Goal: Information Seeking & Learning: Learn about a topic

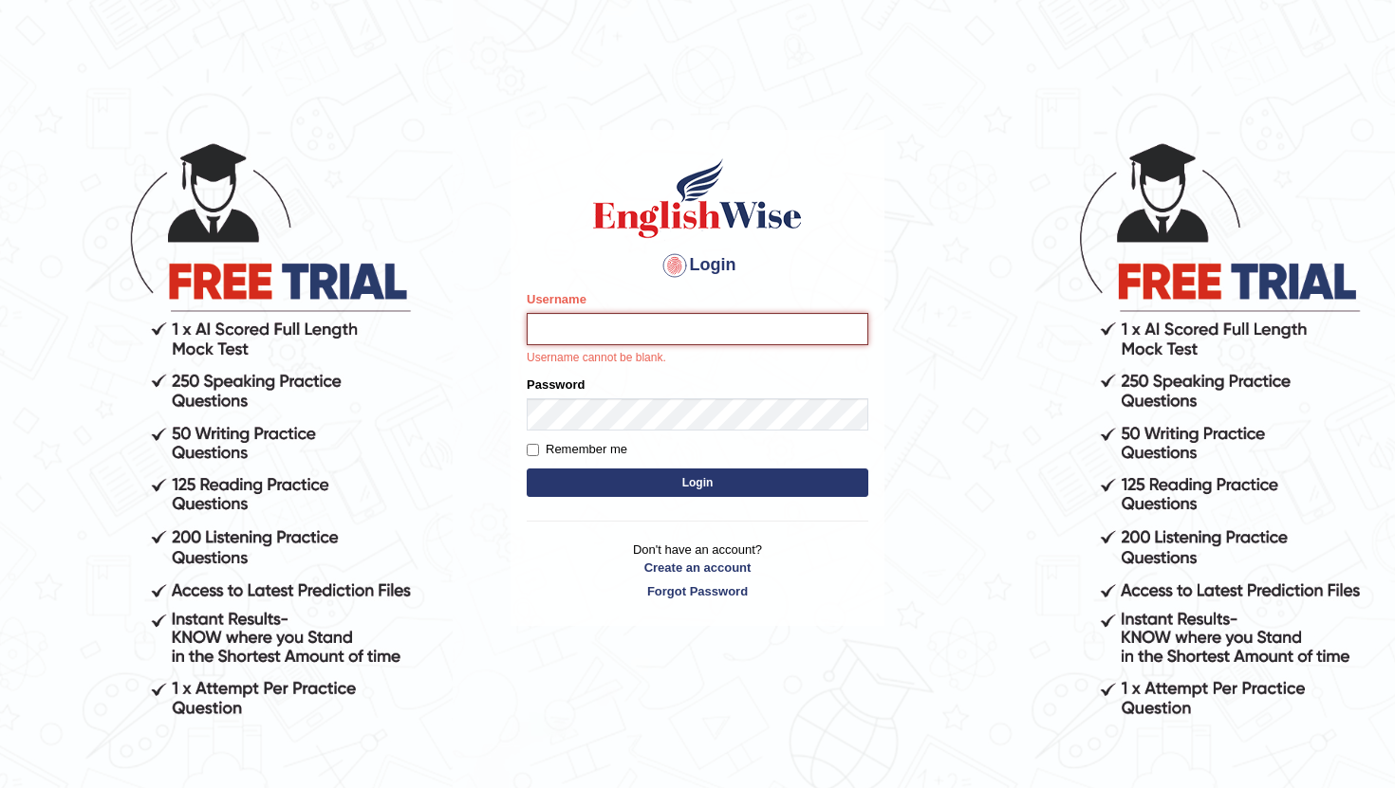
type input "Raynice"
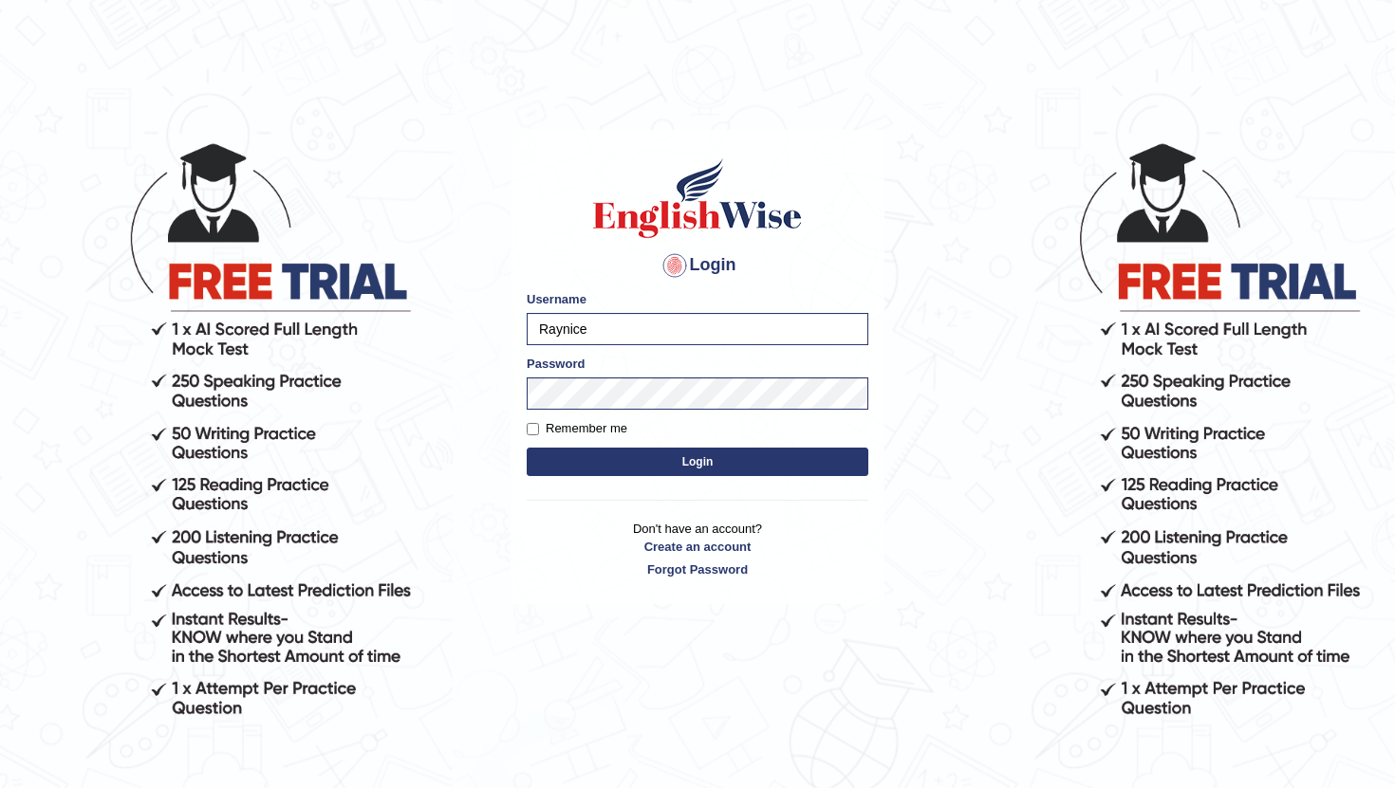
click at [679, 466] on button "Login" at bounding box center [698, 462] width 342 height 28
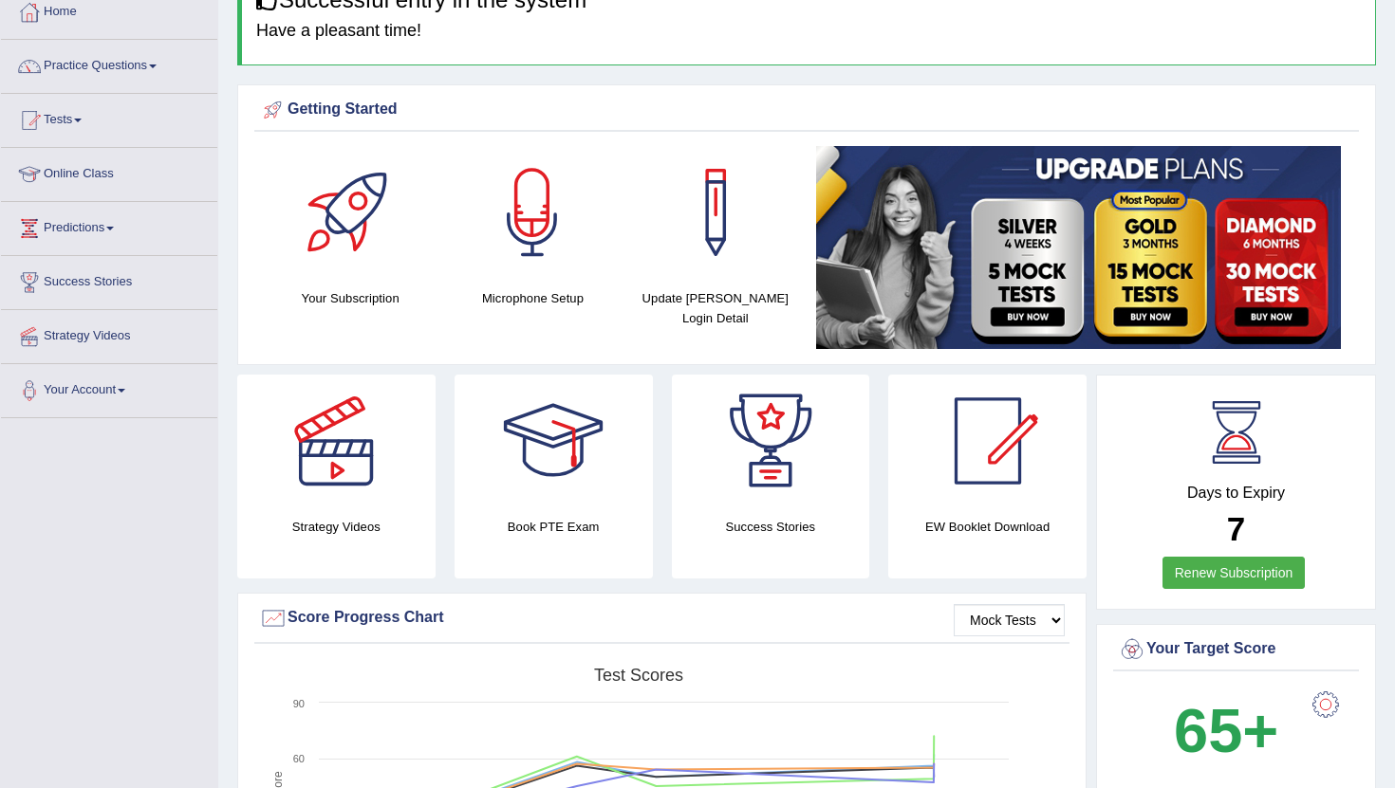
scroll to position [34, 0]
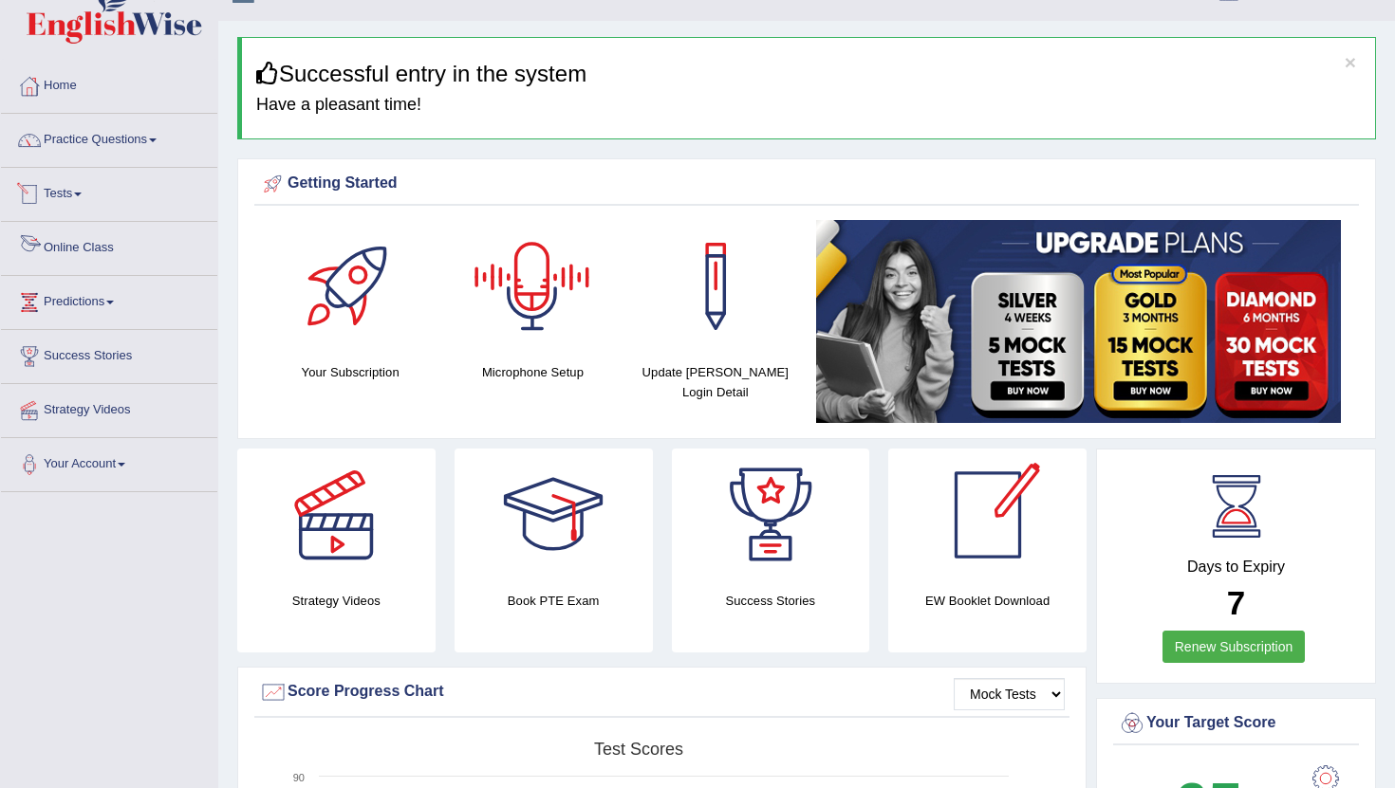
click at [56, 202] on link "Tests" at bounding box center [109, 191] width 216 height 47
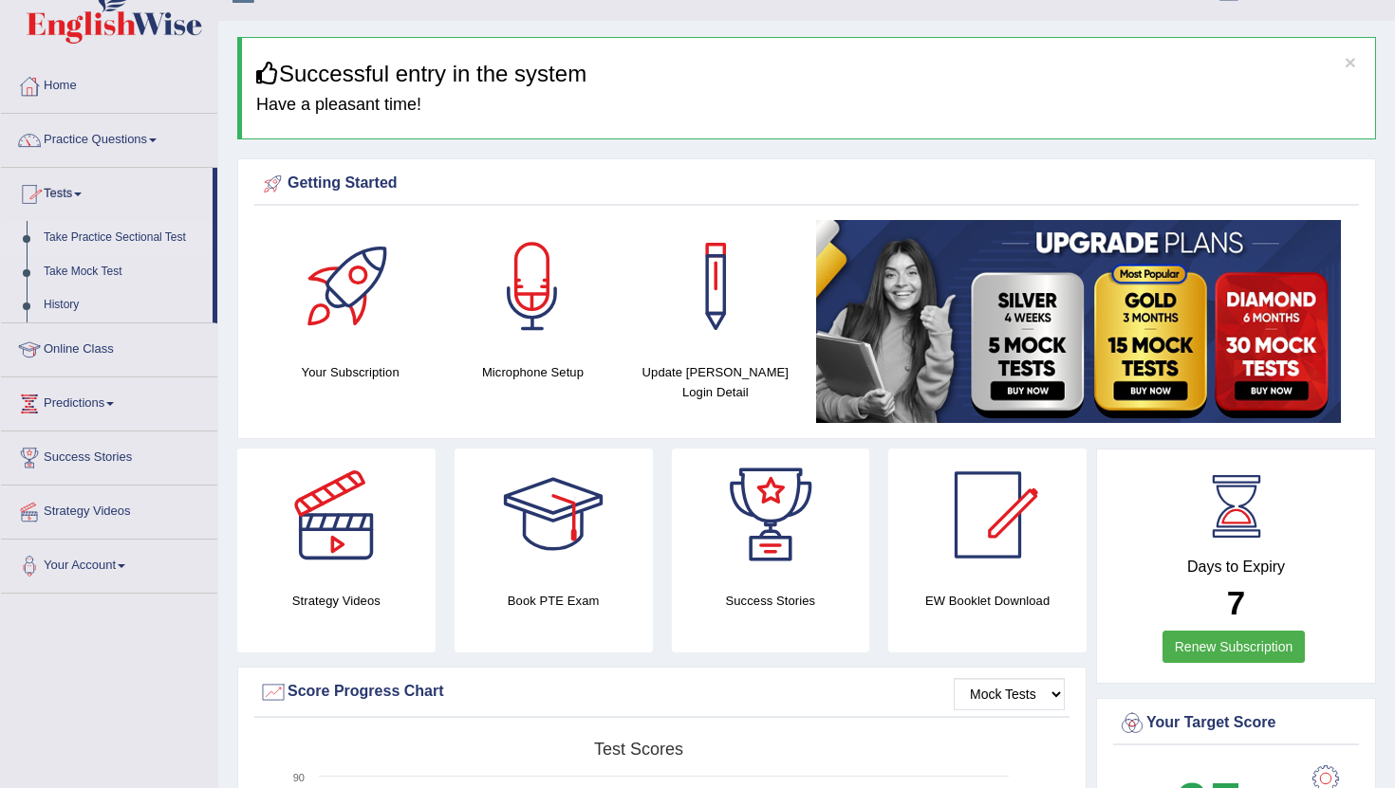
click at [119, 236] on link "Take Practice Sectional Test" at bounding box center [123, 238] width 177 height 34
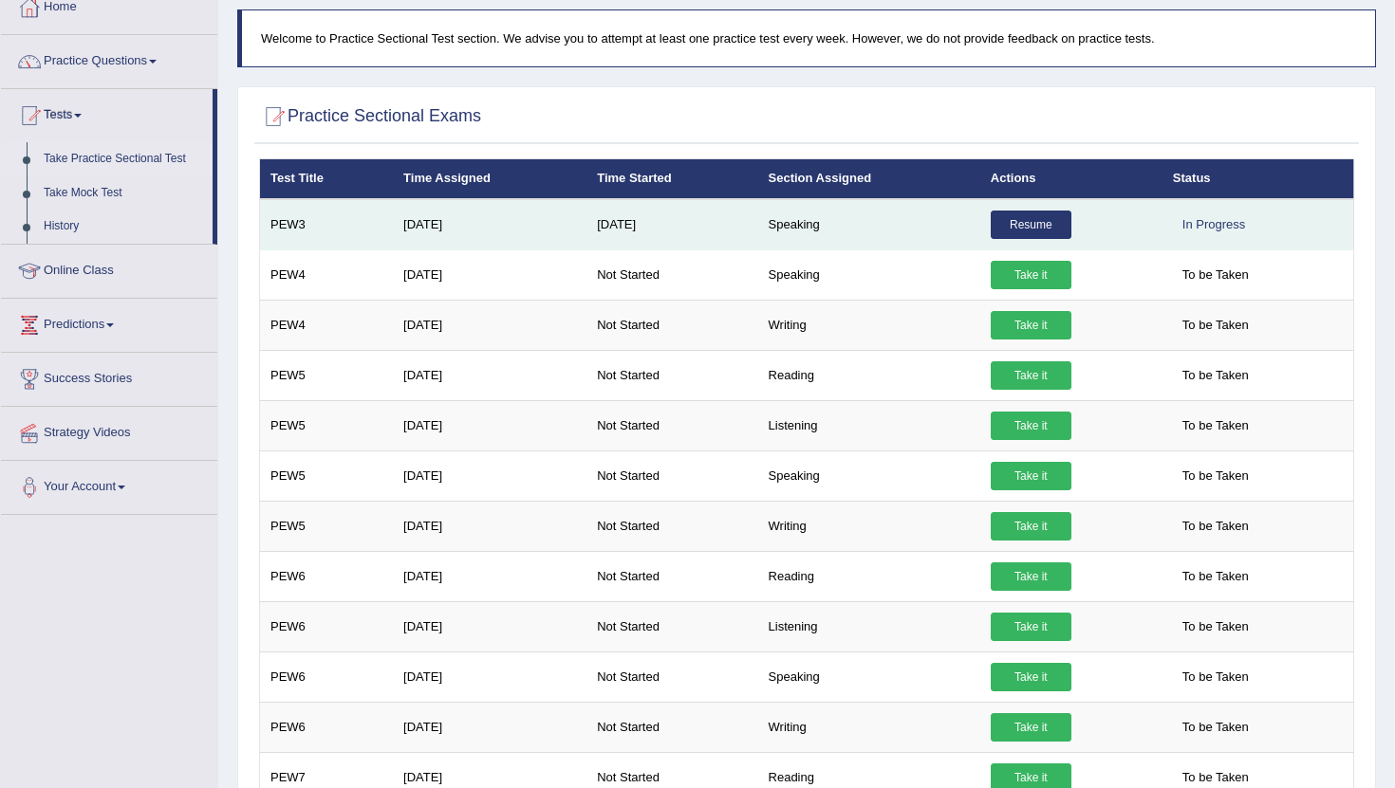
scroll to position [99, 0]
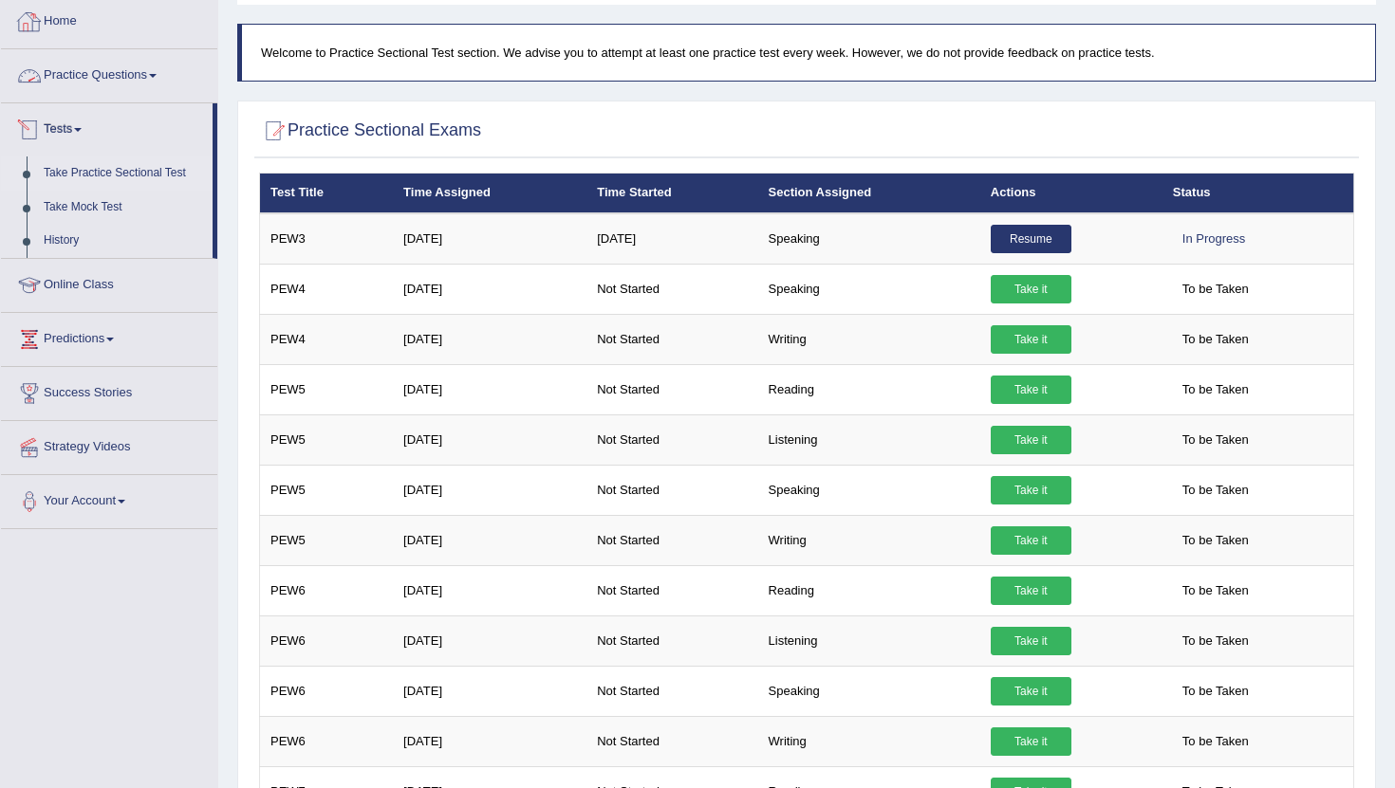
click at [61, 21] on link "Home" at bounding box center [109, 18] width 216 height 47
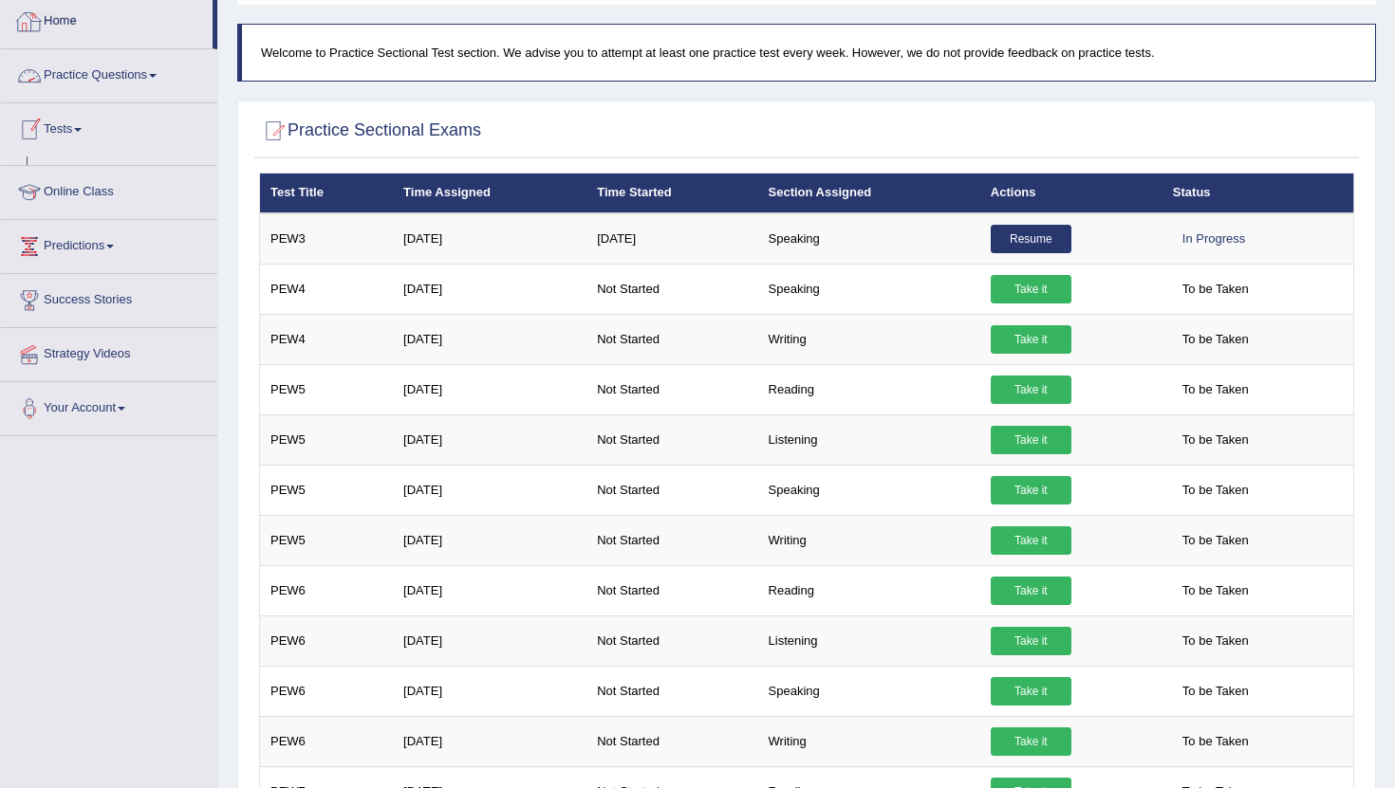
scroll to position [0, 0]
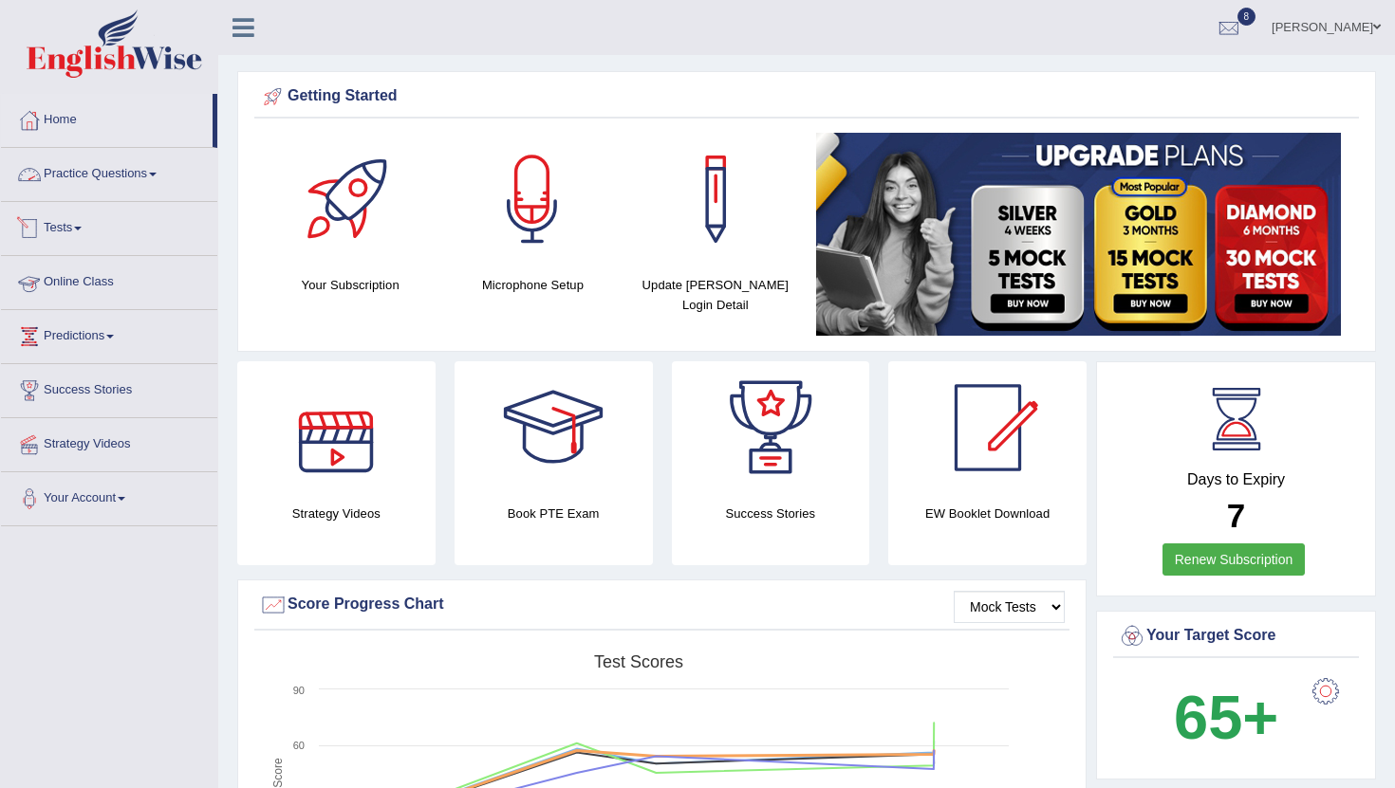
click at [109, 176] on link "Practice Questions" at bounding box center [109, 171] width 216 height 47
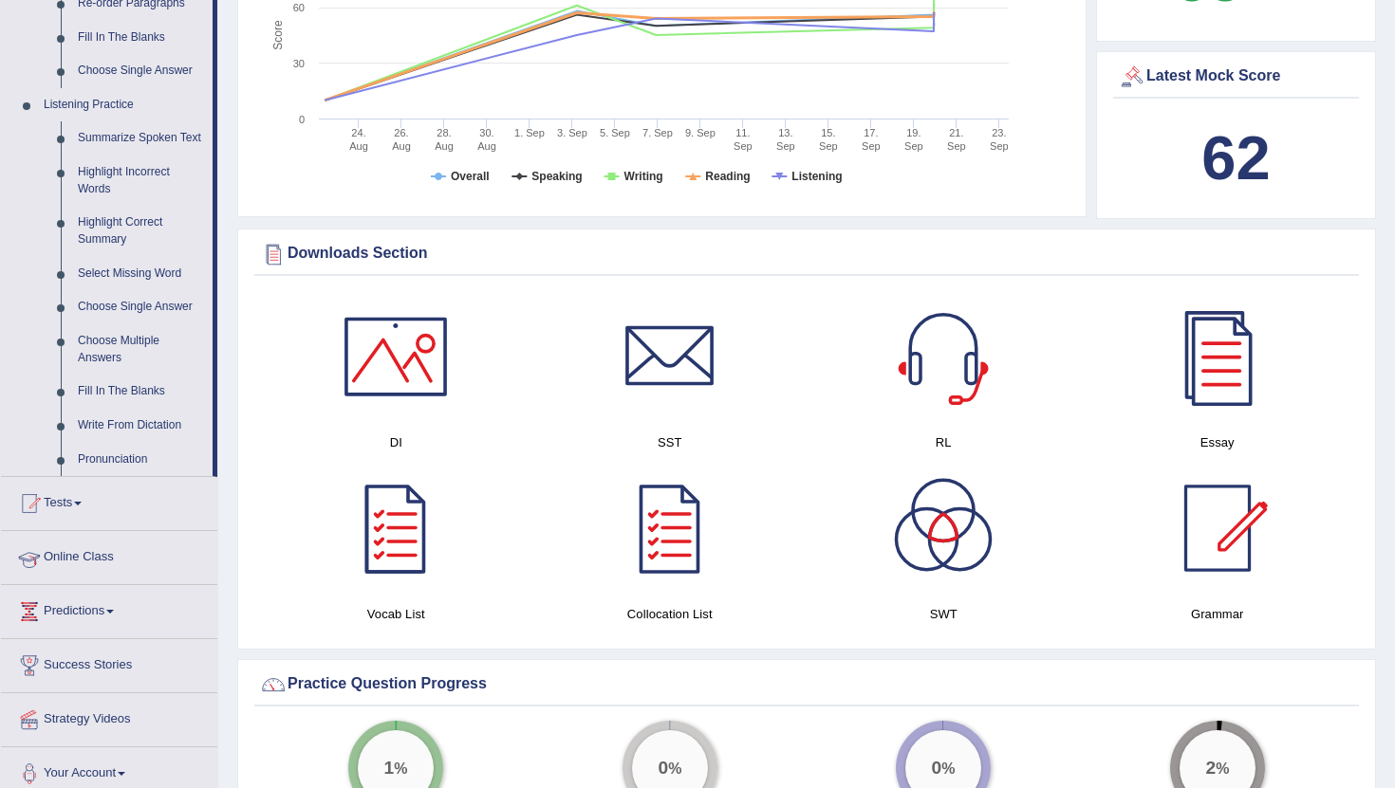
scroll to position [751, 0]
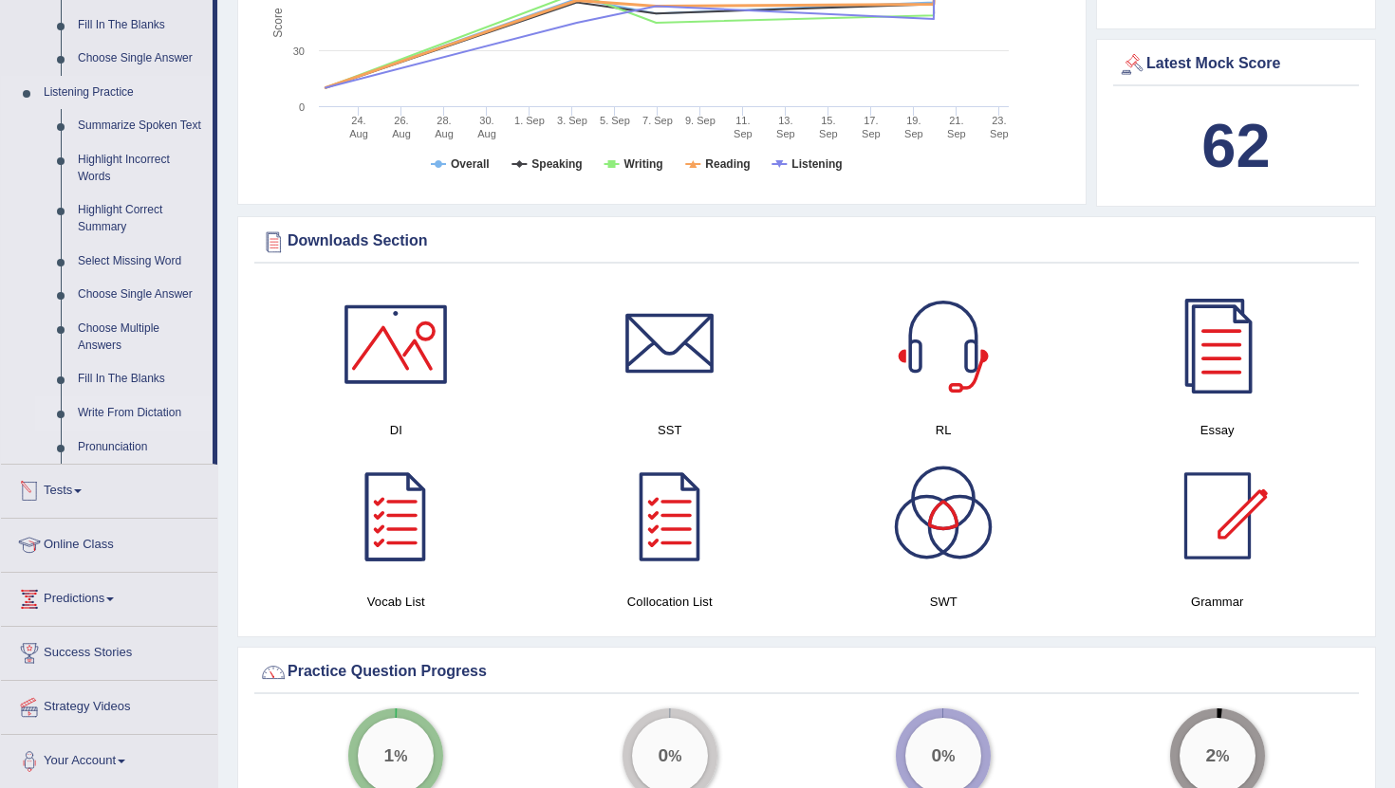
click at [126, 430] on link "Write From Dictation" at bounding box center [140, 414] width 143 height 34
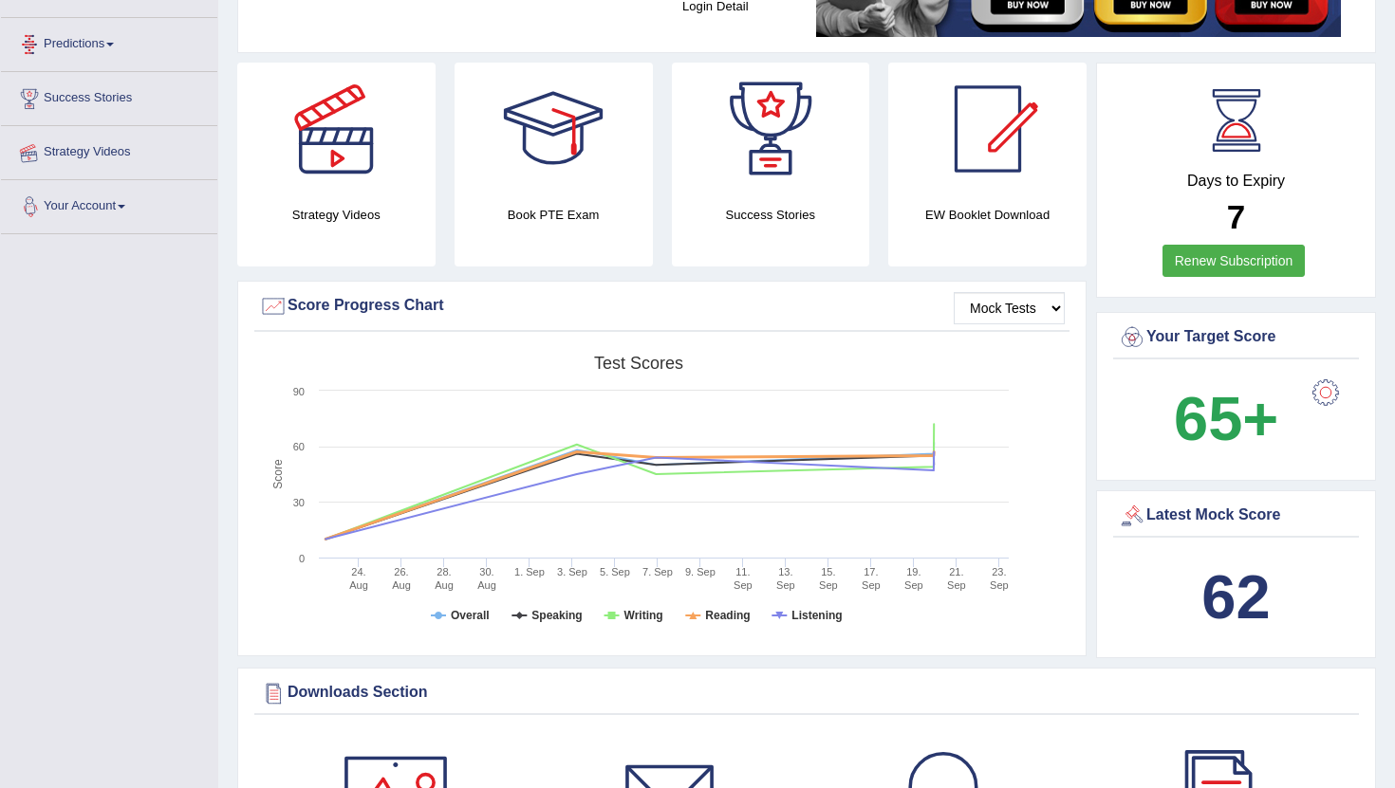
scroll to position [221, 0]
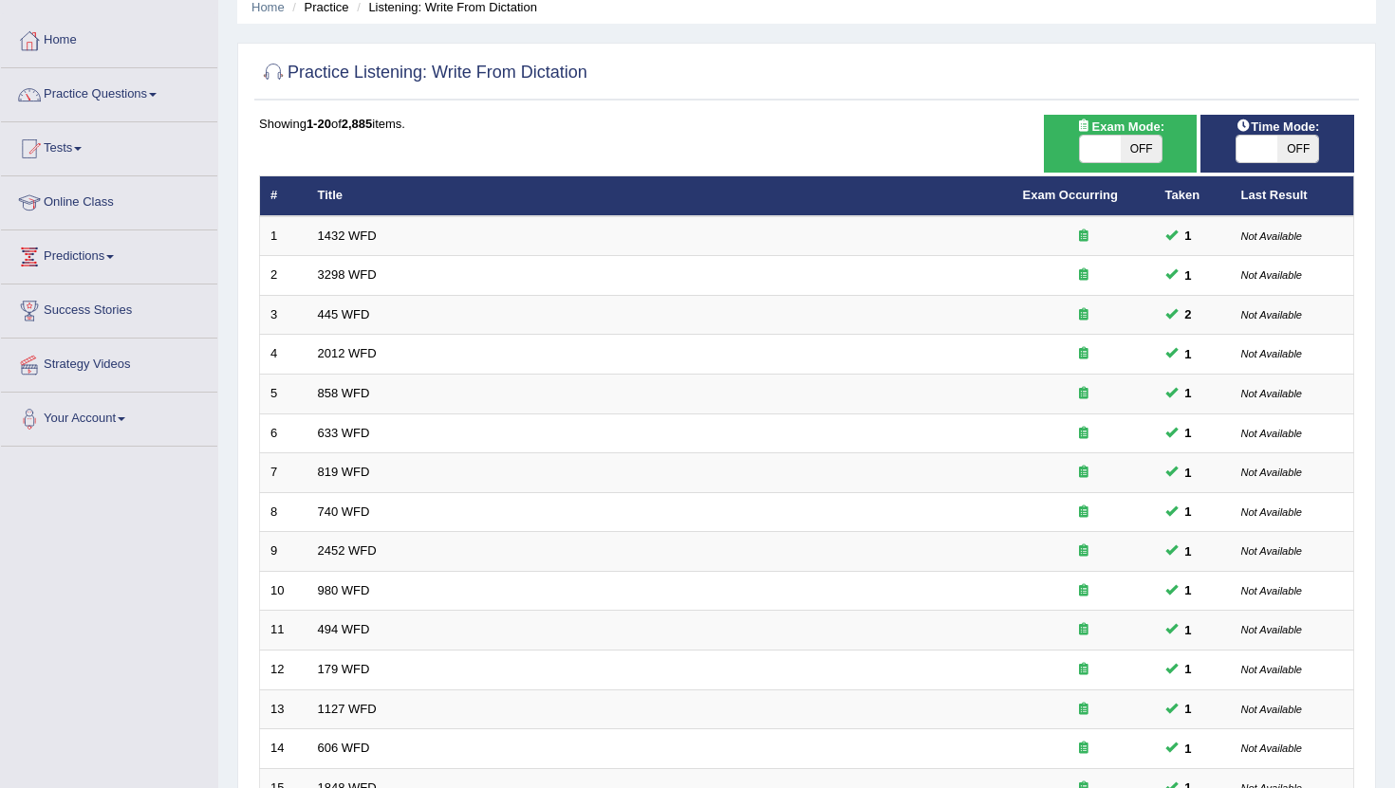
scroll to position [468, 0]
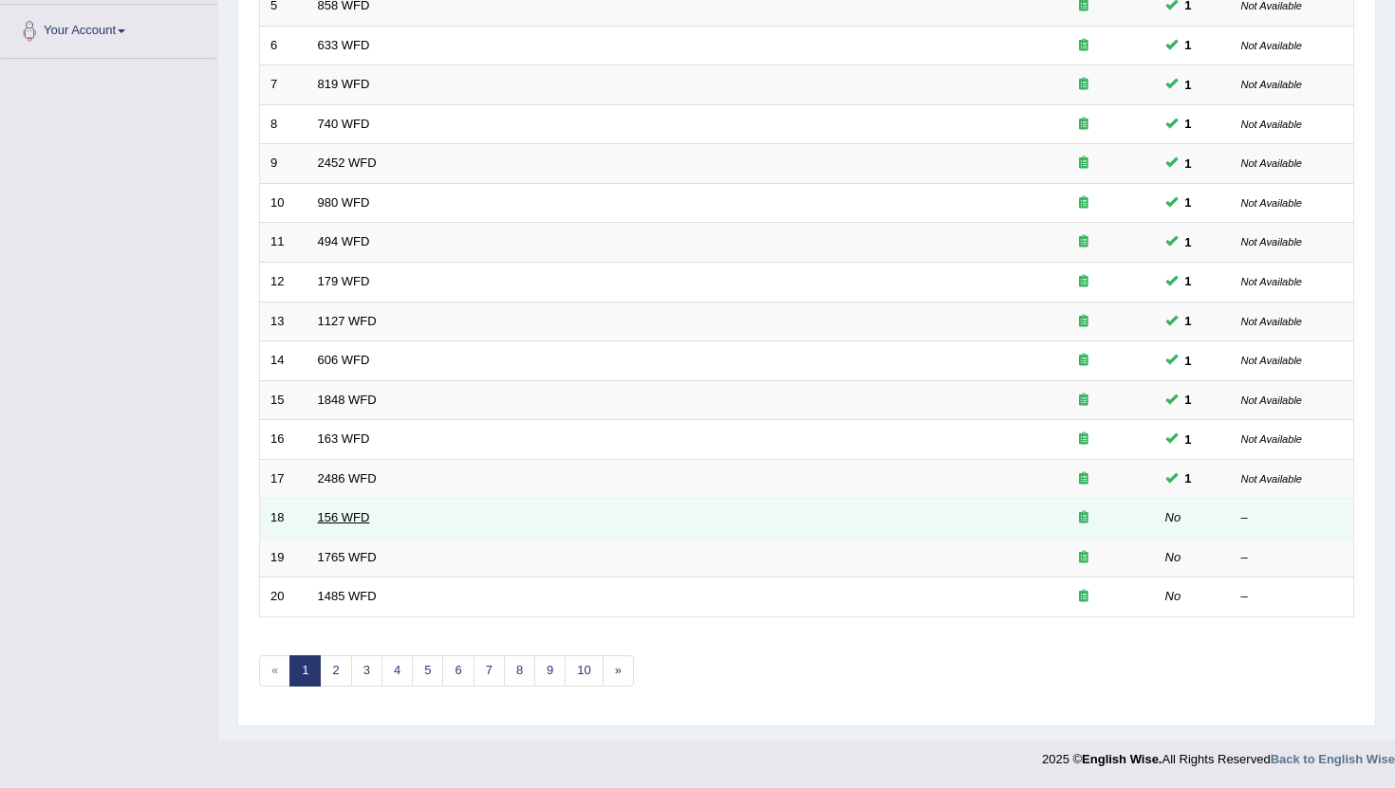
click at [355, 515] on link "156 WFD" at bounding box center [344, 517] width 52 height 14
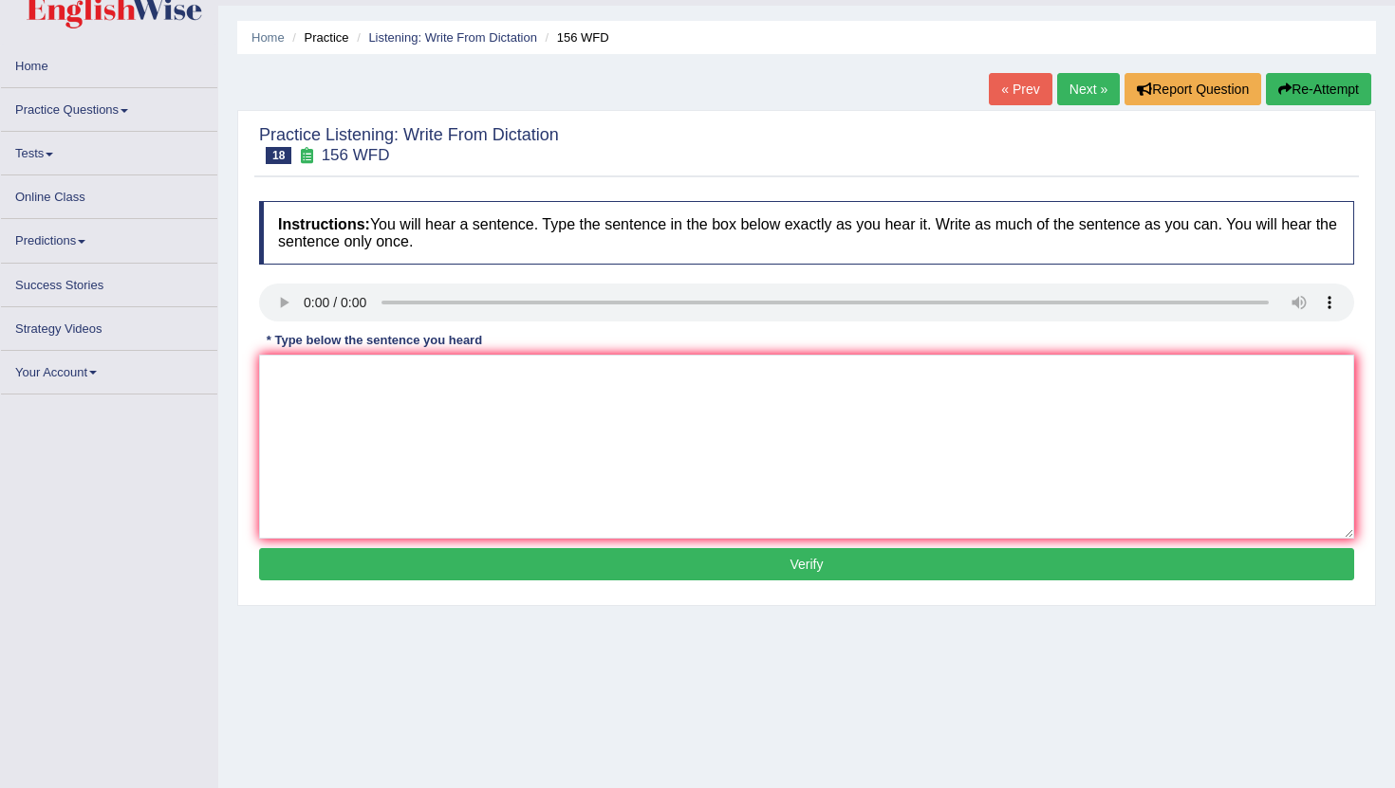
scroll to position [56, 0]
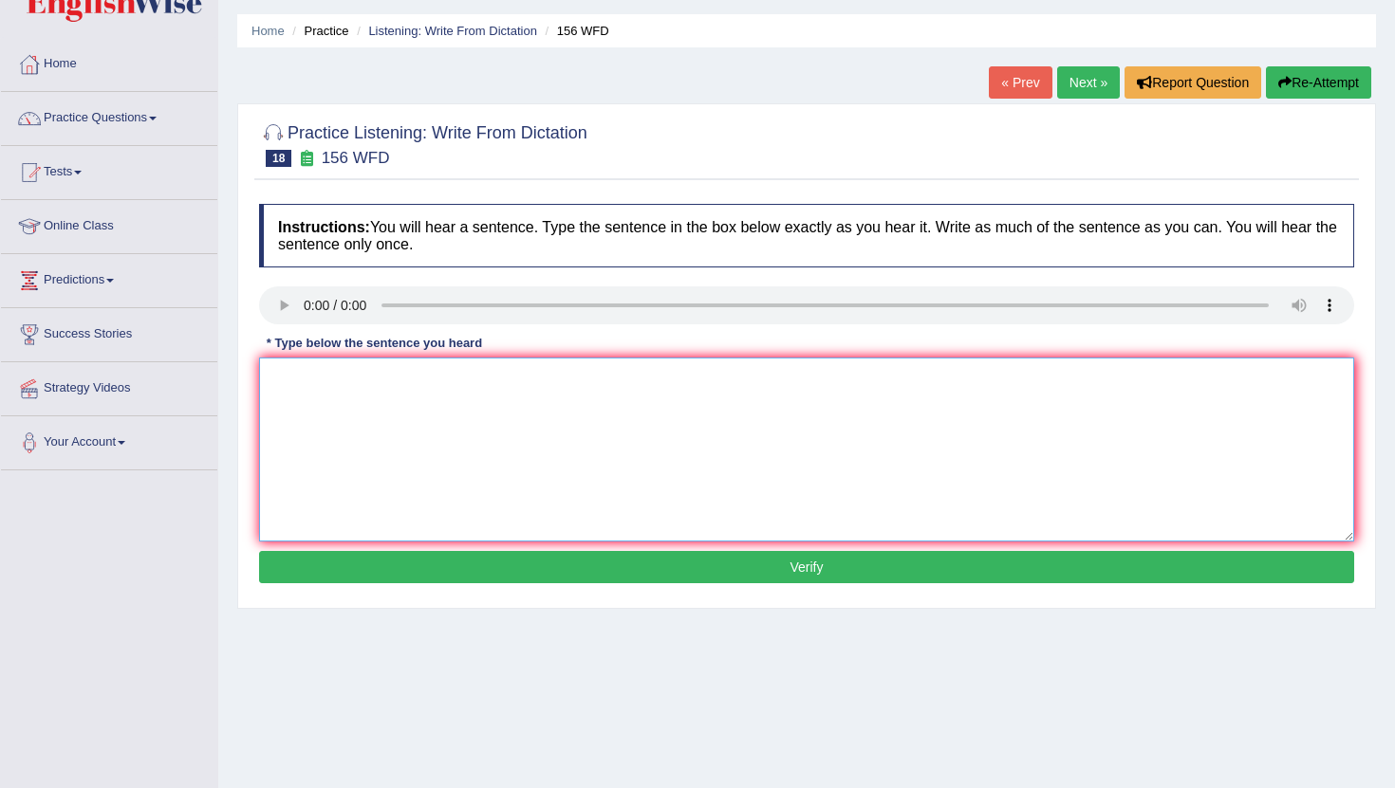
click at [565, 470] on textarea at bounding box center [806, 450] width 1095 height 184
click at [411, 467] on textarea at bounding box center [806, 450] width 1095 height 184
type textarea "All your assignments are due tomorrow."
click at [820, 574] on button "Verify" at bounding box center [806, 567] width 1095 height 32
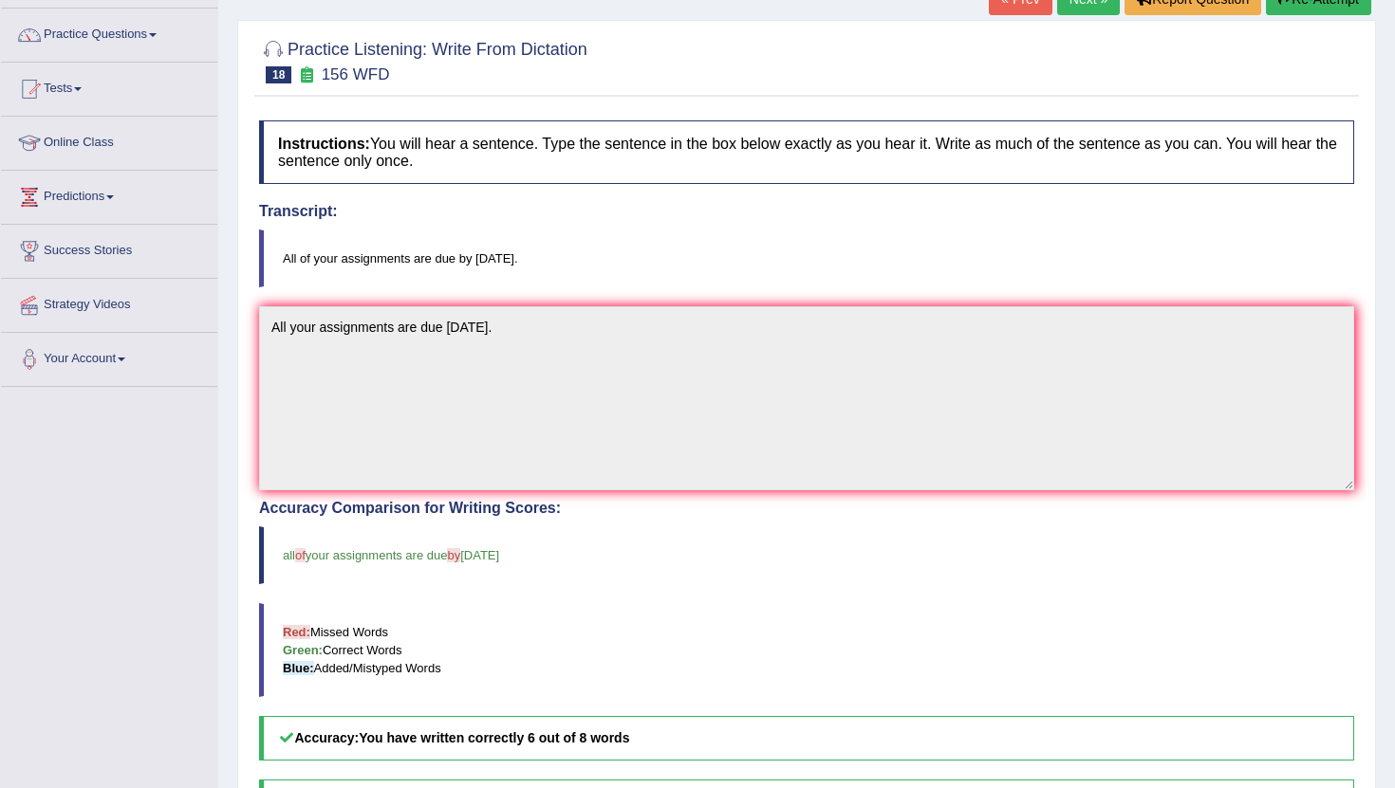
scroll to position [0, 0]
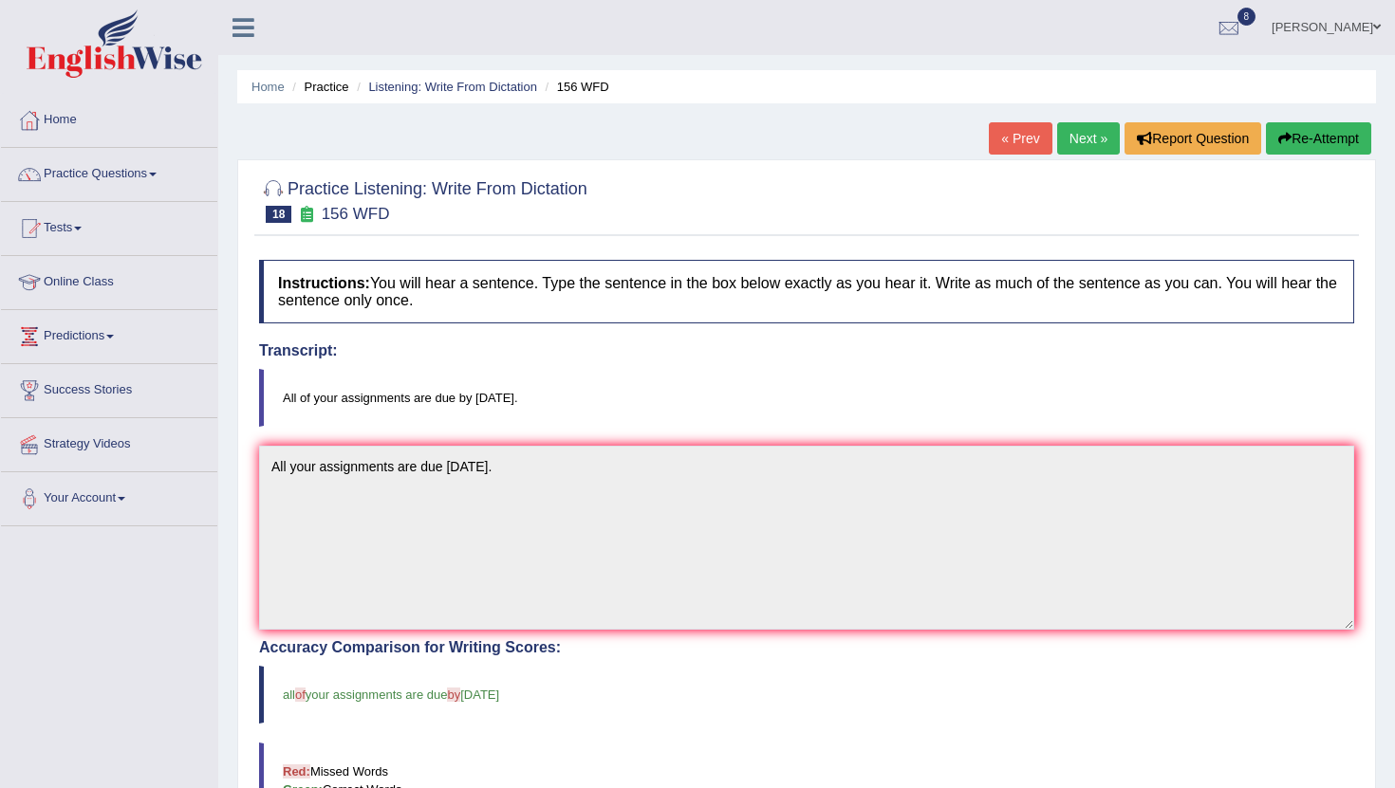
click at [1080, 144] on link "Next »" at bounding box center [1088, 138] width 63 height 32
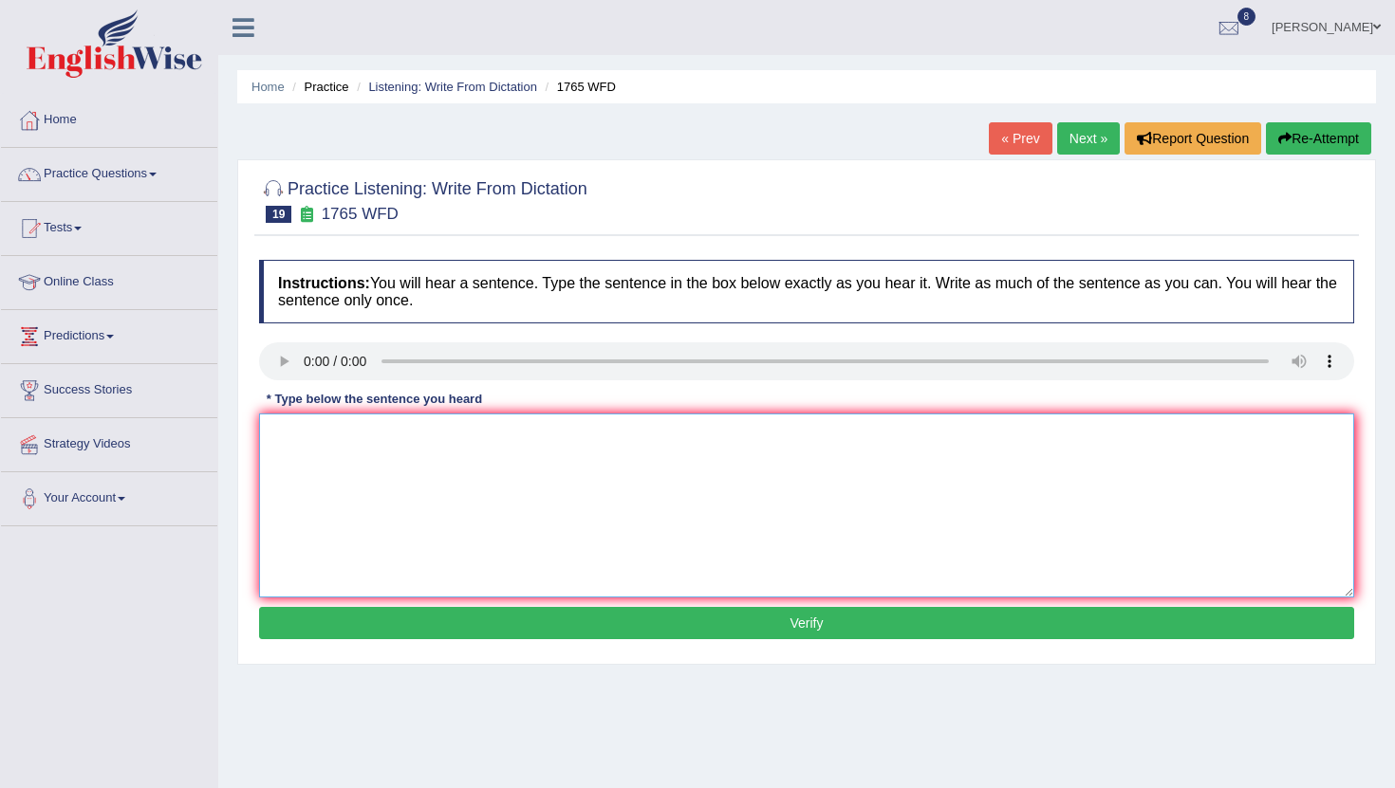
click at [399, 494] on textarea at bounding box center [806, 506] width 1095 height 184
click at [588, 442] on textarea "Application for submission must be completed to" at bounding box center [806, 506] width 1095 height 184
click at [359, 440] on textarea "Application for submission must be completed two months in advance" at bounding box center [806, 506] width 1095 height 184
click at [749, 457] on textarea "Application form for submission must be completed two months in advance" at bounding box center [806, 506] width 1095 height 184
type textarea "Application form for submission must be completed two months in advance."
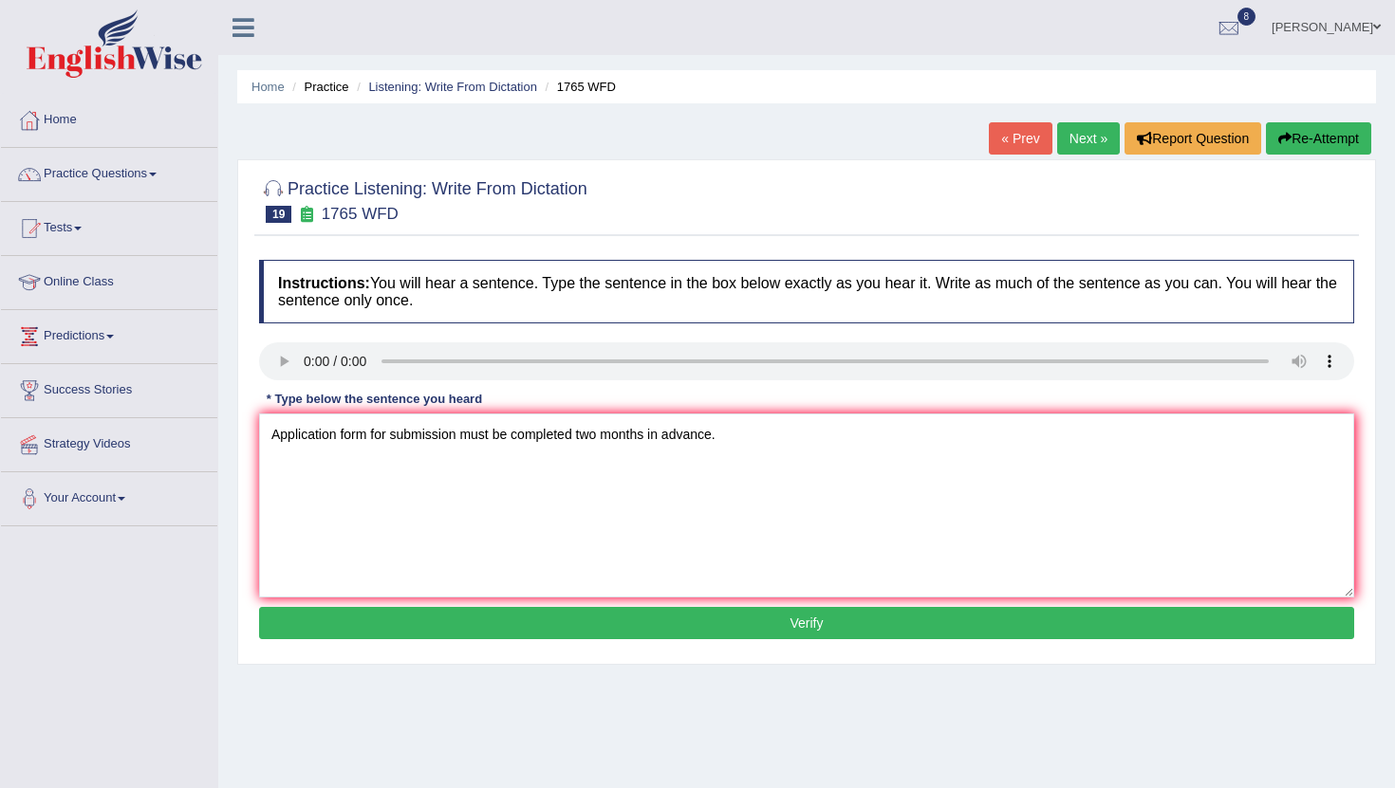
click at [810, 650] on div "Instructions: You will hear a sentence. Type the sentence in the box below exac…" at bounding box center [806, 452] width 1104 height 404
click at [810, 629] on button "Verify" at bounding box center [806, 623] width 1095 height 32
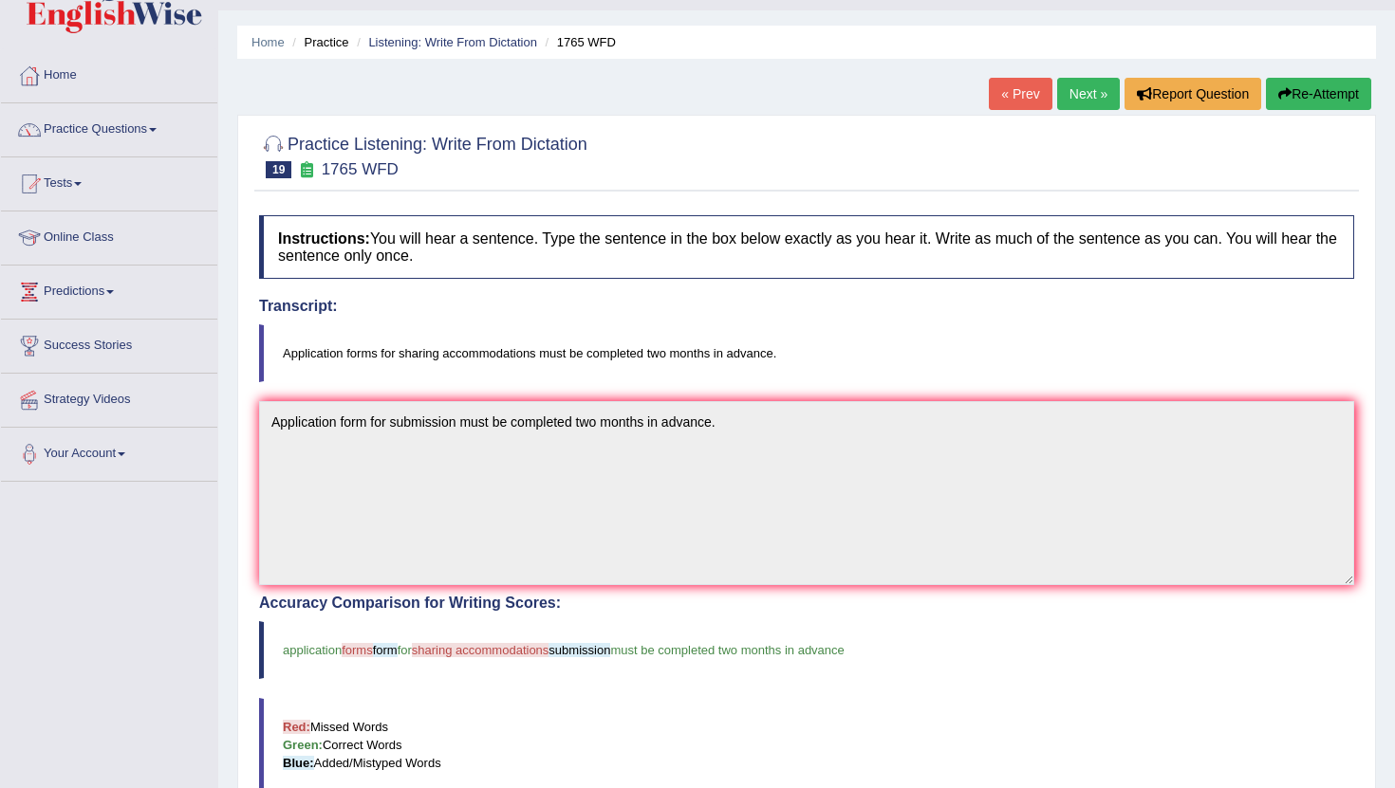
scroll to position [17, 0]
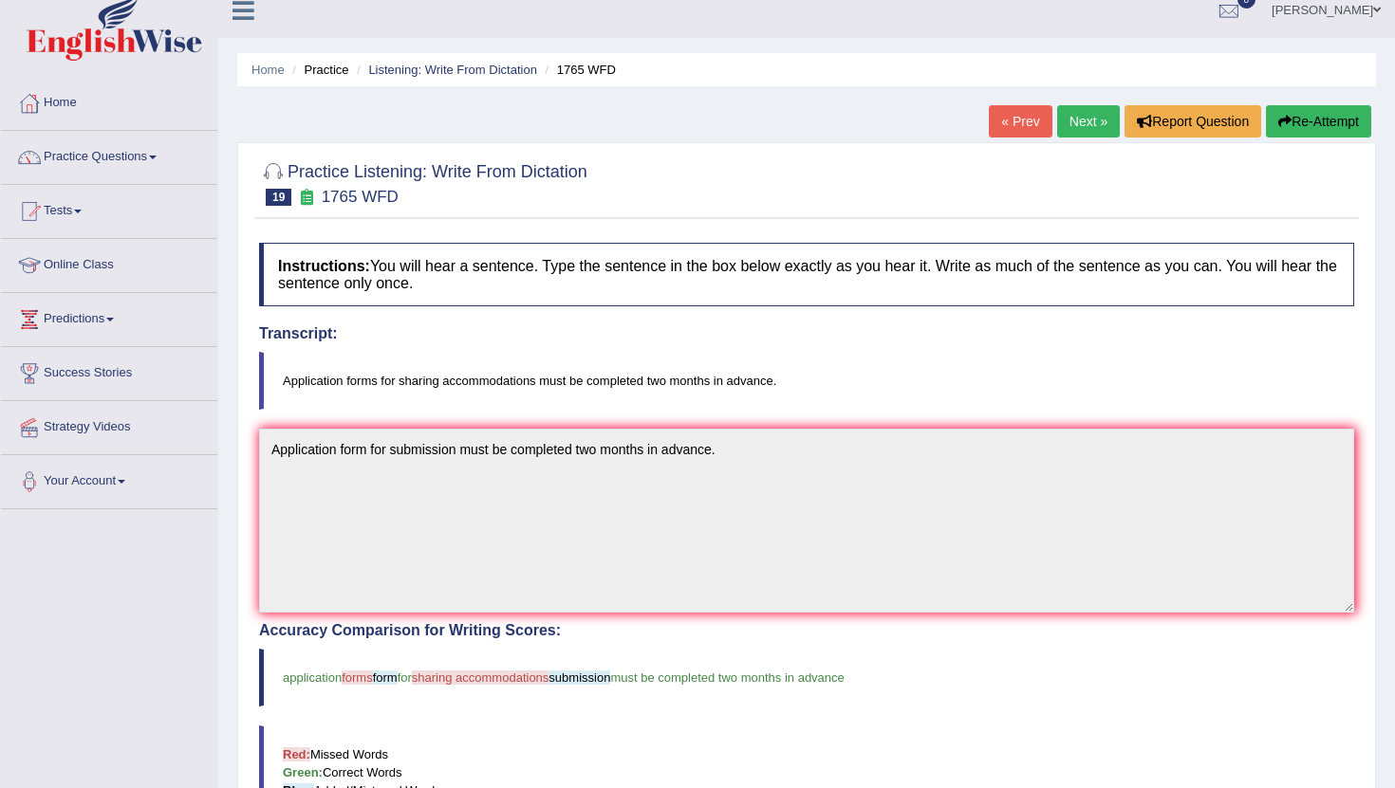
click at [1067, 116] on link "Next »" at bounding box center [1088, 121] width 63 height 32
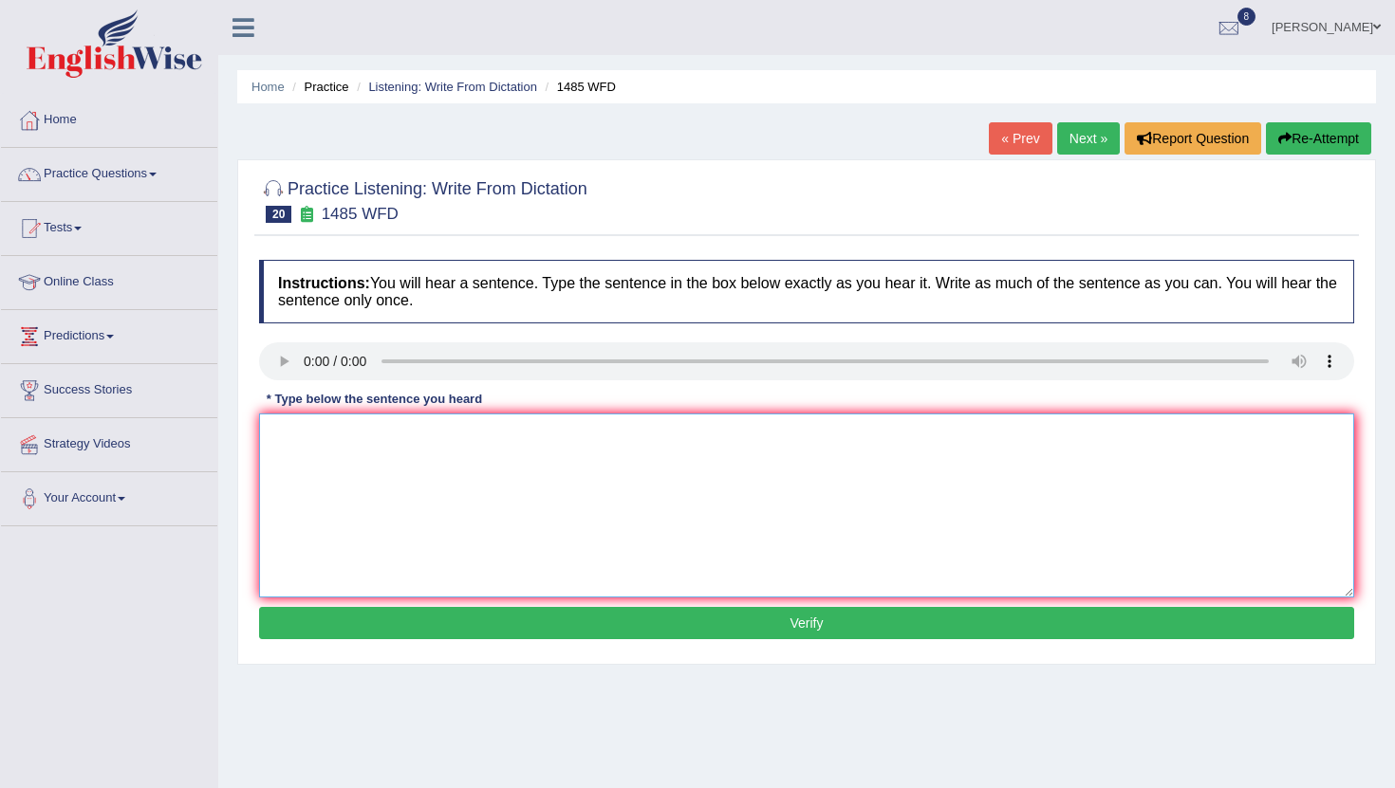
click at [565, 520] on textarea at bounding box center [806, 506] width 1095 height 184
click at [270, 438] on textarea "thourohly explore the subject" at bounding box center [806, 506] width 1095 height 184
click at [436, 437] on textarea "course must explore thourohly explore the subject" at bounding box center [806, 506] width 1095 height 184
click at [442, 439] on textarea "course must explore thourohly explore the subject" at bounding box center [806, 506] width 1095 height 184
click at [599, 437] on textarea "course must explore thouroughly explore the subject" at bounding box center [806, 506] width 1095 height 184
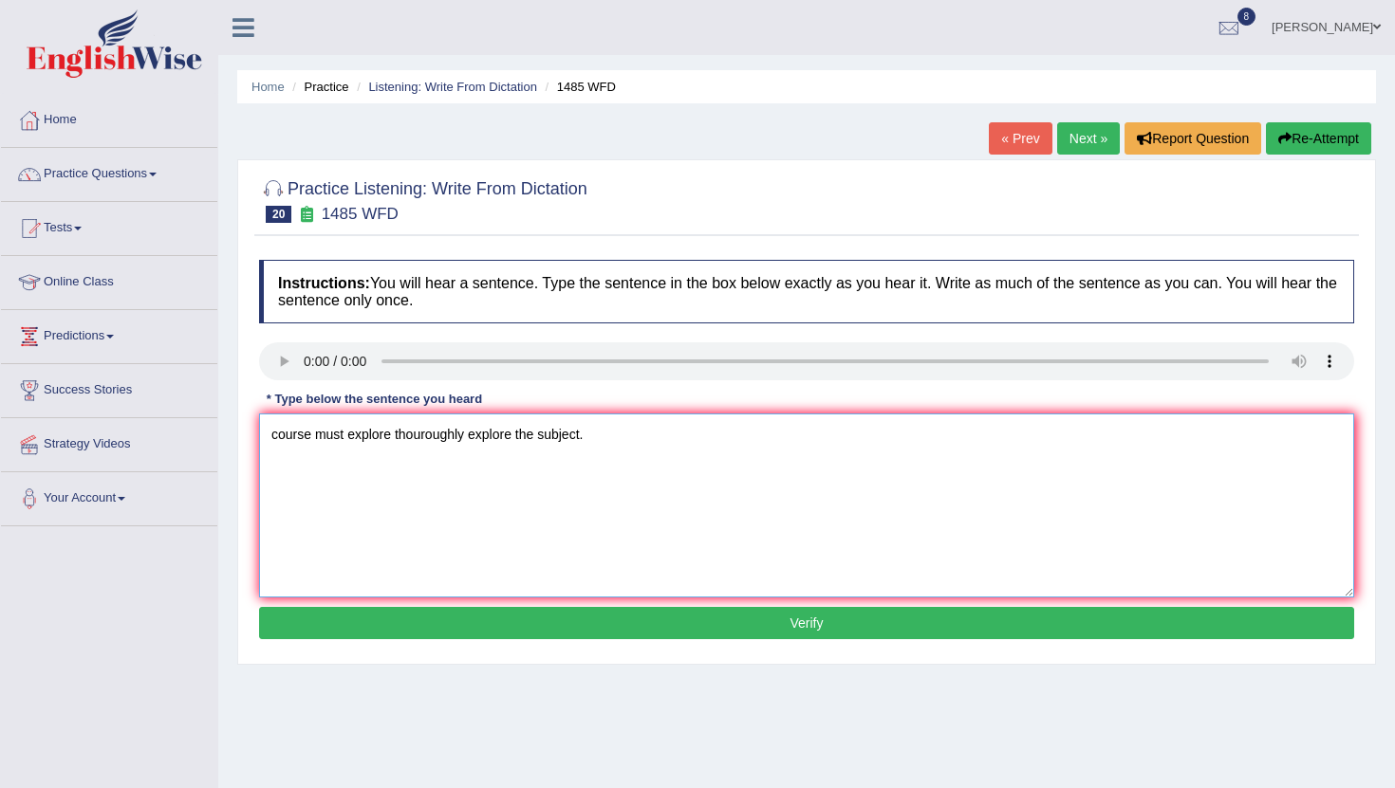
type textarea "course must explore thouroughly explore the subject."
click at [816, 625] on button "Verify" at bounding box center [806, 623] width 1095 height 32
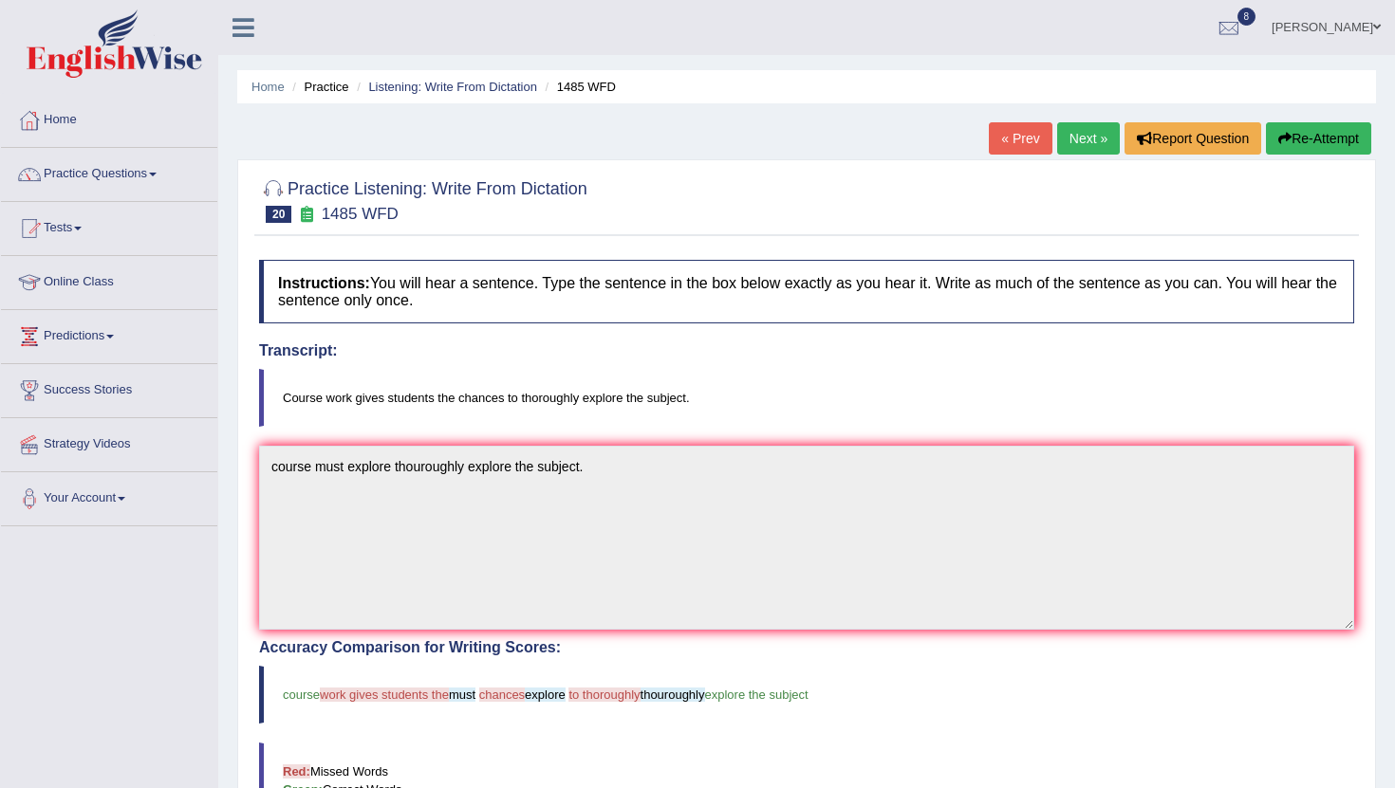
click at [1082, 142] on link "Next »" at bounding box center [1088, 138] width 63 height 32
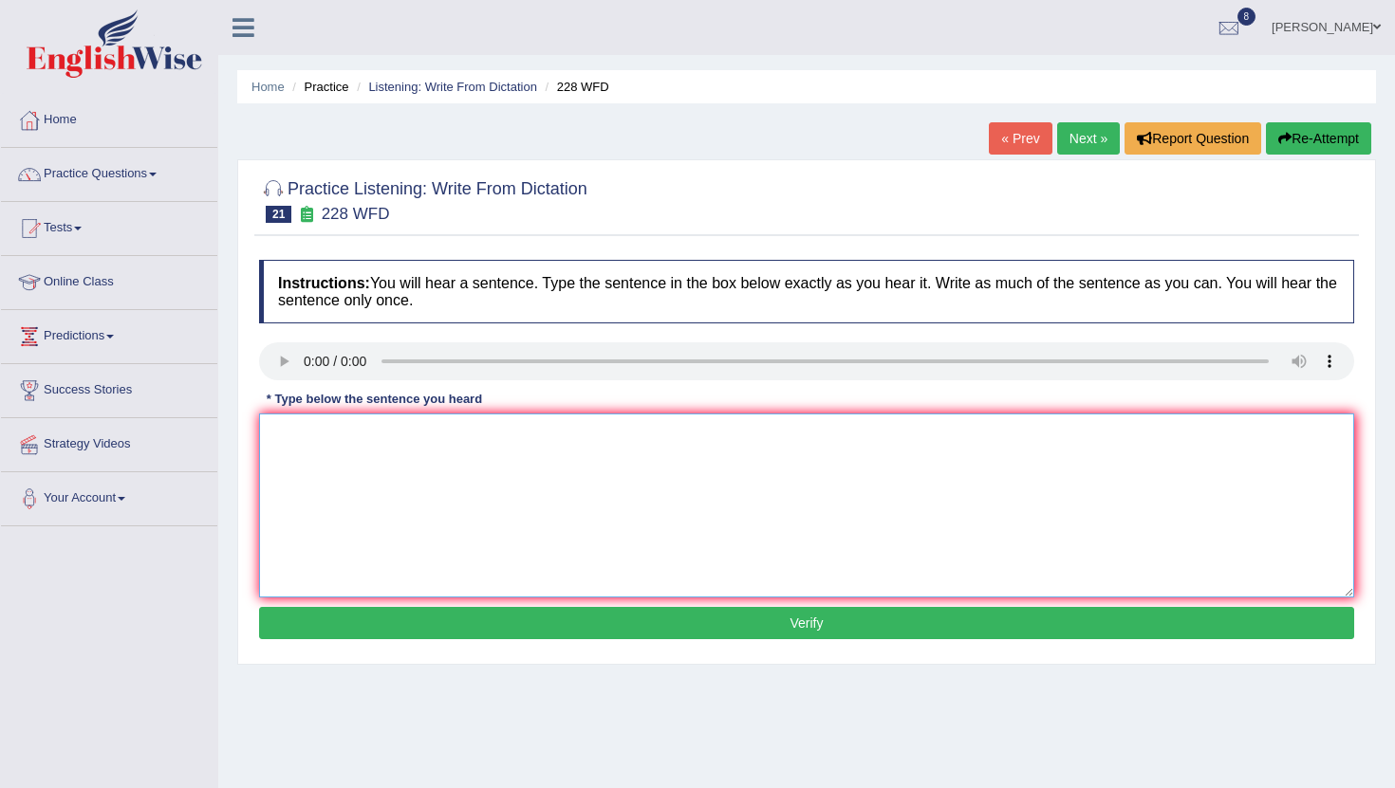
click at [317, 441] on textarea at bounding box center [806, 506] width 1095 height 184
type textarea "Computer science has become a popular course program."
click at [762, 621] on button "Verify" at bounding box center [806, 623] width 1095 height 32
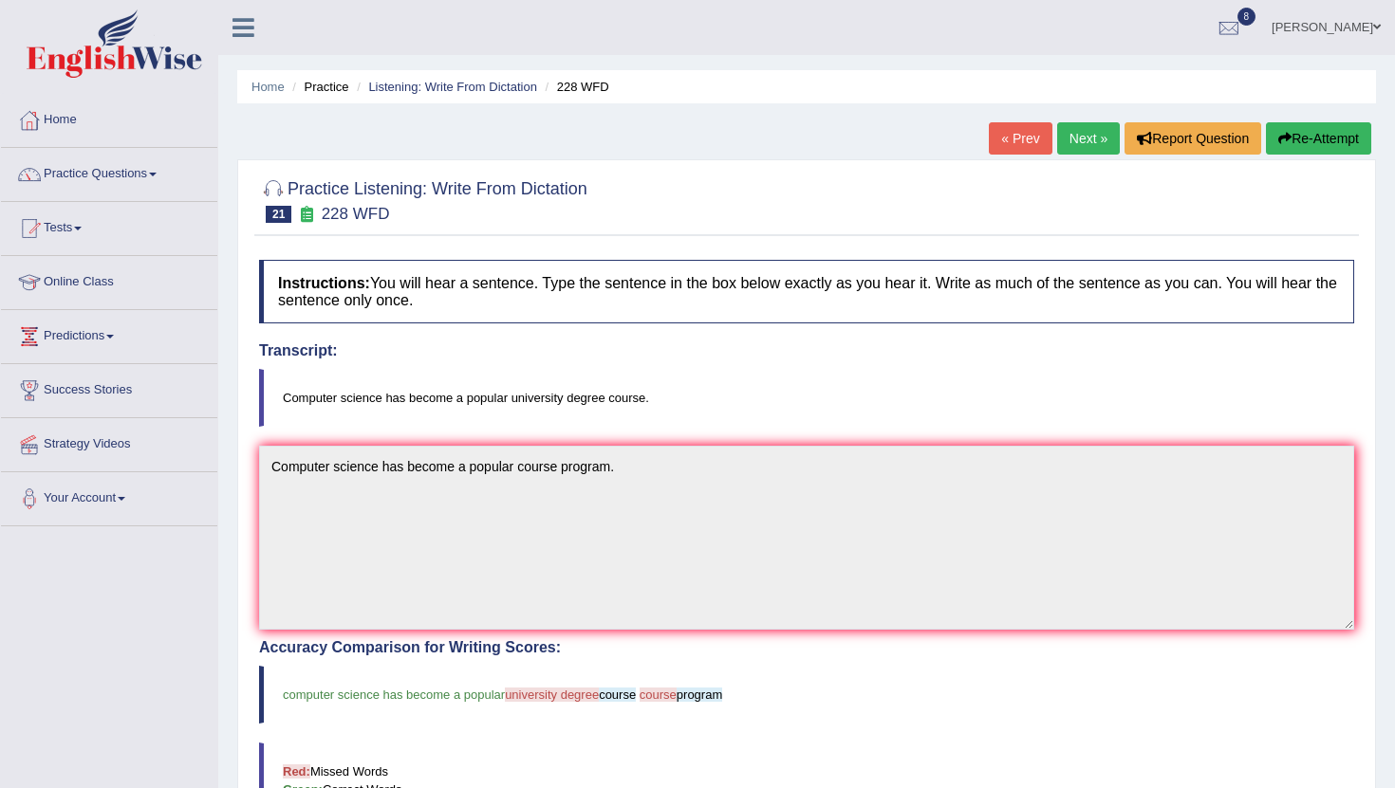
click at [1077, 139] on link "Next »" at bounding box center [1088, 138] width 63 height 32
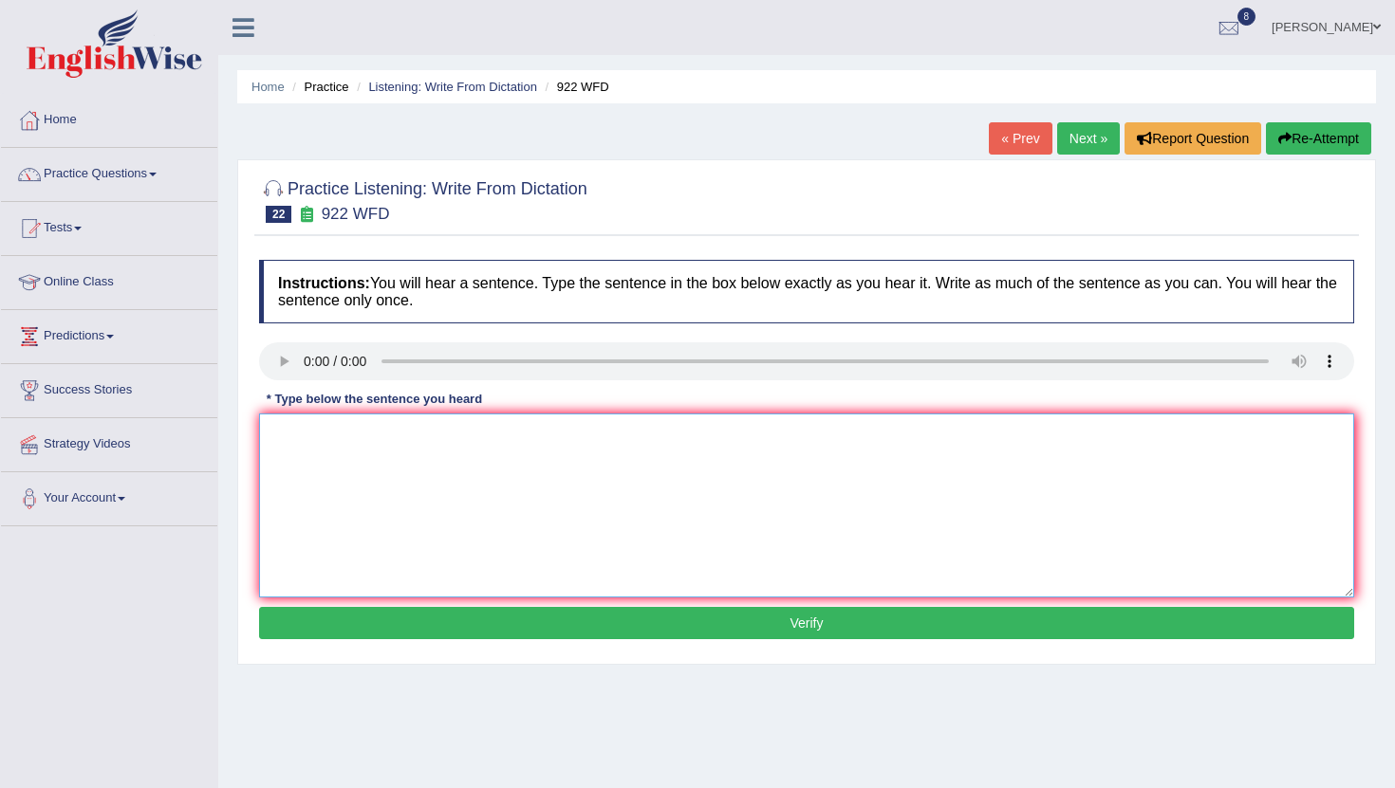
click at [306, 471] on textarea at bounding box center [806, 506] width 1095 height 184
click at [289, 490] on textarea at bounding box center [806, 506] width 1095 height 184
click at [269, 434] on textarea "must register first" at bounding box center [806, 506] width 1095 height 184
click at [576, 441] on textarea "Students attending the conference must register first" at bounding box center [806, 506] width 1095 height 184
click at [623, 440] on textarea "Students attending the conference must register first" at bounding box center [806, 506] width 1095 height 184
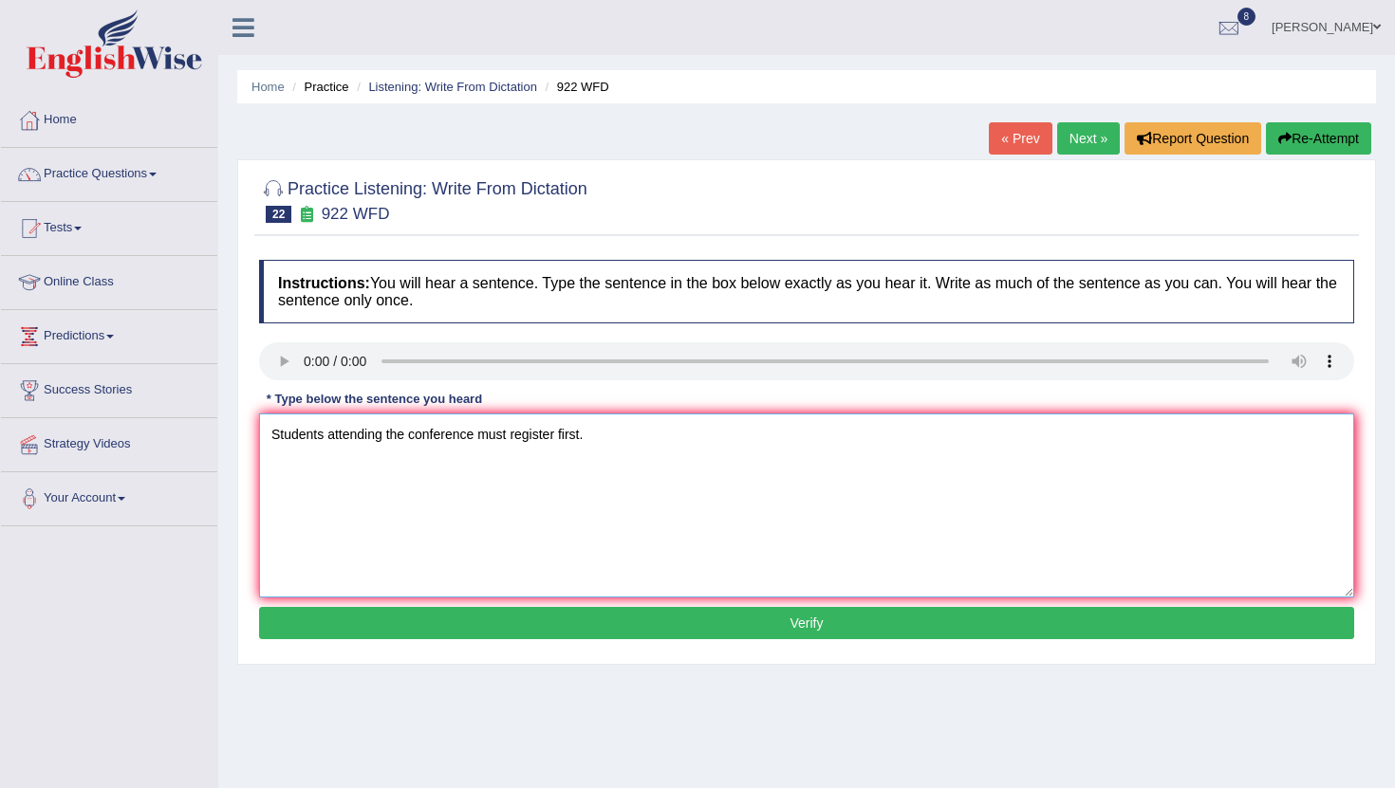
type textarea "Students attending the conference must register first."
click at [827, 628] on button "Verify" at bounding box center [806, 623] width 1095 height 32
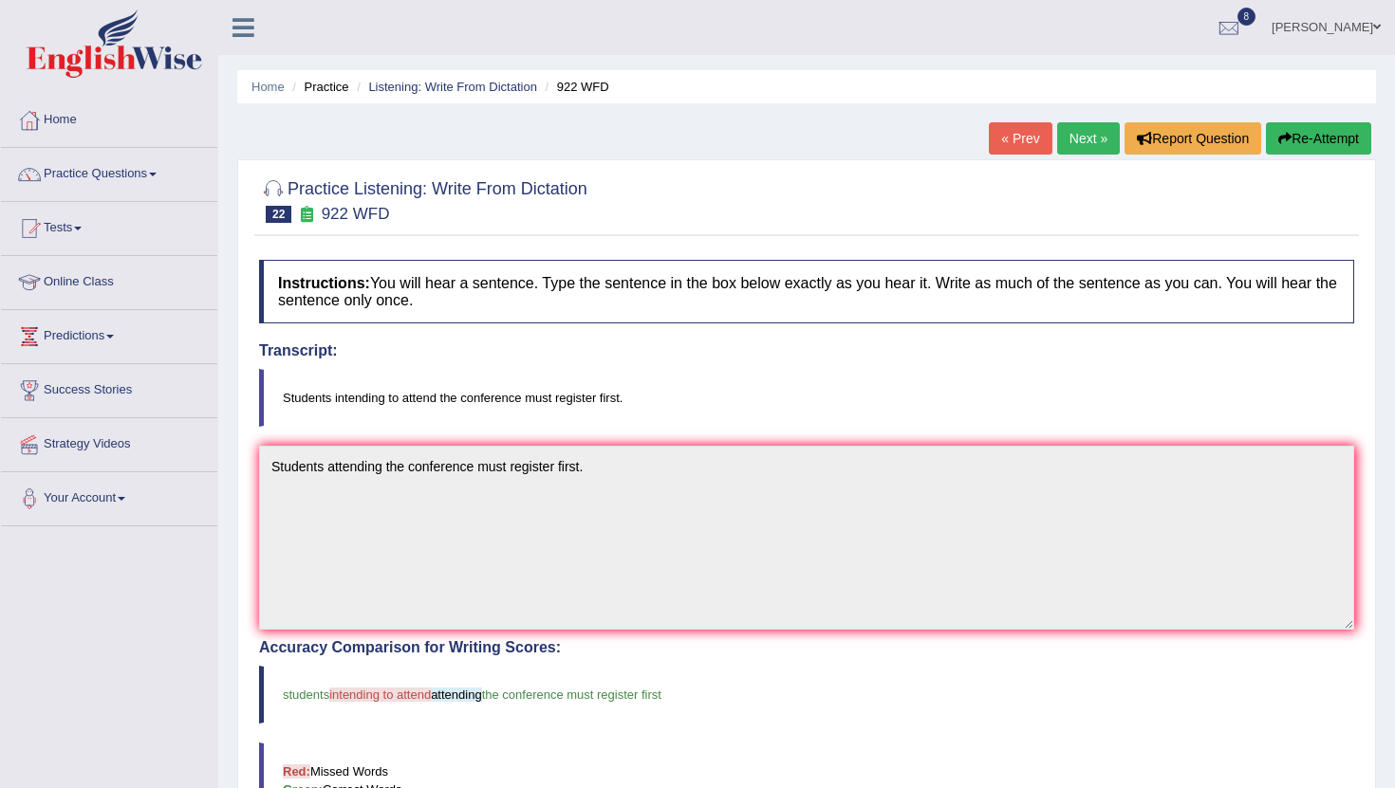
click at [1082, 145] on link "Next »" at bounding box center [1088, 138] width 63 height 32
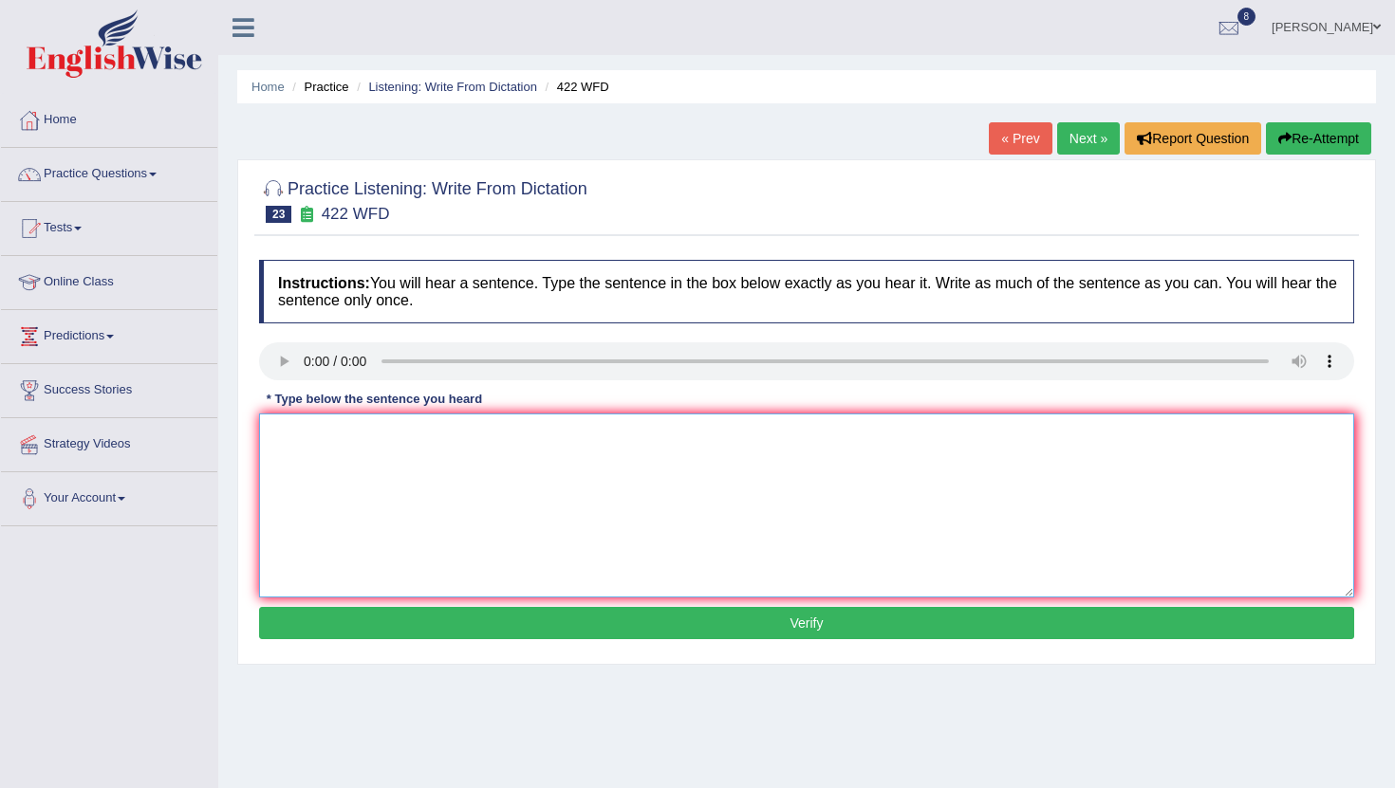
click at [355, 505] on textarea at bounding box center [806, 506] width 1095 height 184
click at [505, 436] on textarea "The most important thing in details are missing" at bounding box center [806, 506] width 1095 height 184
click at [603, 436] on textarea "The most important thing in details are in missing" at bounding box center [806, 506] width 1095 height 184
type textarea "The most important thing in details are in missing."
click at [806, 629] on button "Verify" at bounding box center [806, 623] width 1095 height 32
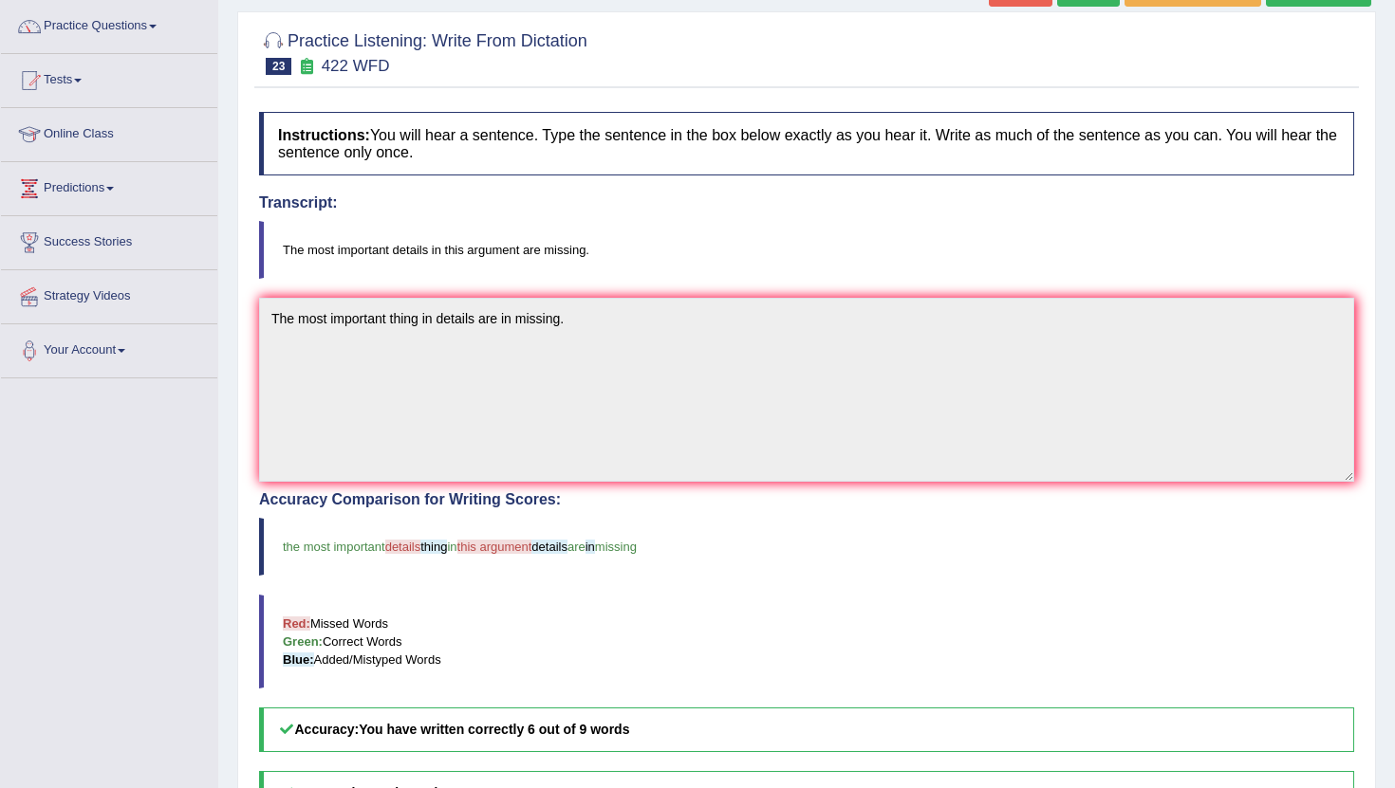
scroll to position [37, 0]
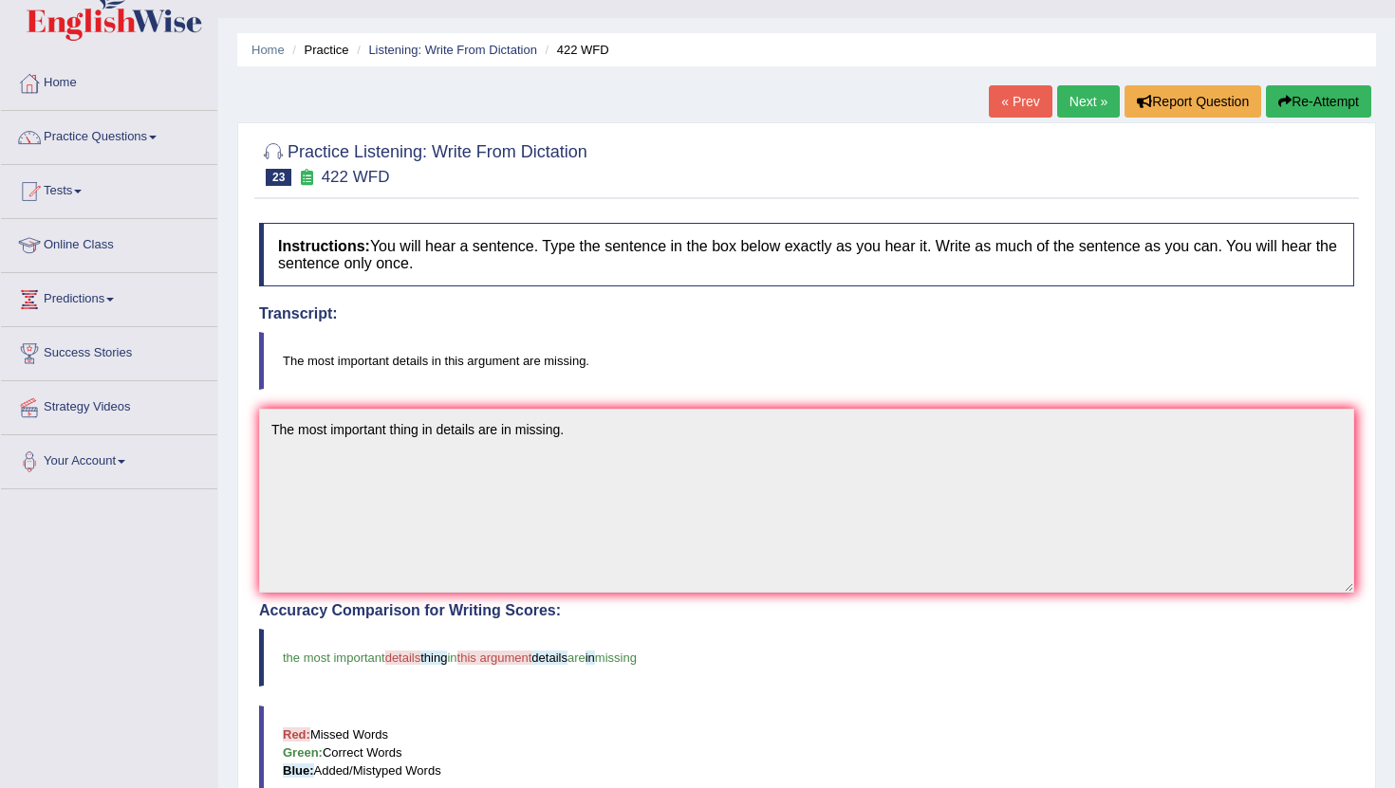
click at [1078, 102] on link "Next »" at bounding box center [1088, 101] width 63 height 32
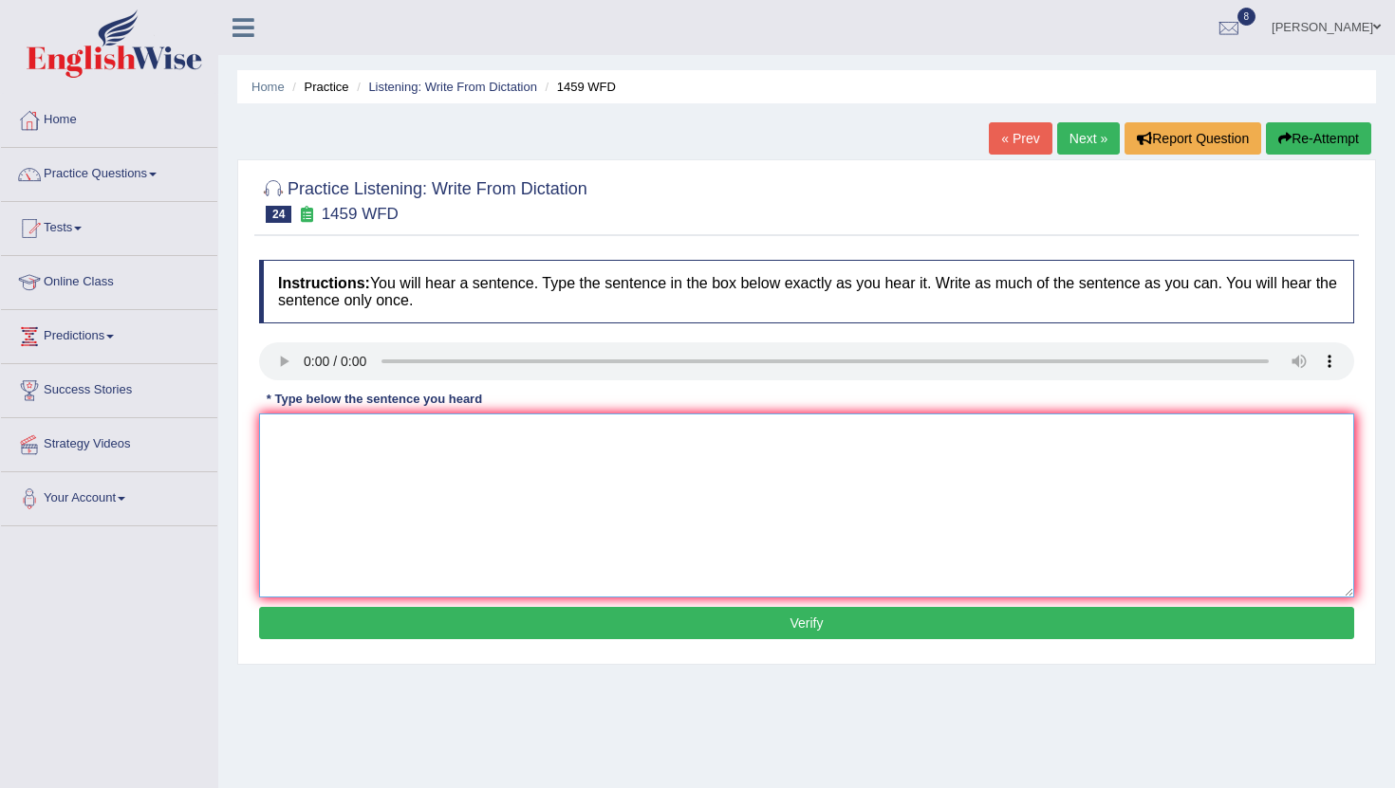
click at [342, 483] on textarea at bounding box center [806, 506] width 1095 height 184
click at [334, 438] on textarea "All experriements and manual are laboratory" at bounding box center [806, 506] width 1095 height 184
click at [325, 437] on textarea "All experriments and manual are laboratory" at bounding box center [806, 506] width 1095 height 184
type textarea "All experiments and manual are laboratory"
click at [814, 626] on button "Verify" at bounding box center [806, 623] width 1095 height 32
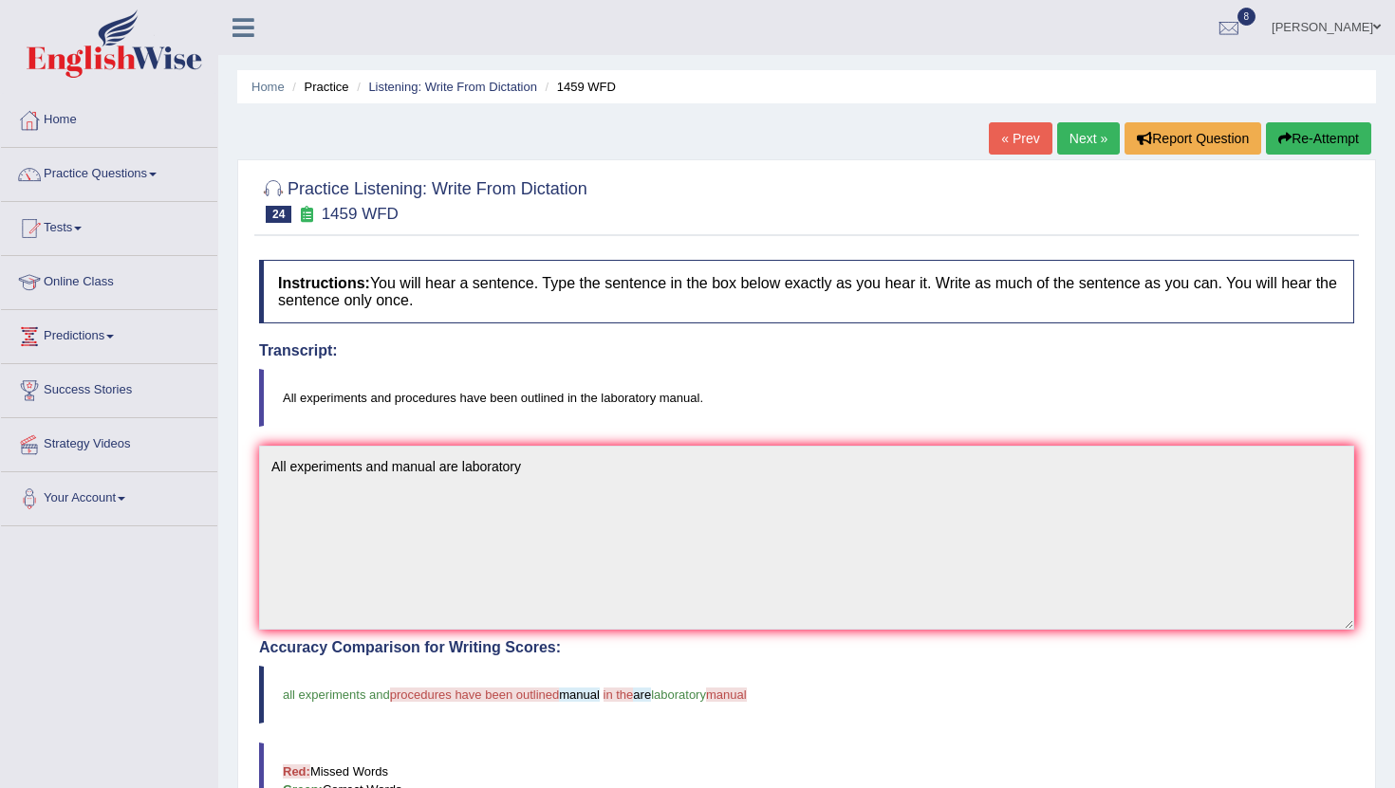
click at [1073, 137] on link "Next »" at bounding box center [1088, 138] width 63 height 32
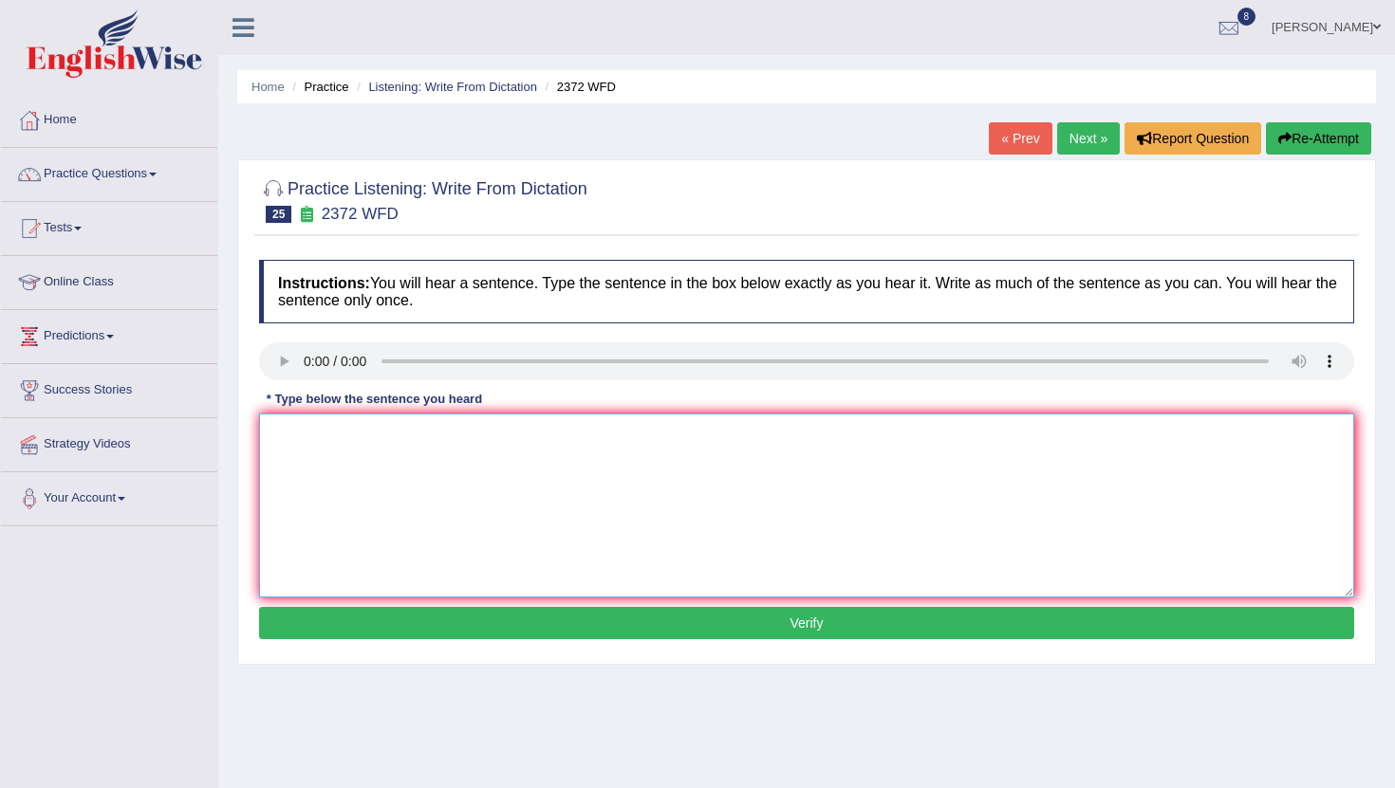
click at [410, 460] on textarea at bounding box center [806, 506] width 1095 height 184
click at [334, 469] on textarea at bounding box center [806, 506] width 1095 height 184
type textarea "We must hand our assignments in the end of this semester."
click at [805, 629] on button "Verify" at bounding box center [806, 623] width 1095 height 32
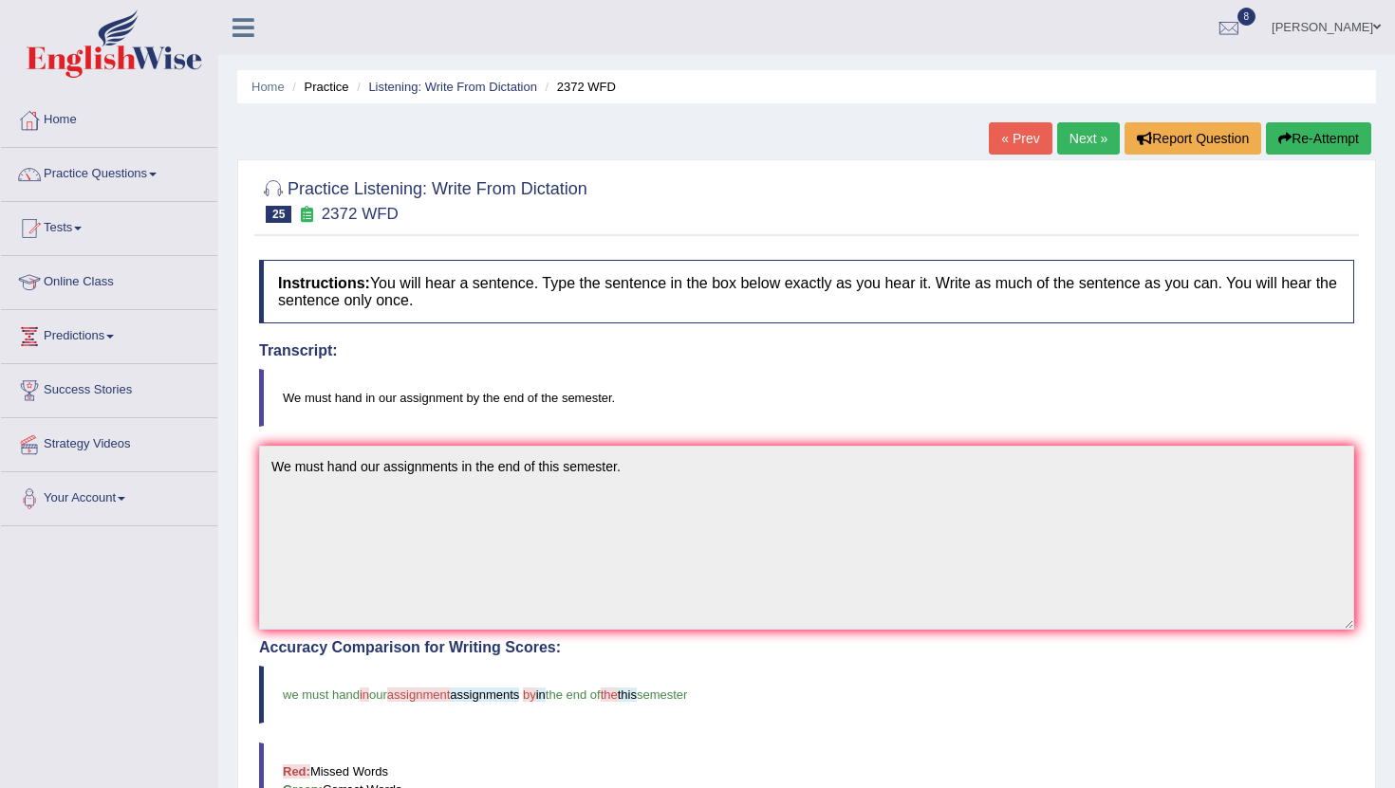
click at [1087, 139] on link "Next »" at bounding box center [1088, 138] width 63 height 32
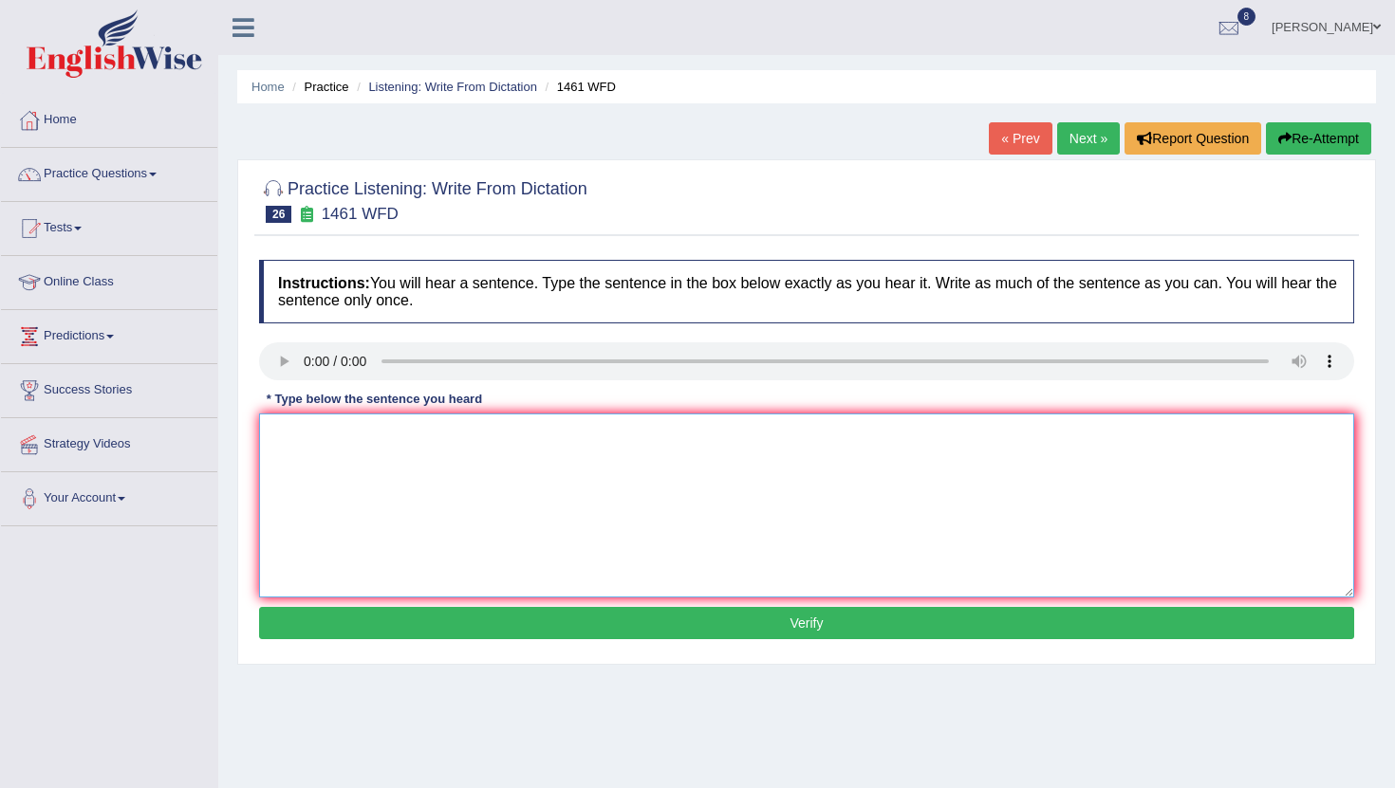
click at [334, 438] on textarea at bounding box center [806, 506] width 1095 height 184
type textarea "My sister runs a business about a small toy."
click at [813, 626] on button "Verify" at bounding box center [806, 623] width 1095 height 32
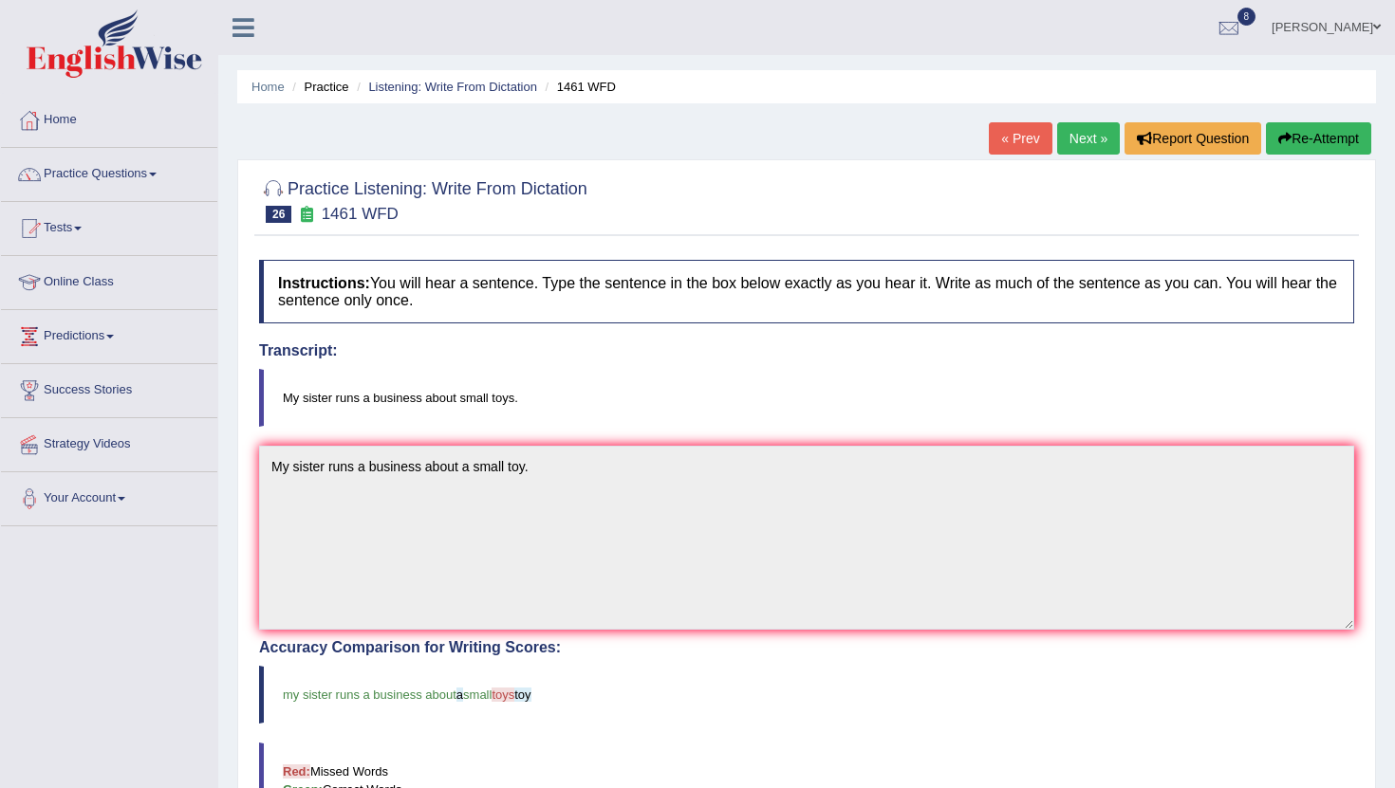
click at [1085, 139] on link "Next »" at bounding box center [1088, 138] width 63 height 32
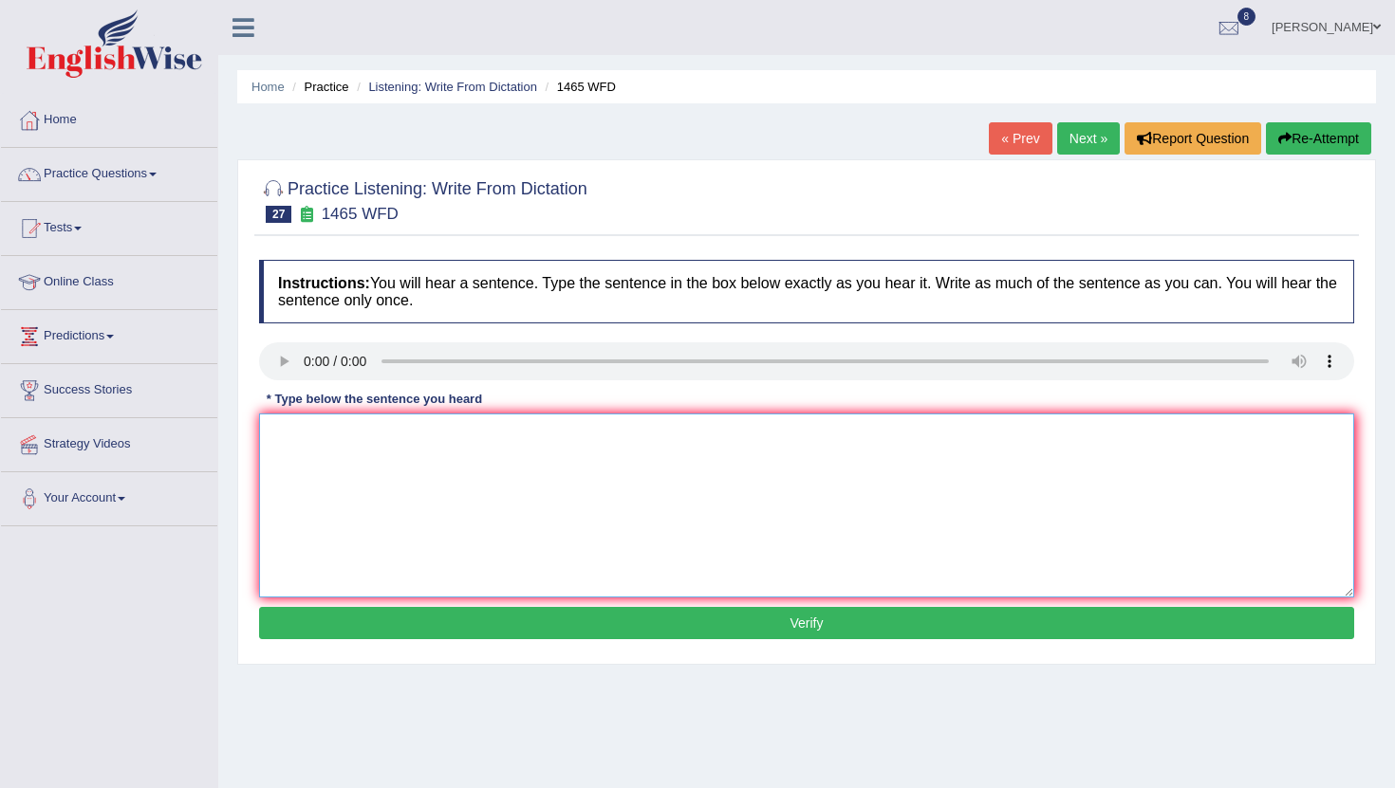
click at [300, 445] on textarea at bounding box center [806, 506] width 1095 height 184
type textarea "You can find a complaint form in the website."
click at [814, 623] on button "Verify" at bounding box center [806, 623] width 1095 height 32
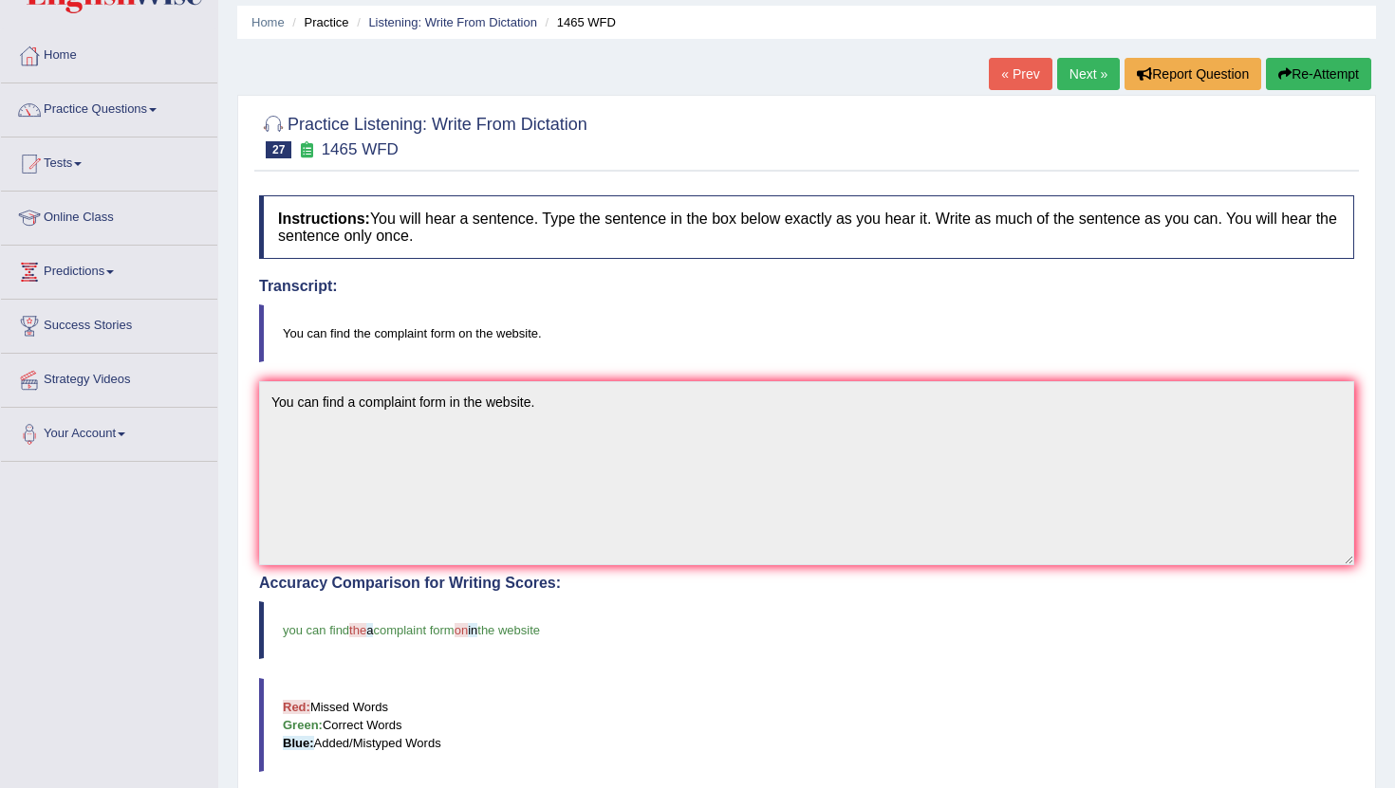
scroll to position [66, 0]
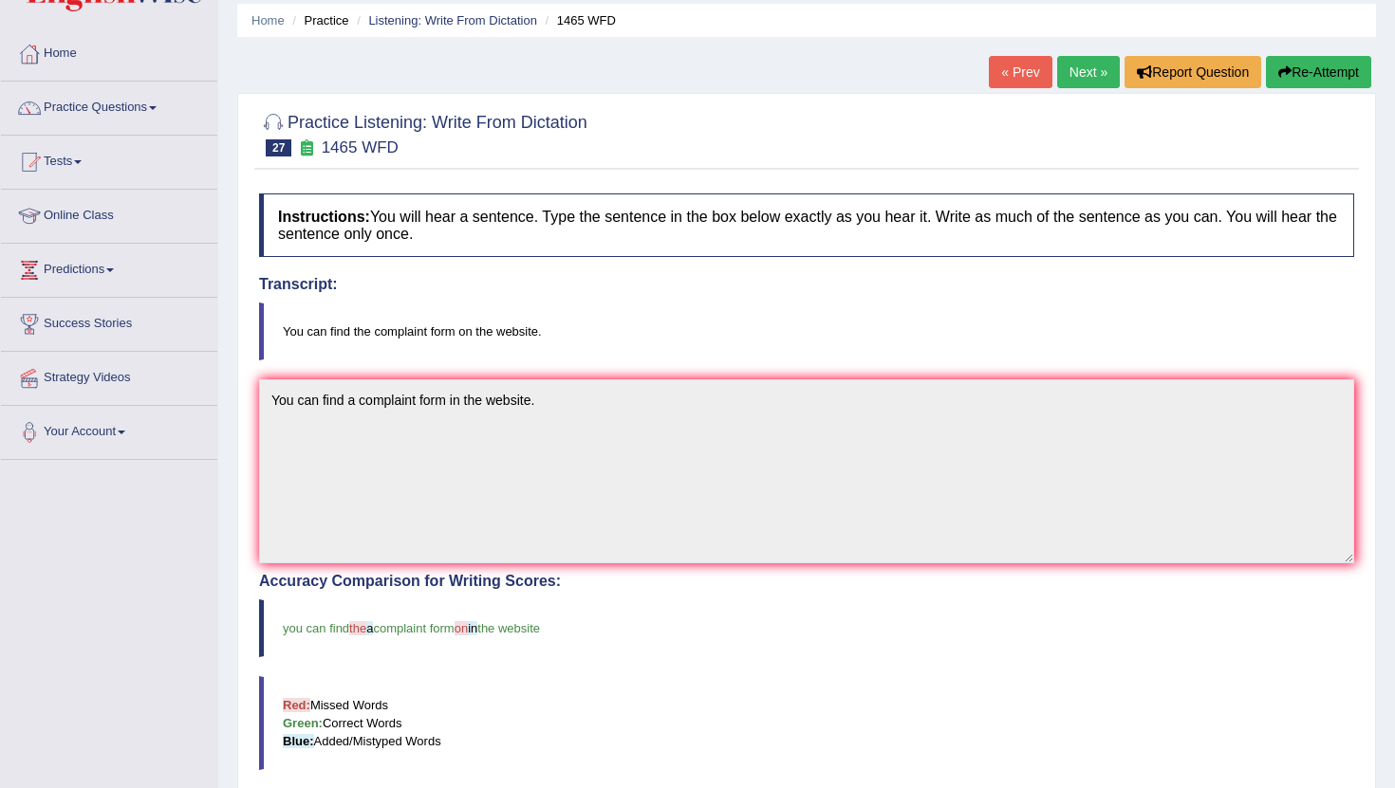
click at [1081, 76] on link "Next »" at bounding box center [1088, 72] width 63 height 32
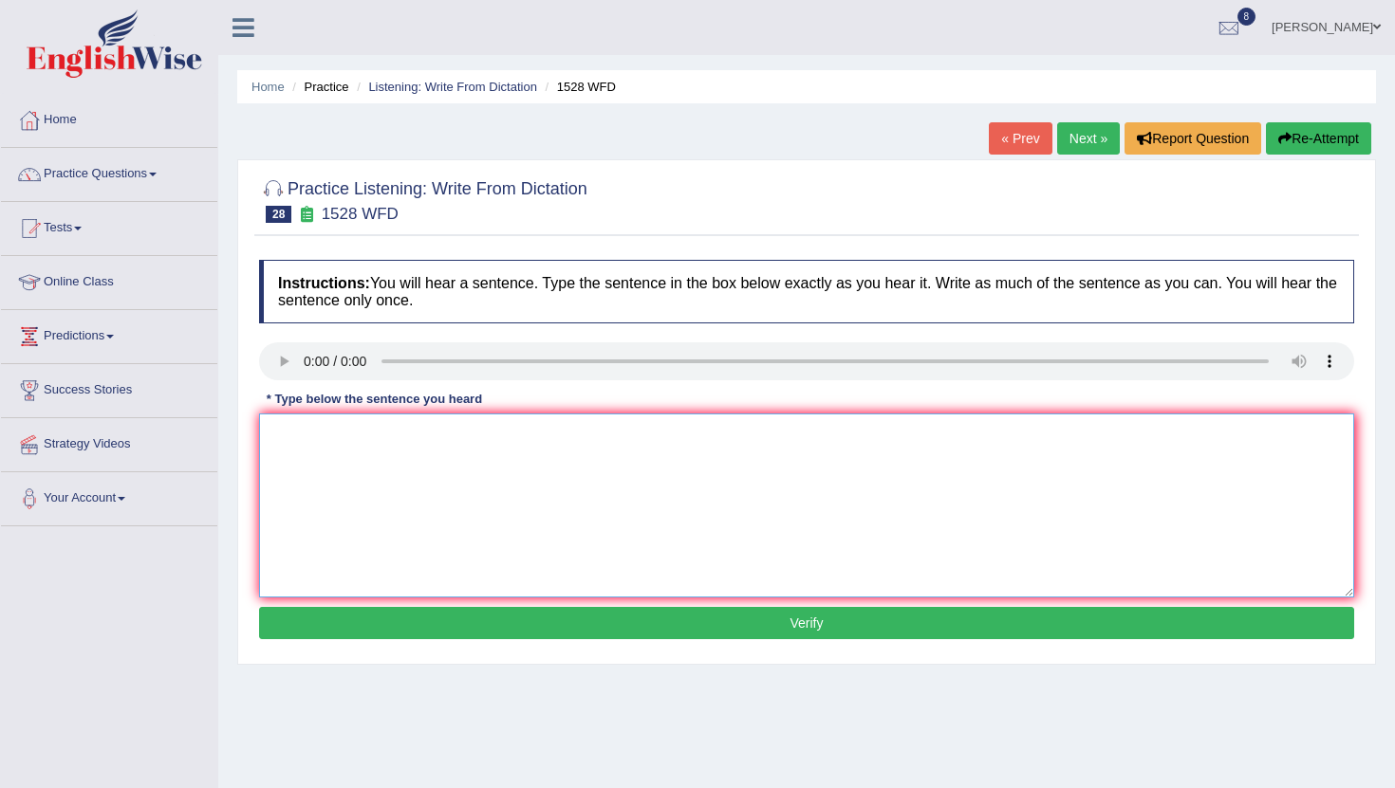
click at [321, 448] on textarea at bounding box center [806, 506] width 1095 height 184
type textarea "A"
type textarea "We are looking for a practical and engaging methods."
click at [804, 632] on button "Verify" at bounding box center [806, 623] width 1095 height 32
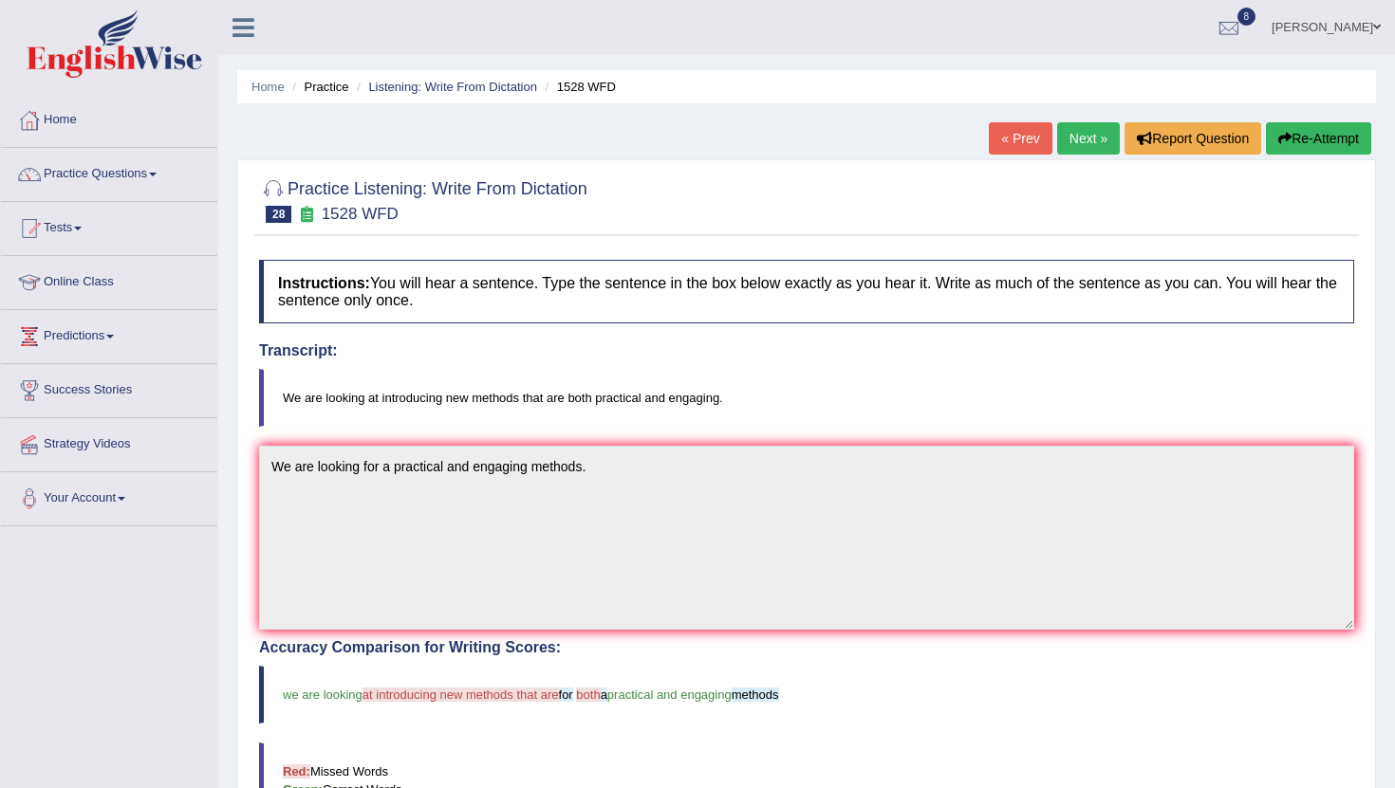
click at [1078, 146] on link "Next »" at bounding box center [1088, 138] width 63 height 32
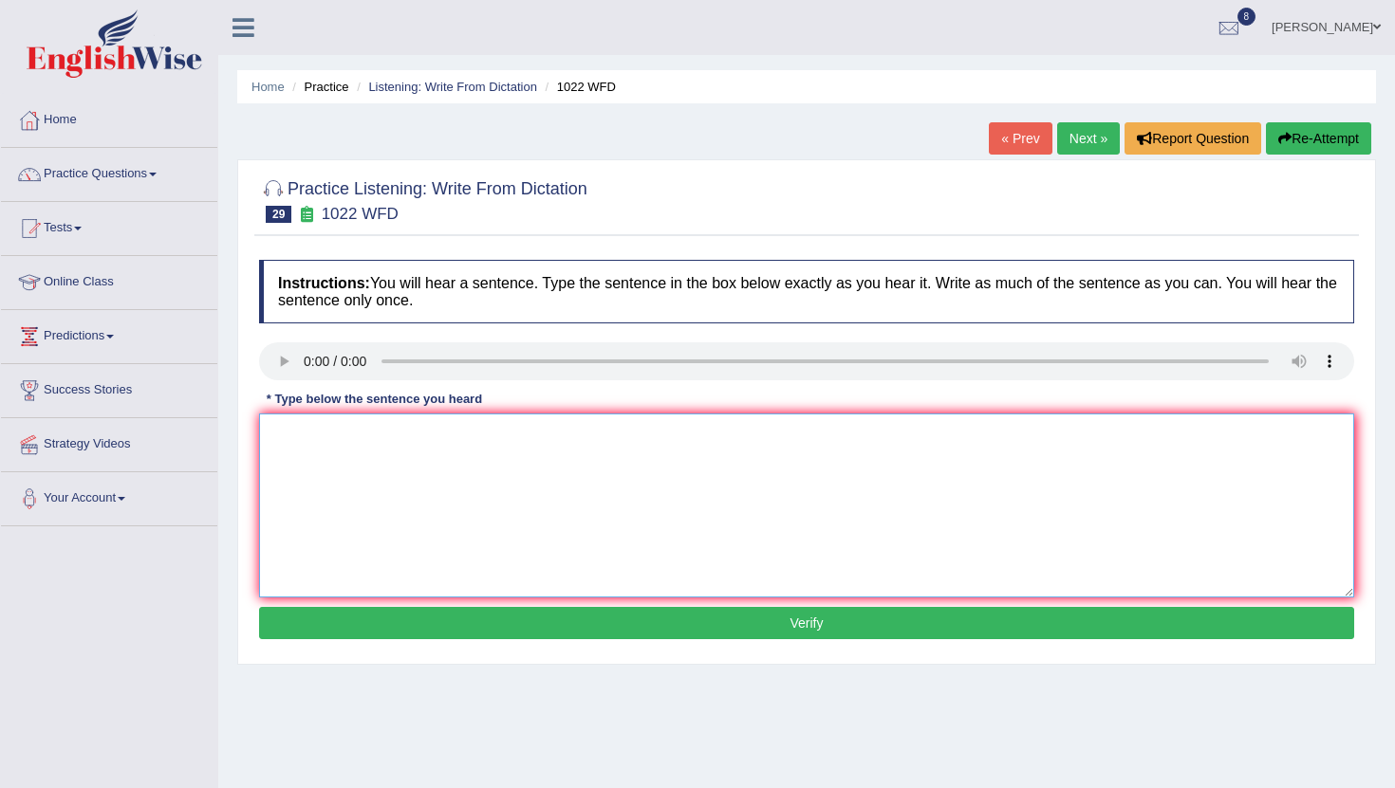
click at [320, 462] on textarea at bounding box center [806, 506] width 1095 height 184
click at [269, 446] on textarea "Analyzing and understanding data" at bounding box center [806, 506] width 1095 height 184
click at [280, 441] on textarea "Analyzing and understanding data" at bounding box center [806, 506] width 1095 height 184
click at [270, 441] on textarea "analyzing and understanding data" at bounding box center [806, 506] width 1095 height 184
click at [593, 446] on textarea "Not all can find analyzing and understanding data" at bounding box center [806, 506] width 1095 height 184
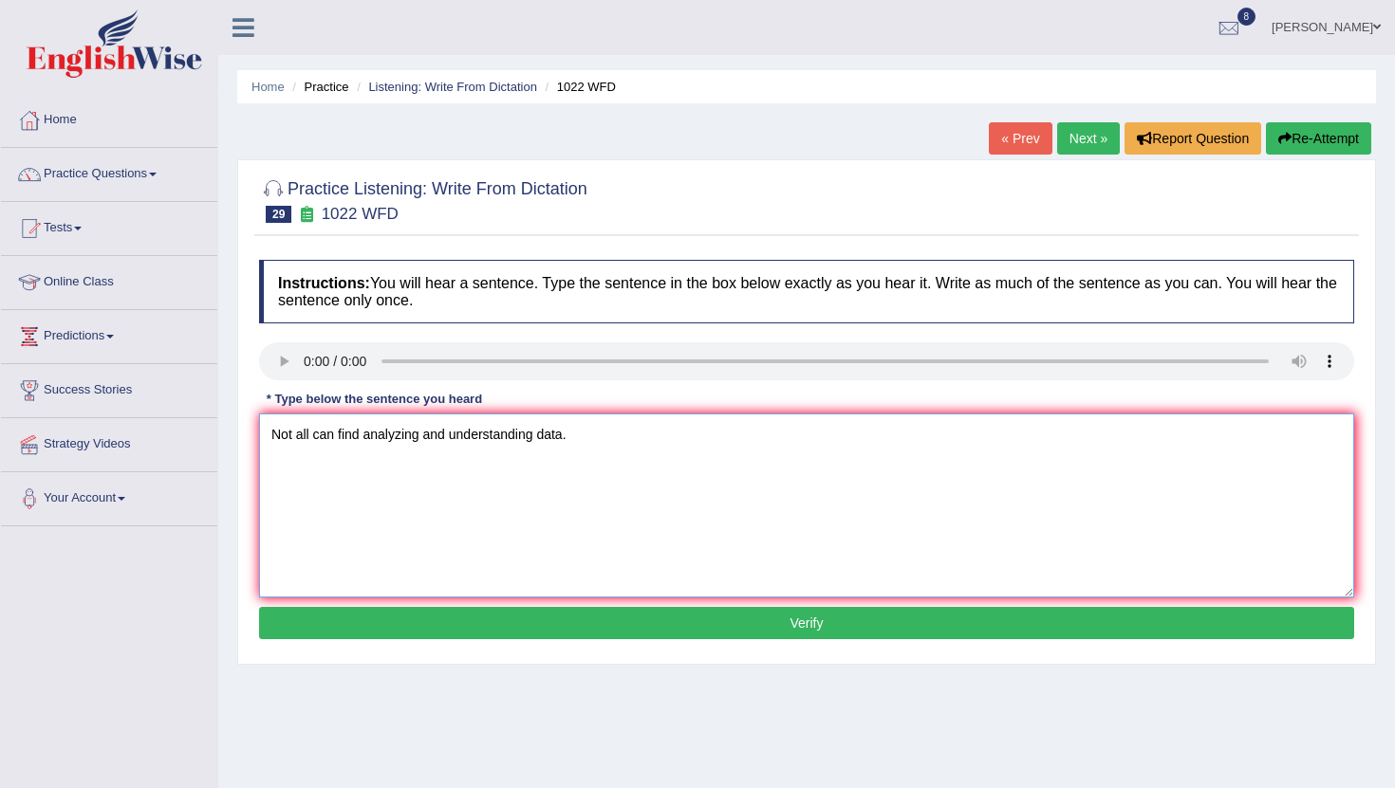
type textarea "Not all can find analyzing and understanding data."
click at [801, 630] on button "Verify" at bounding box center [806, 623] width 1095 height 32
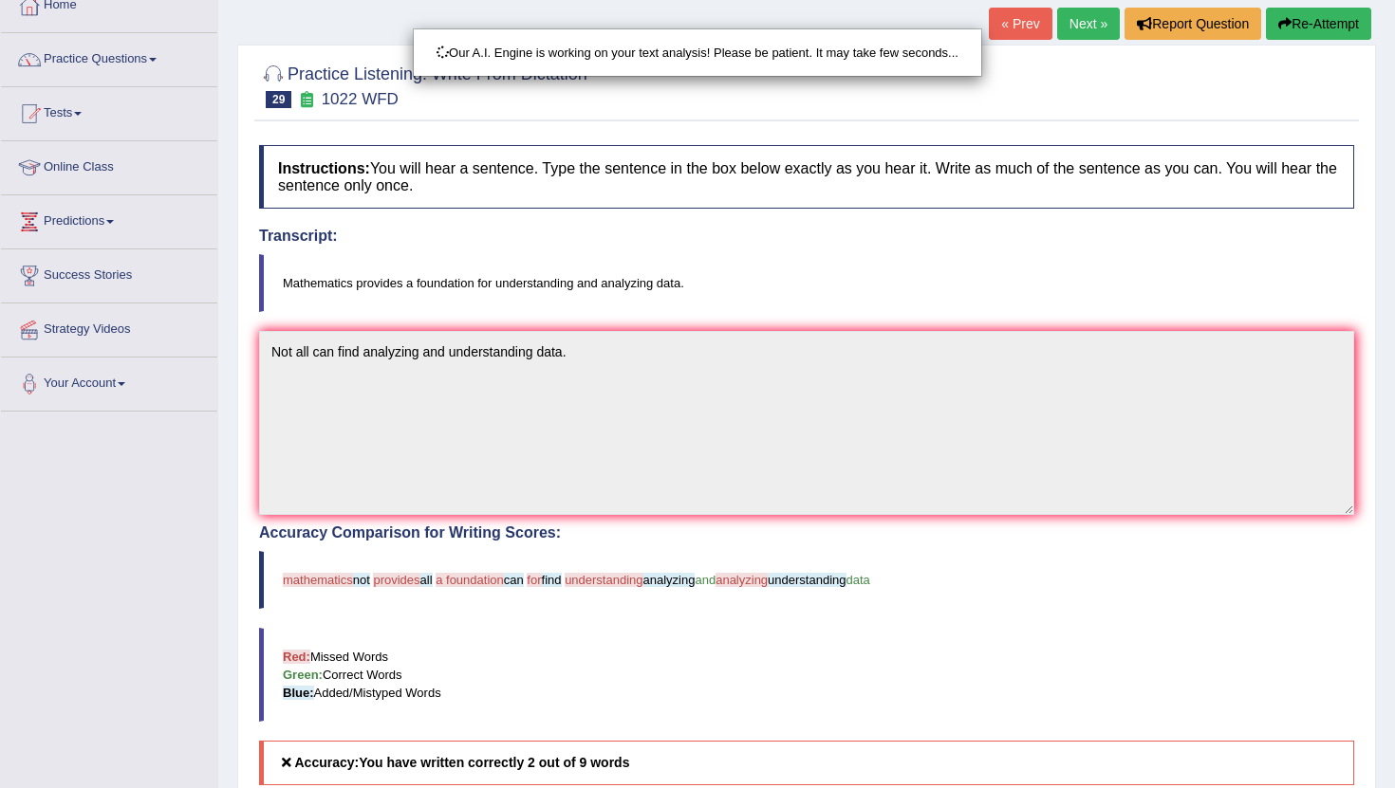
scroll to position [137, 0]
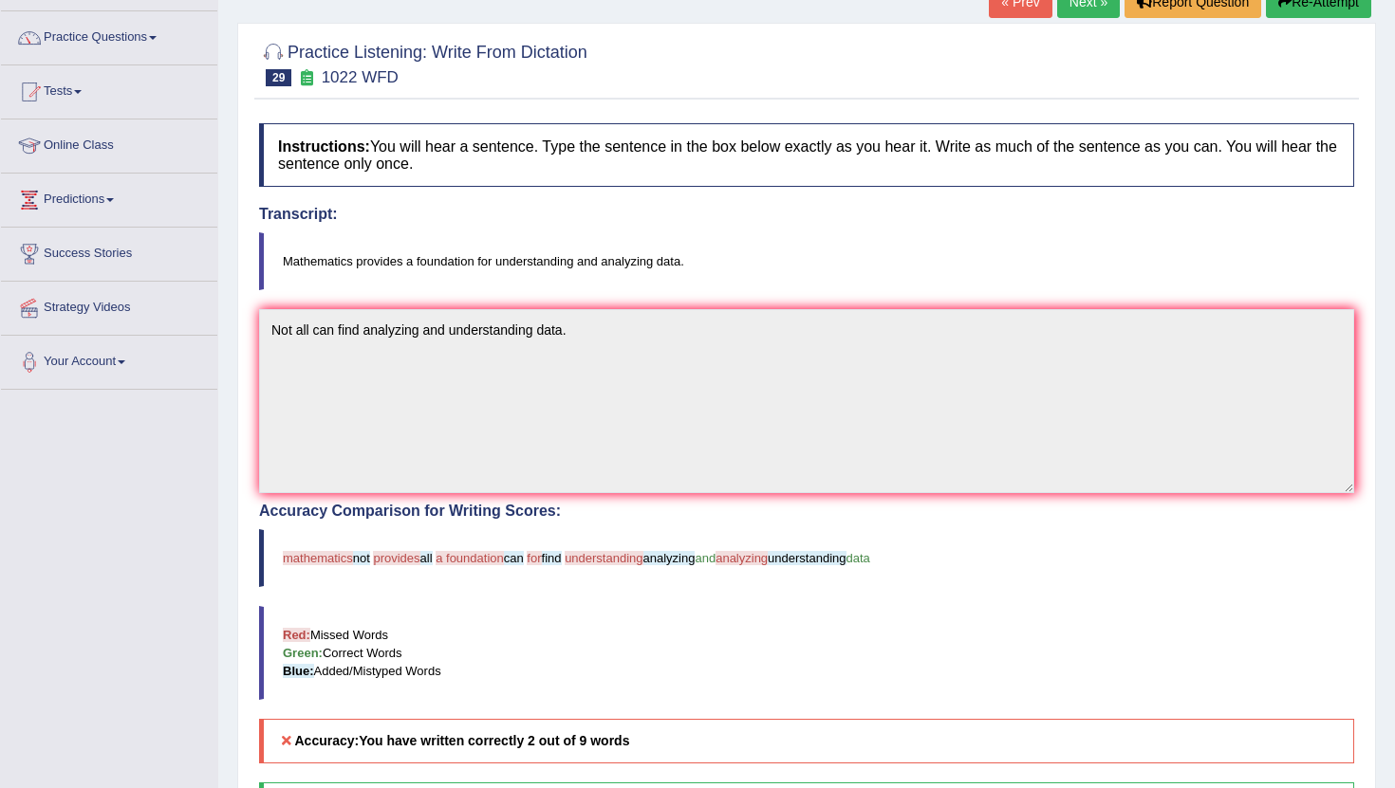
click at [1094, 2] on link "Next »" at bounding box center [1088, 2] width 63 height 32
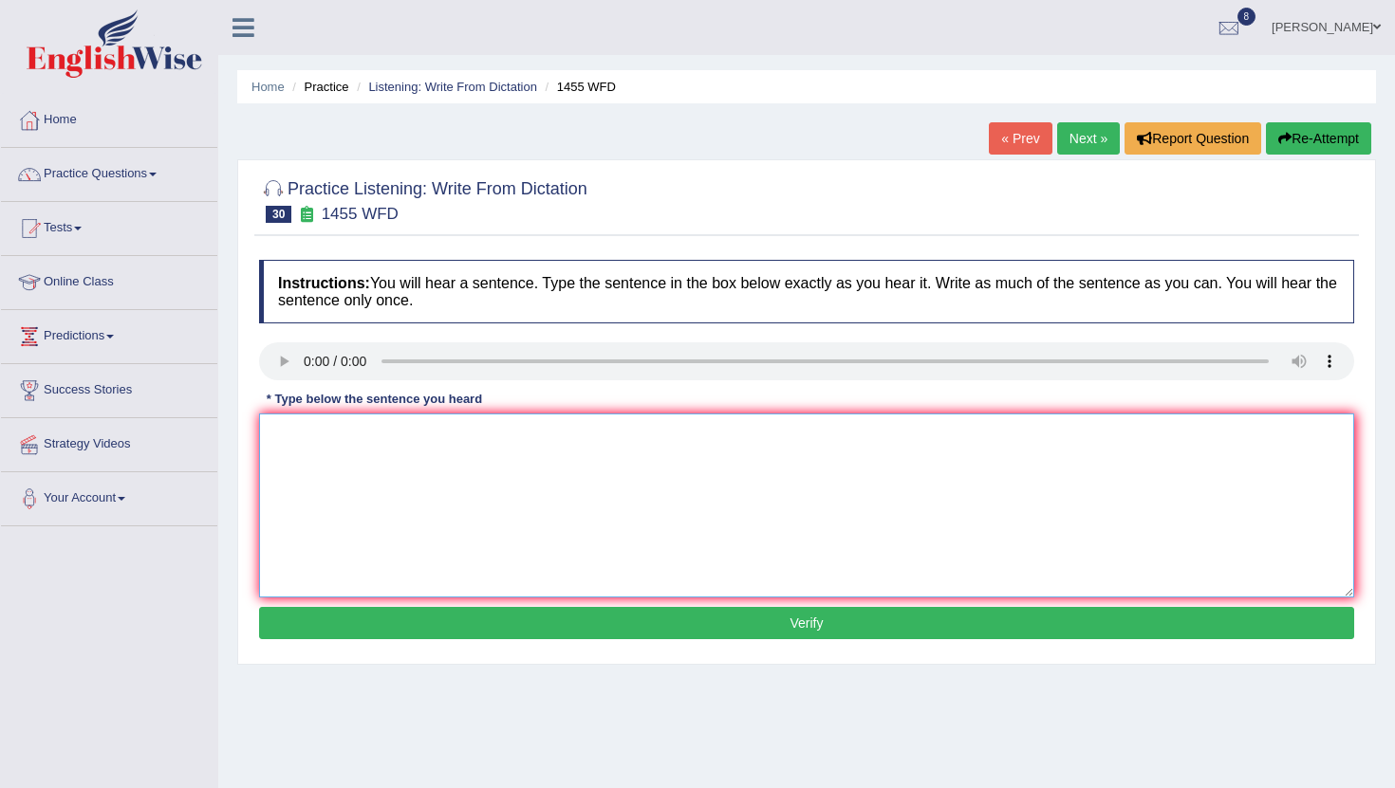
click at [303, 457] on textarea at bounding box center [806, 506] width 1095 height 184
click at [365, 436] on textarea "You must wear hard hat in a" at bounding box center [806, 506] width 1095 height 184
click at [490, 441] on textarea "You must wear an hard hat in a" at bounding box center [806, 506] width 1095 height 184
type textarea "You must wear an hard hat in a construction site sites."
click at [817, 636] on button "Verify" at bounding box center [806, 623] width 1095 height 32
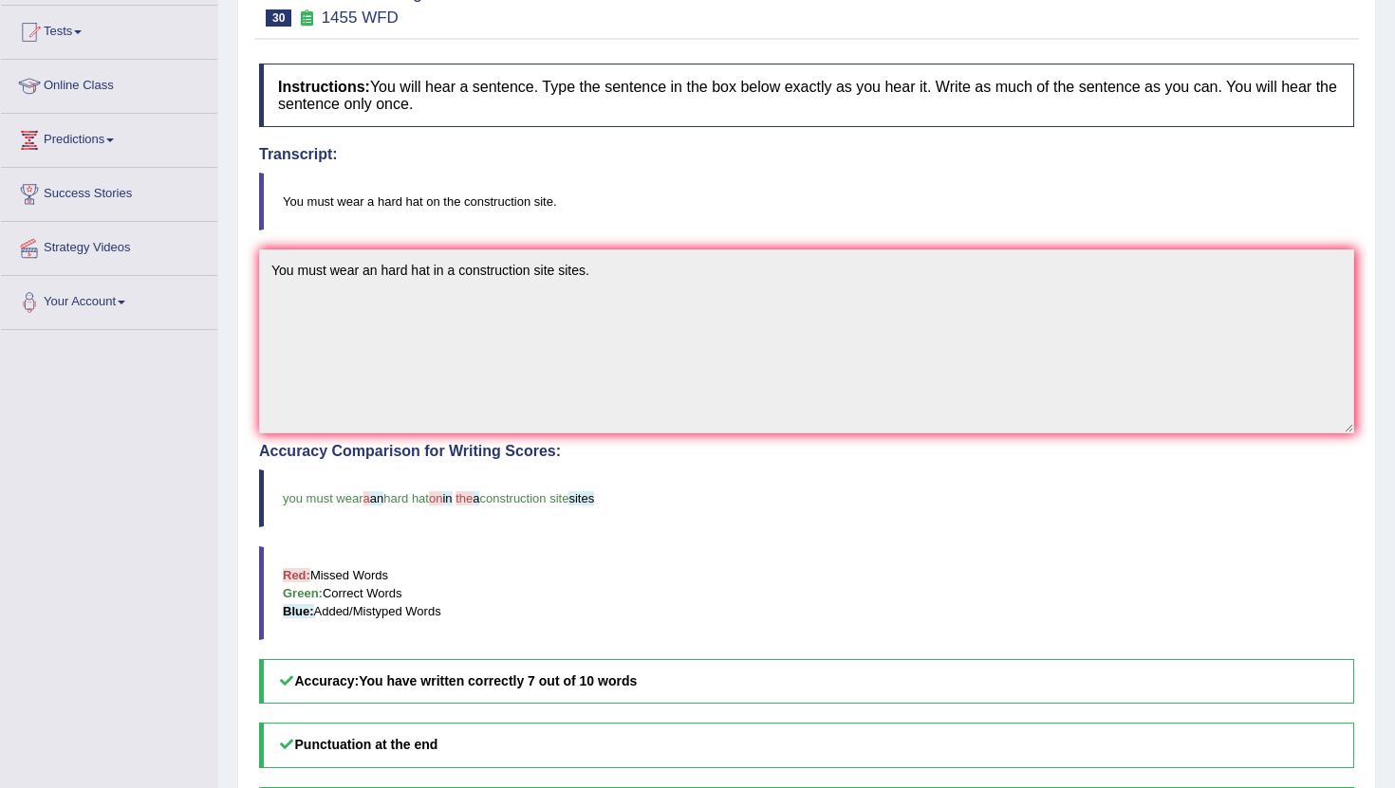
scroll to position [129, 0]
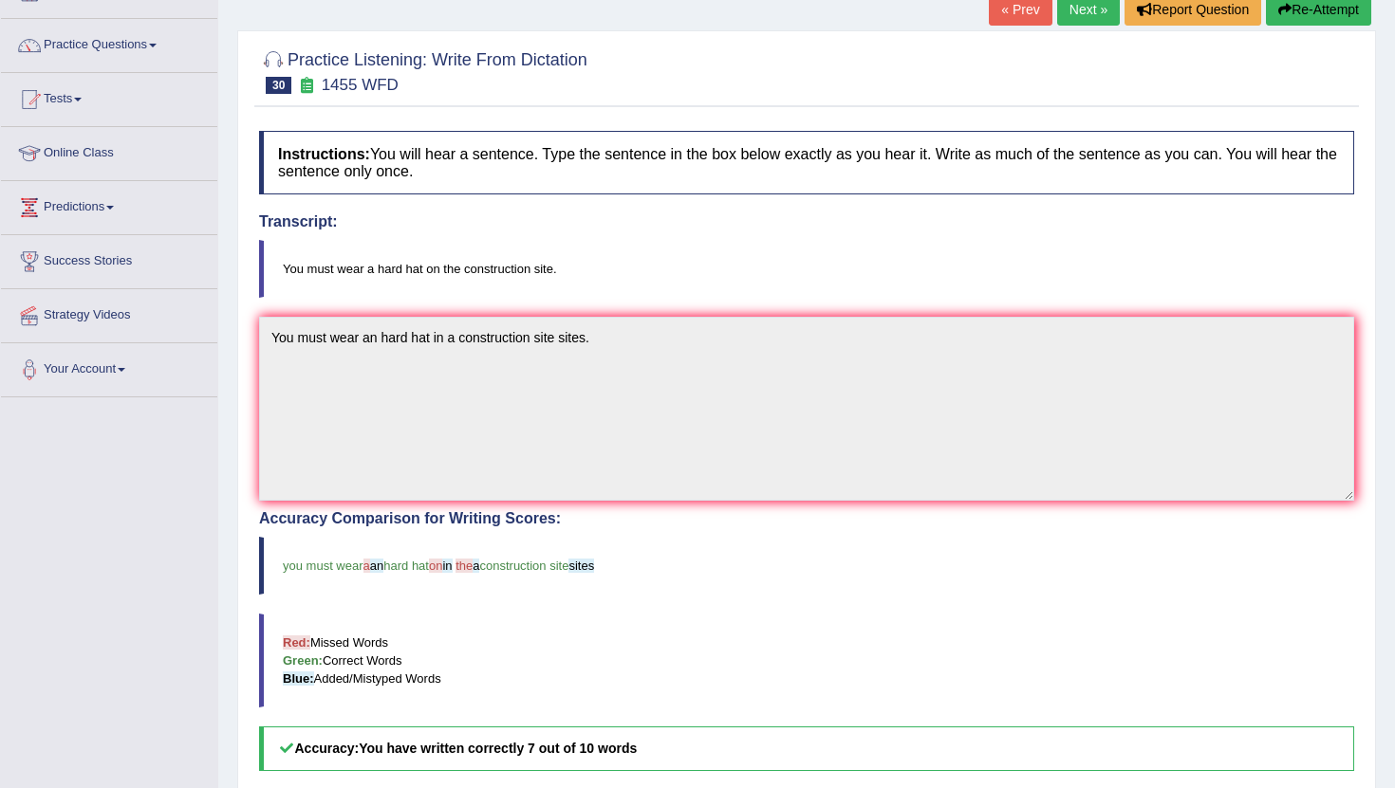
click at [1028, 196] on div "Instructions: You will hear a sentence. Type the sentence in the box below exac…" at bounding box center [806, 574] width 1104 height 906
click at [1067, 24] on link "Next »" at bounding box center [1088, 9] width 63 height 32
click at [1068, 11] on link "Next »" at bounding box center [1088, 9] width 63 height 32
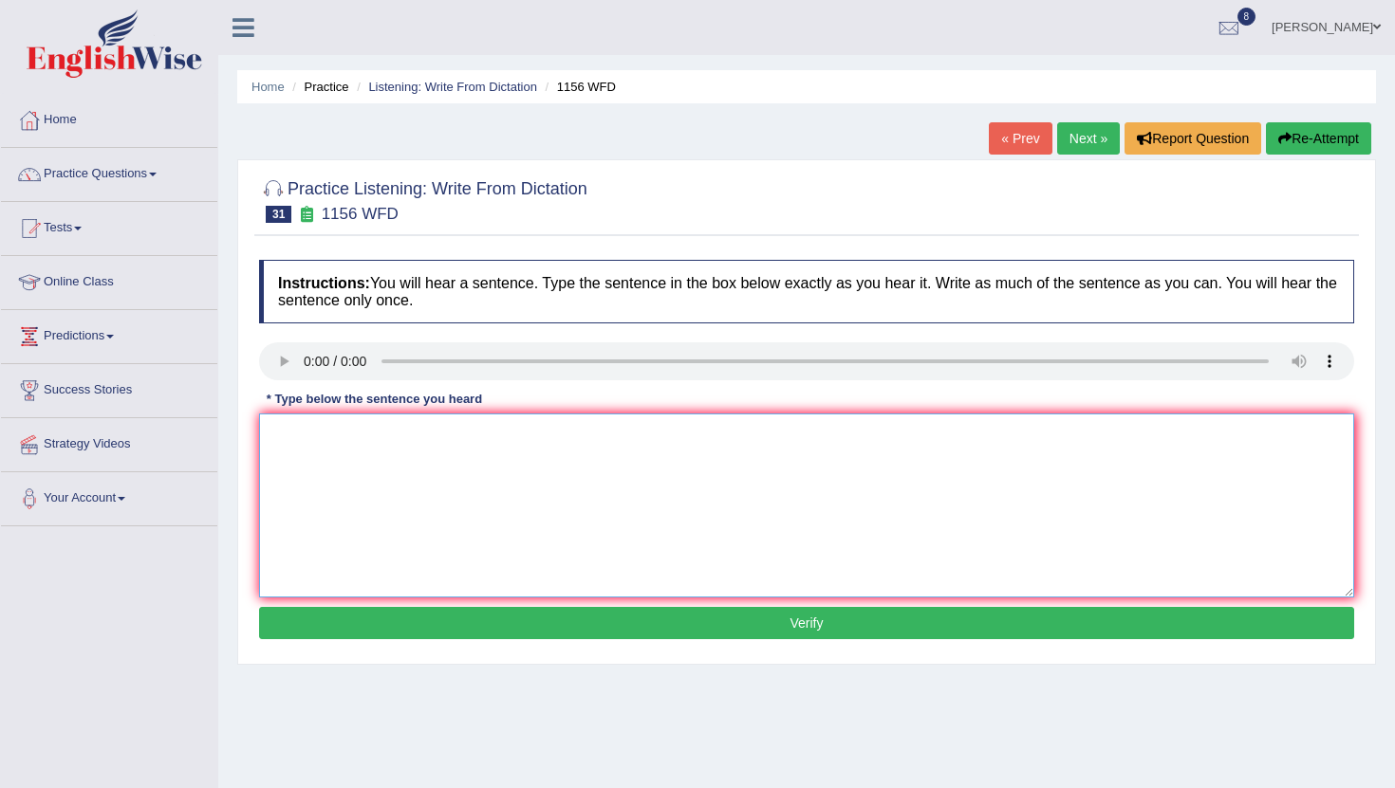
click at [453, 455] on textarea at bounding box center [806, 506] width 1095 height 184
click at [309, 451] on textarea at bounding box center [806, 506] width 1095 height 184
type textarea "Chemical reactions occur when substance combine and or change."
click at [812, 626] on button "Verify" at bounding box center [806, 623] width 1095 height 32
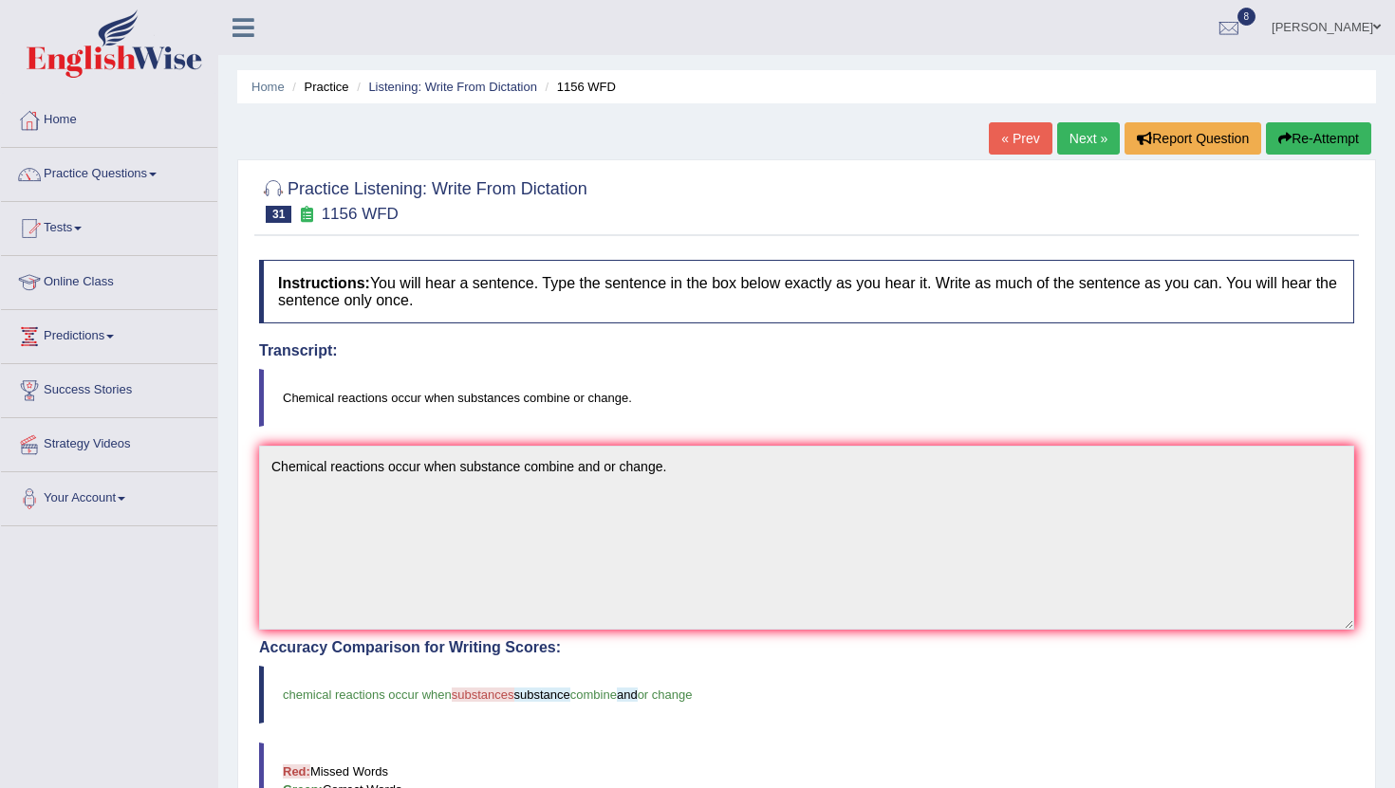
click at [1070, 148] on link "Next »" at bounding box center [1088, 138] width 63 height 32
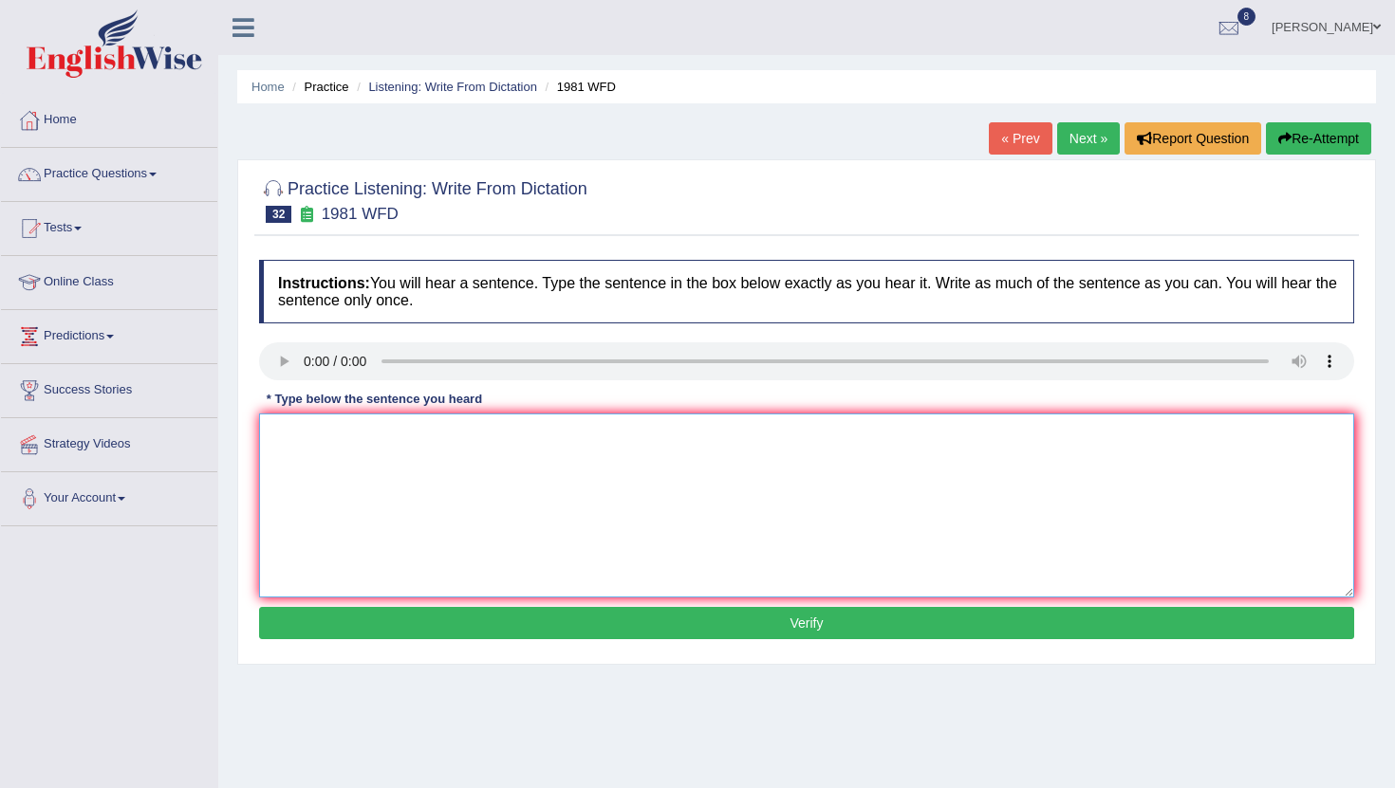
click at [315, 452] on textarea at bounding box center [806, 506] width 1095 height 184
click at [602, 437] on textarea "All of your arguments must be supported with evidence sand theories" at bounding box center [806, 506] width 1095 height 184
click at [765, 448] on textarea "All of your arguments must be supported with evidences evidence and theories" at bounding box center [806, 506] width 1095 height 184
type textarea "All of your arguments must be supported with evidences evidence and theories."
click at [813, 619] on button "Verify" at bounding box center [806, 623] width 1095 height 32
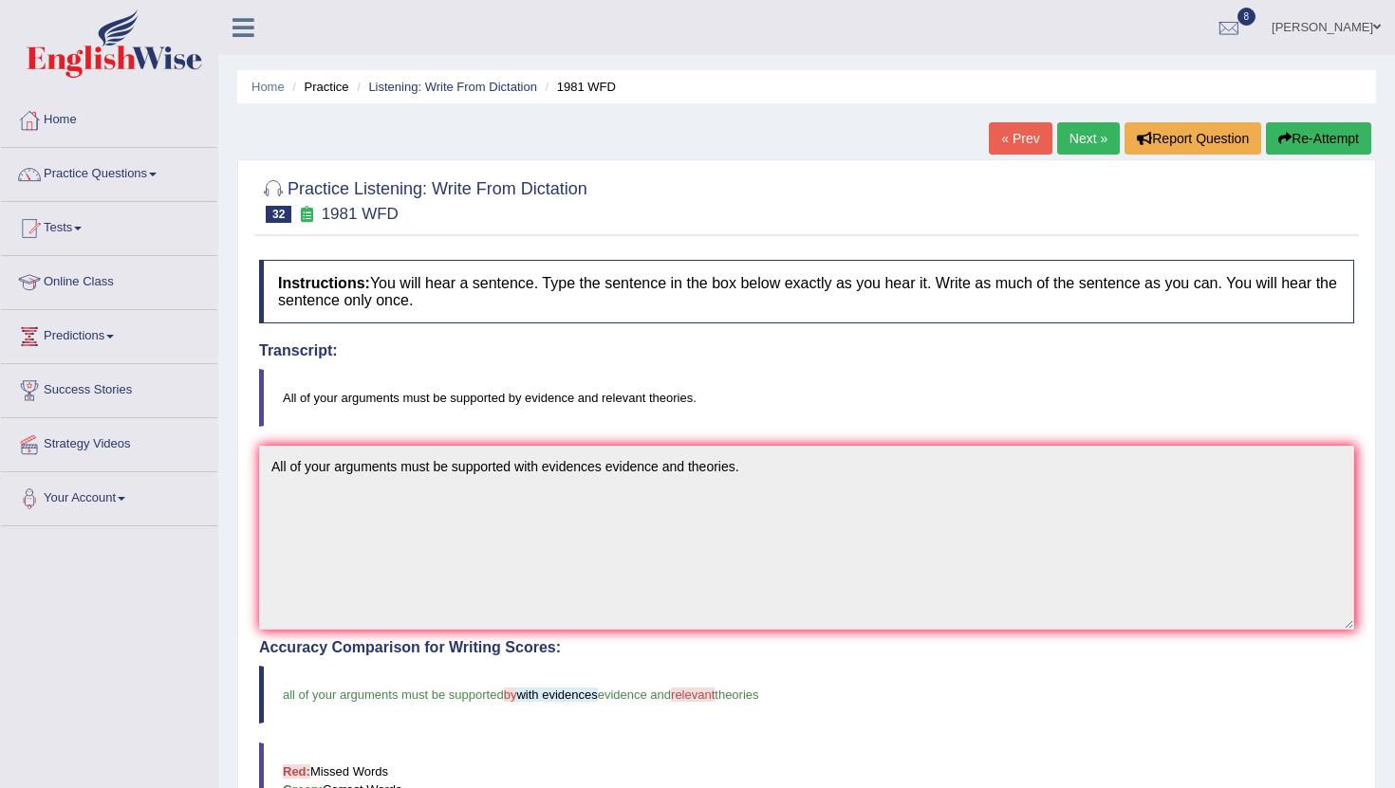
click at [1084, 139] on link "Next »" at bounding box center [1088, 138] width 63 height 32
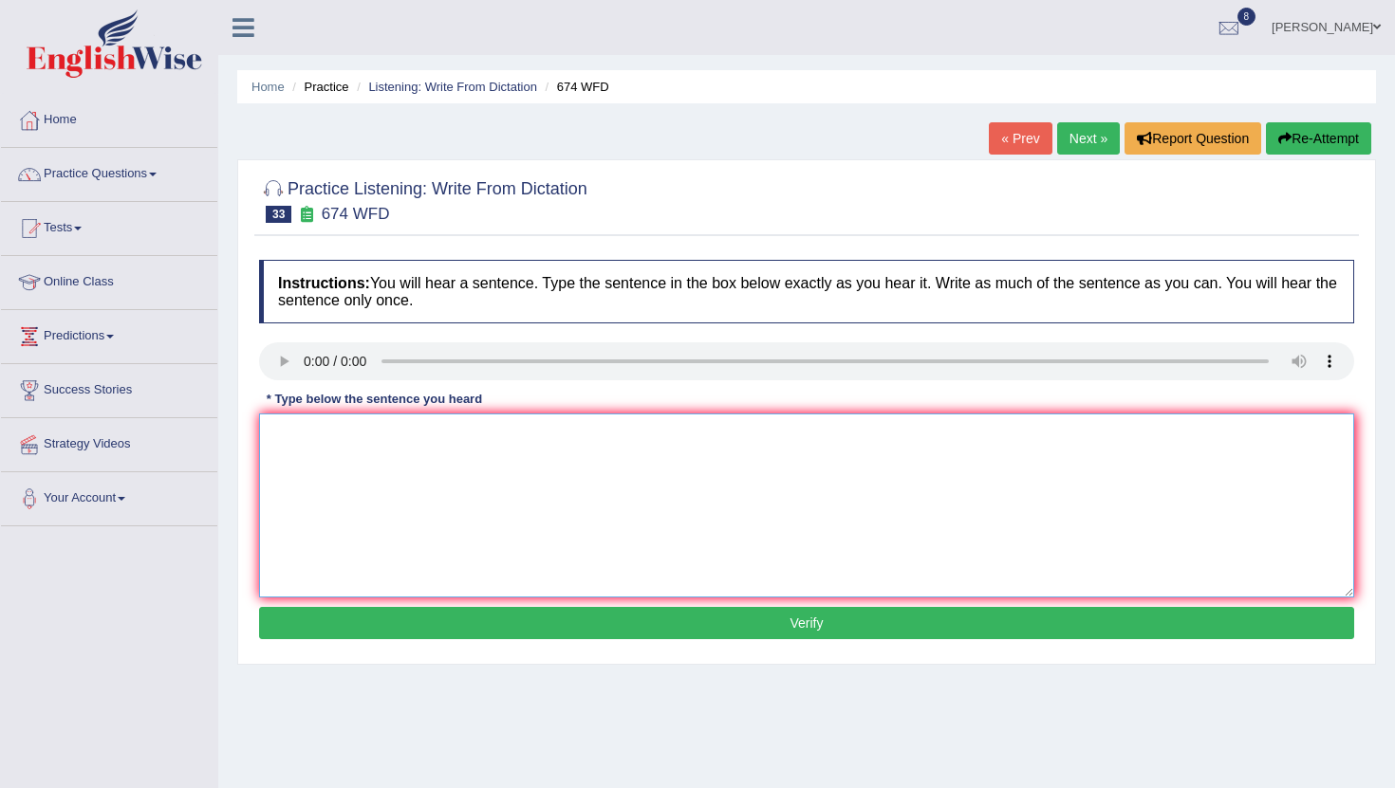
click at [313, 449] on textarea at bounding box center [806, 506] width 1095 height 184
click at [610, 437] on textarea "Unemployment rate has fallen to the lowest point at their lowest." at bounding box center [806, 506] width 1095 height 184
type textarea "Unemployment rate has fallen to the lowest point at their his lowest."
click at [806, 633] on button "Verify" at bounding box center [806, 623] width 1095 height 32
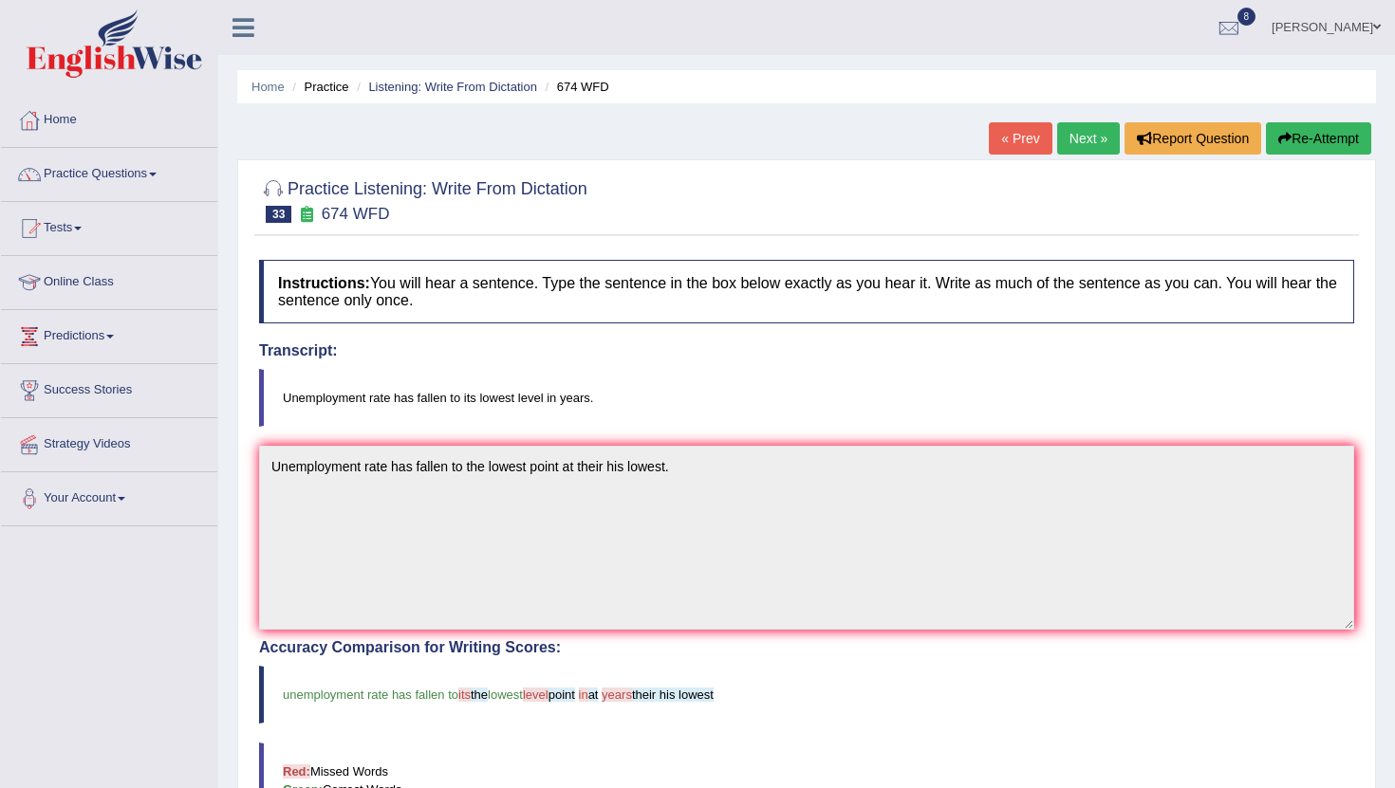
click at [1087, 134] on link "Next »" at bounding box center [1088, 138] width 63 height 32
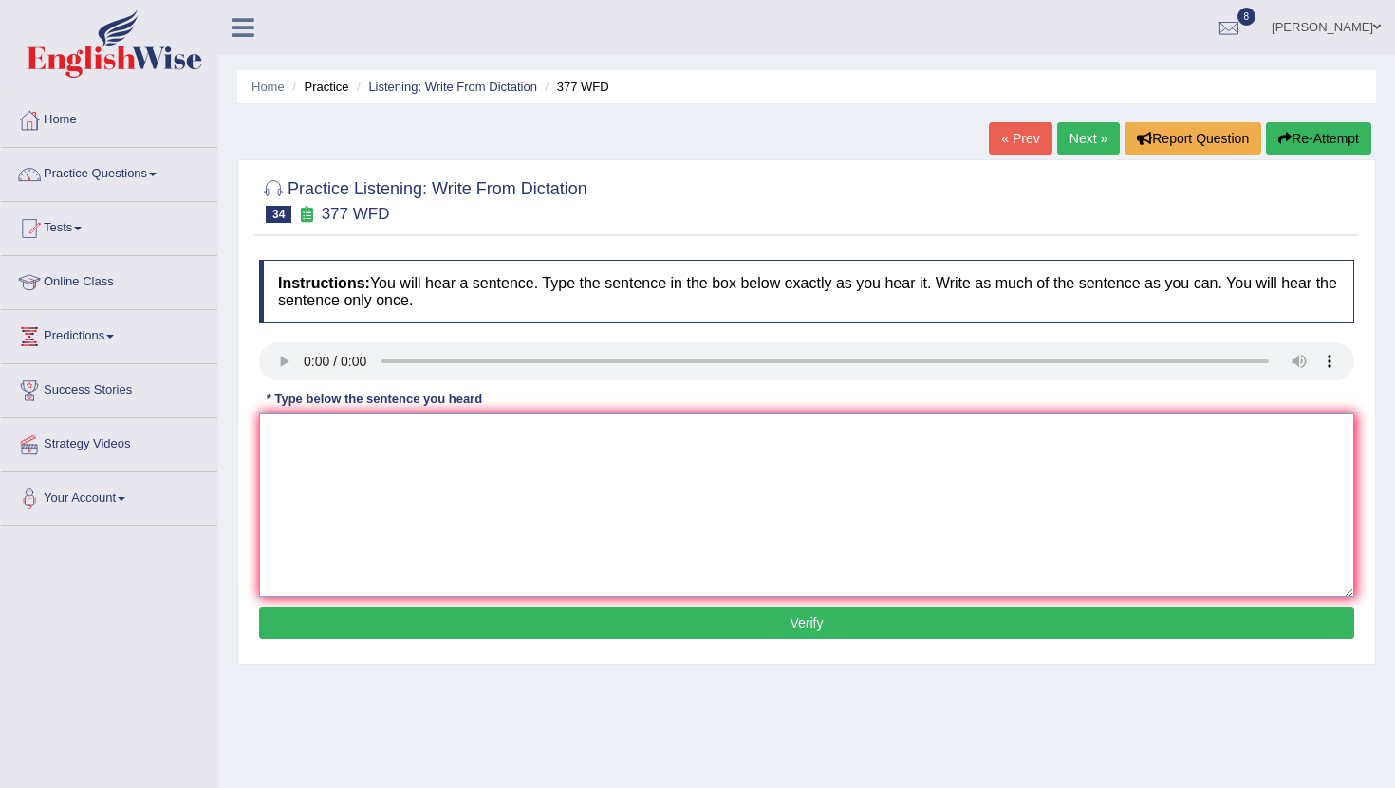
click at [322, 468] on textarea at bounding box center [806, 506] width 1095 height 184
type textarea "The department has the highest proportion of rate in"
click at [776, 628] on button "Verify" at bounding box center [806, 623] width 1095 height 32
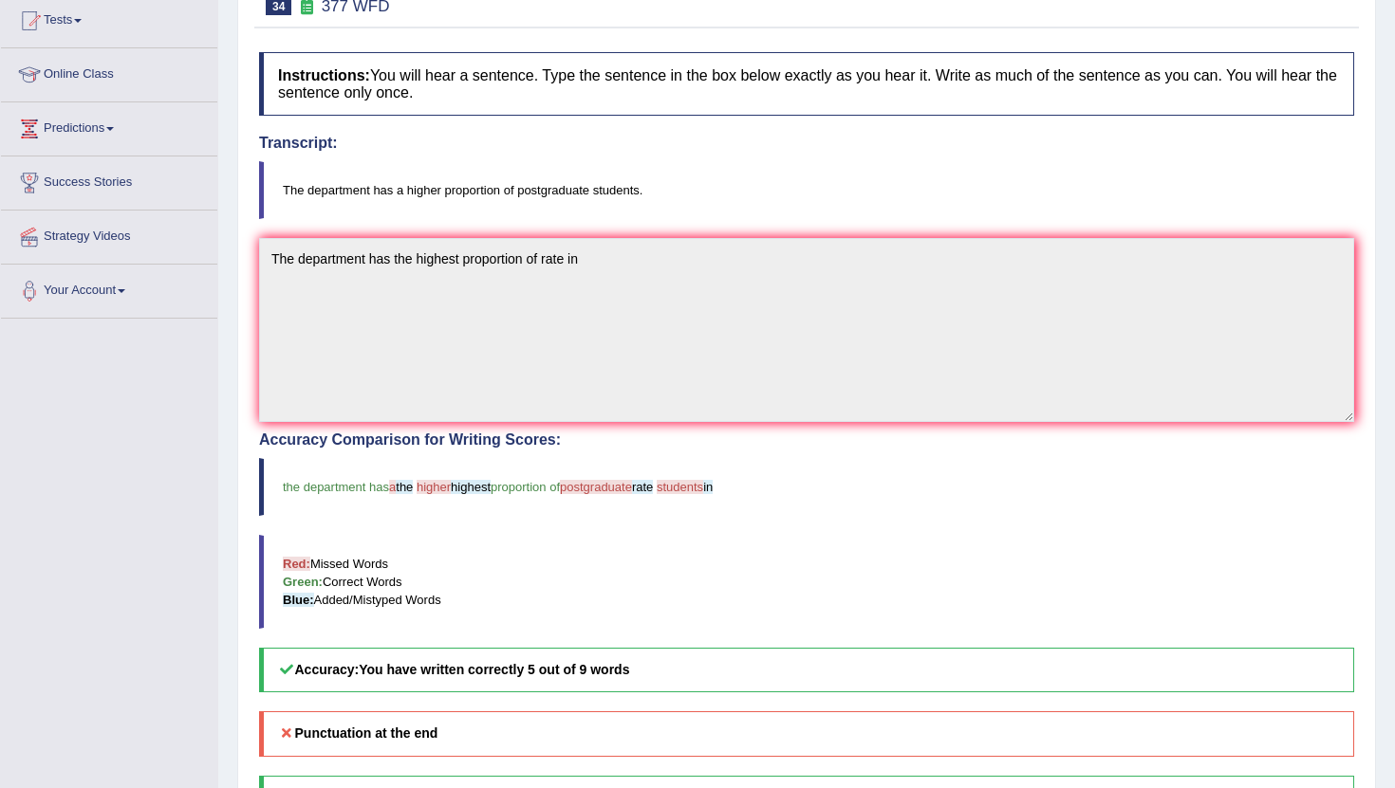
scroll to position [108, 0]
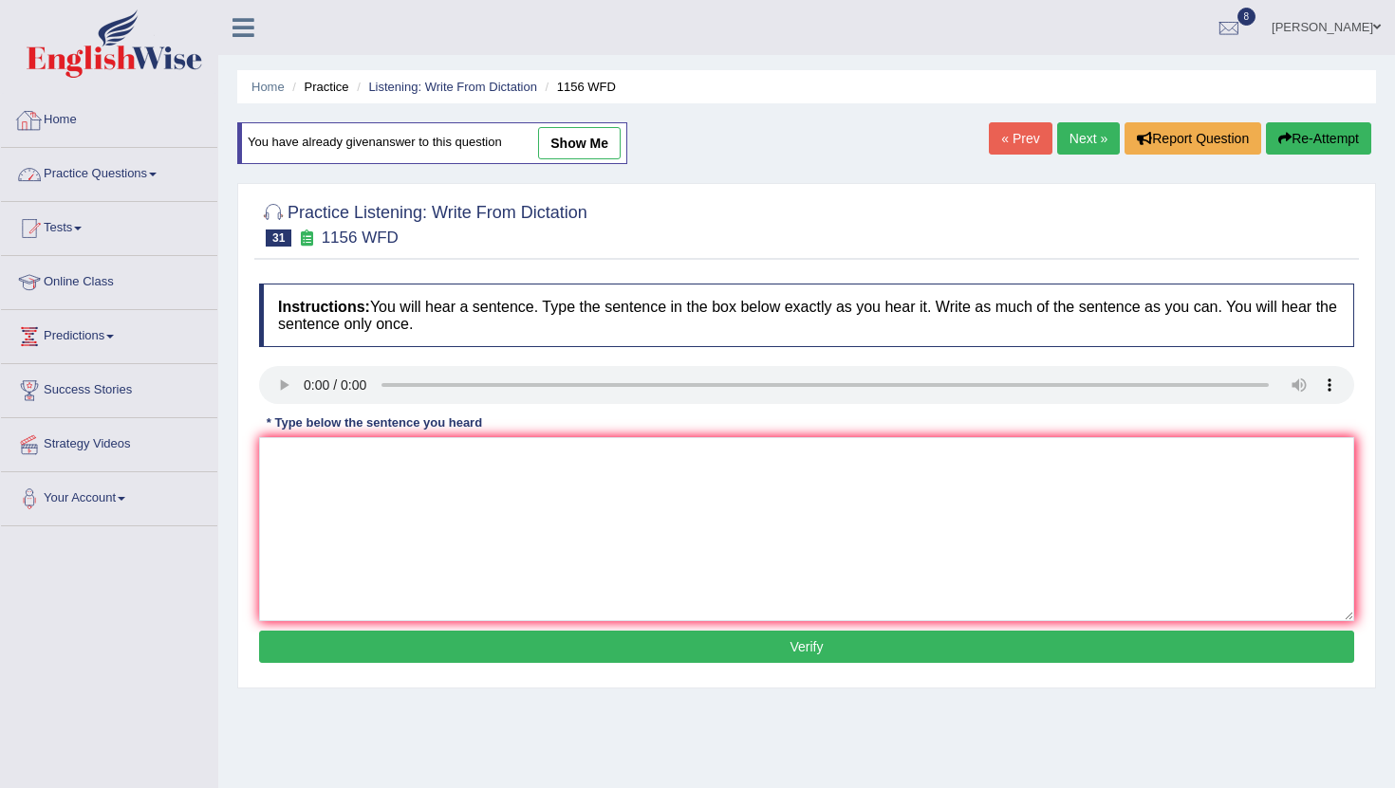
click at [62, 126] on link "Home" at bounding box center [109, 117] width 216 height 47
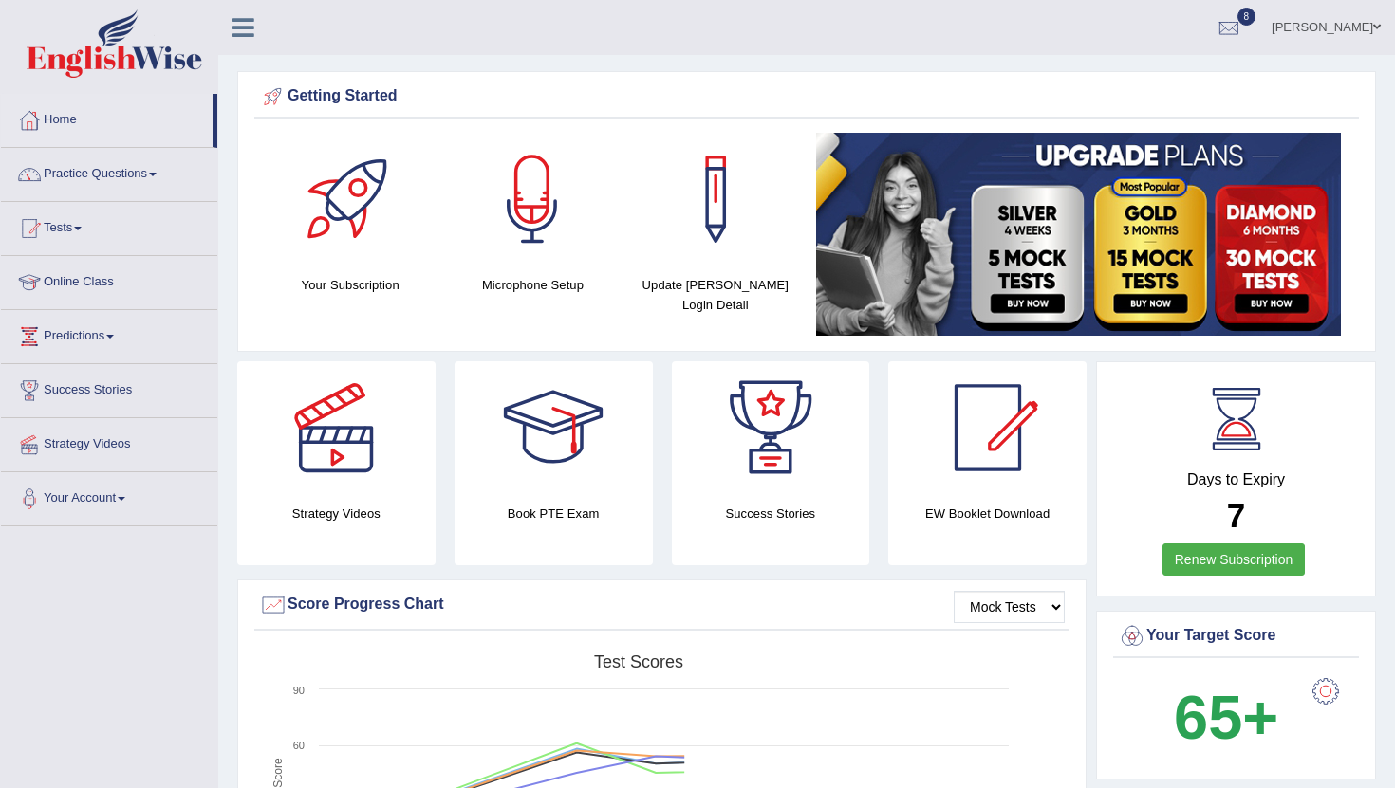
click at [73, 178] on link "Practice Questions" at bounding box center [109, 171] width 216 height 47
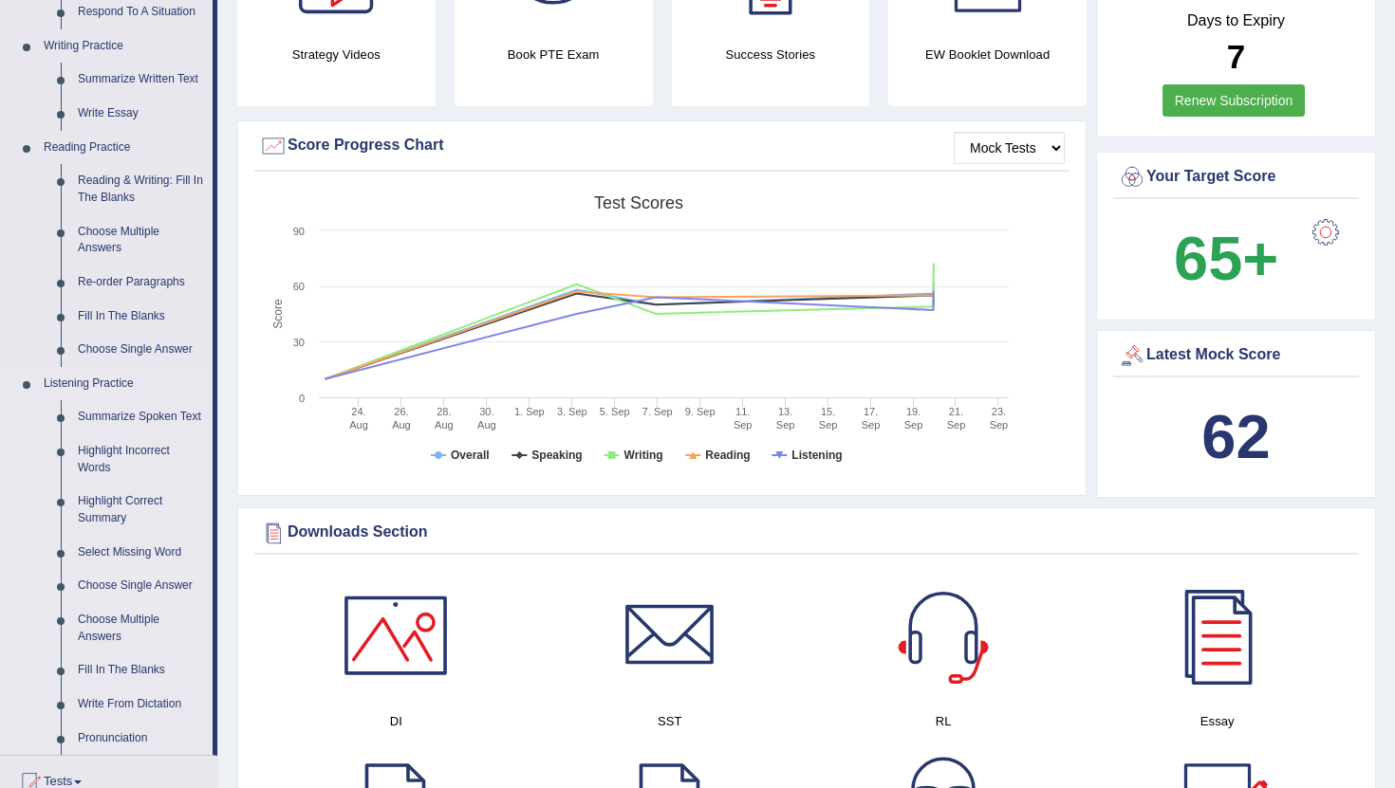
scroll to position [481, 0]
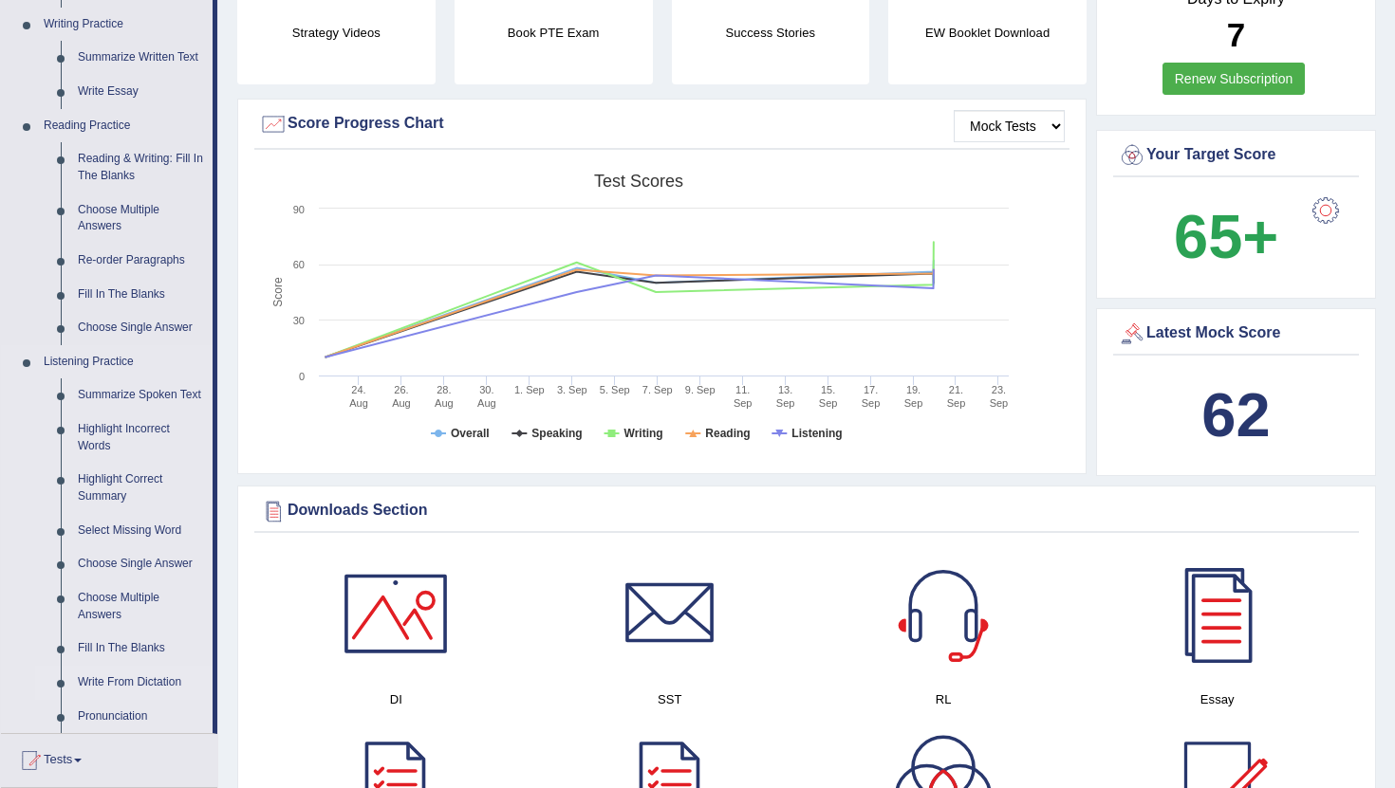
click at [139, 700] on link "Write From Dictation" at bounding box center [140, 683] width 143 height 34
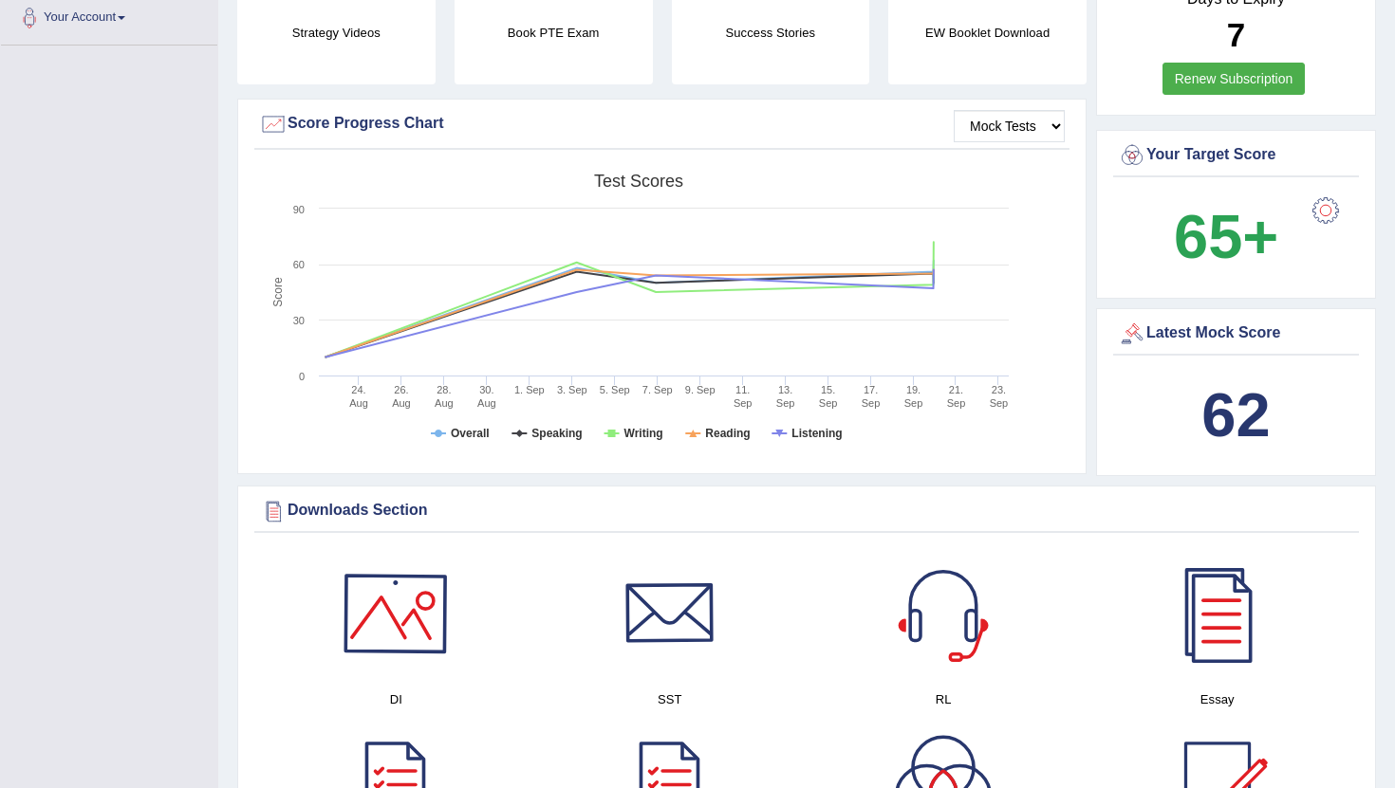
scroll to position [490, 0]
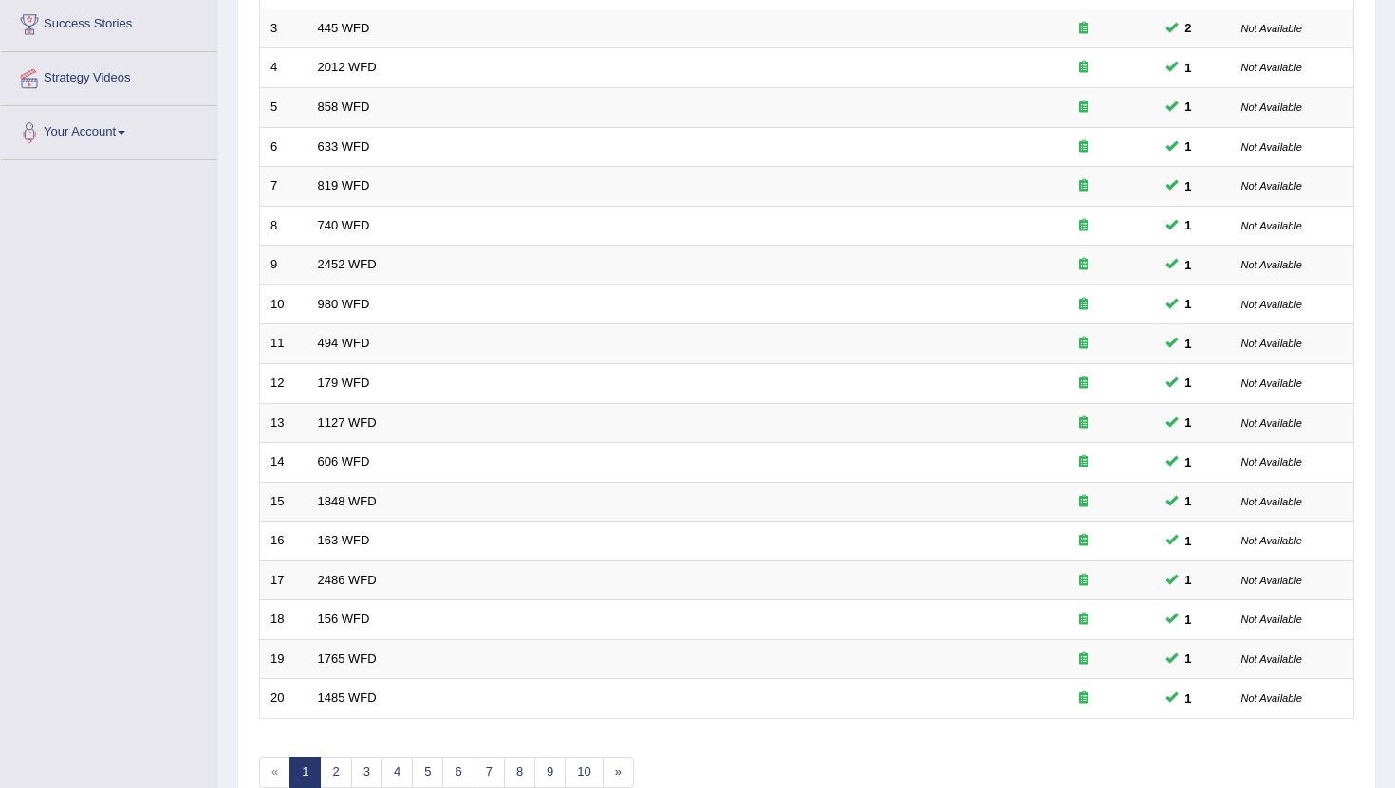
scroll to position [468, 0]
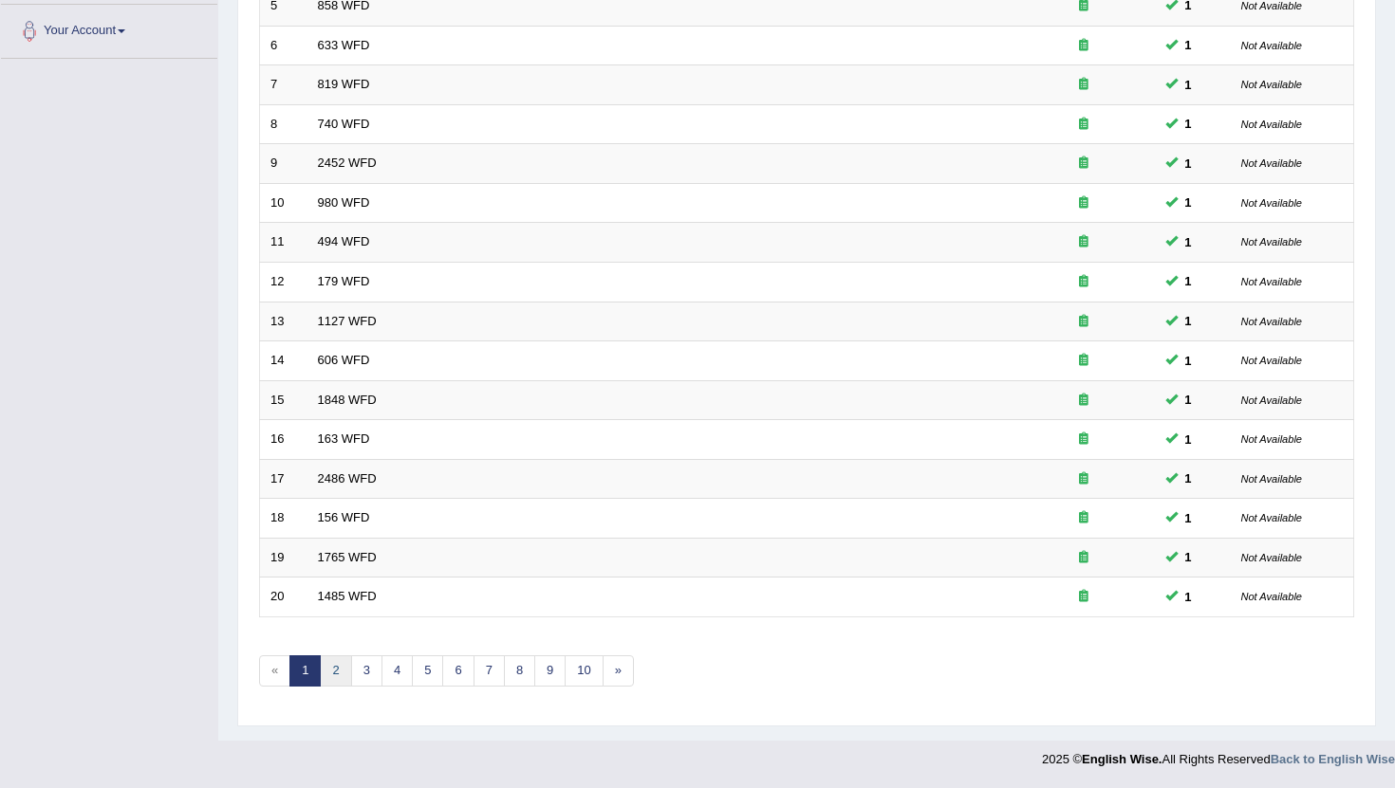
click at [339, 672] on link "2" at bounding box center [335, 671] width 31 height 31
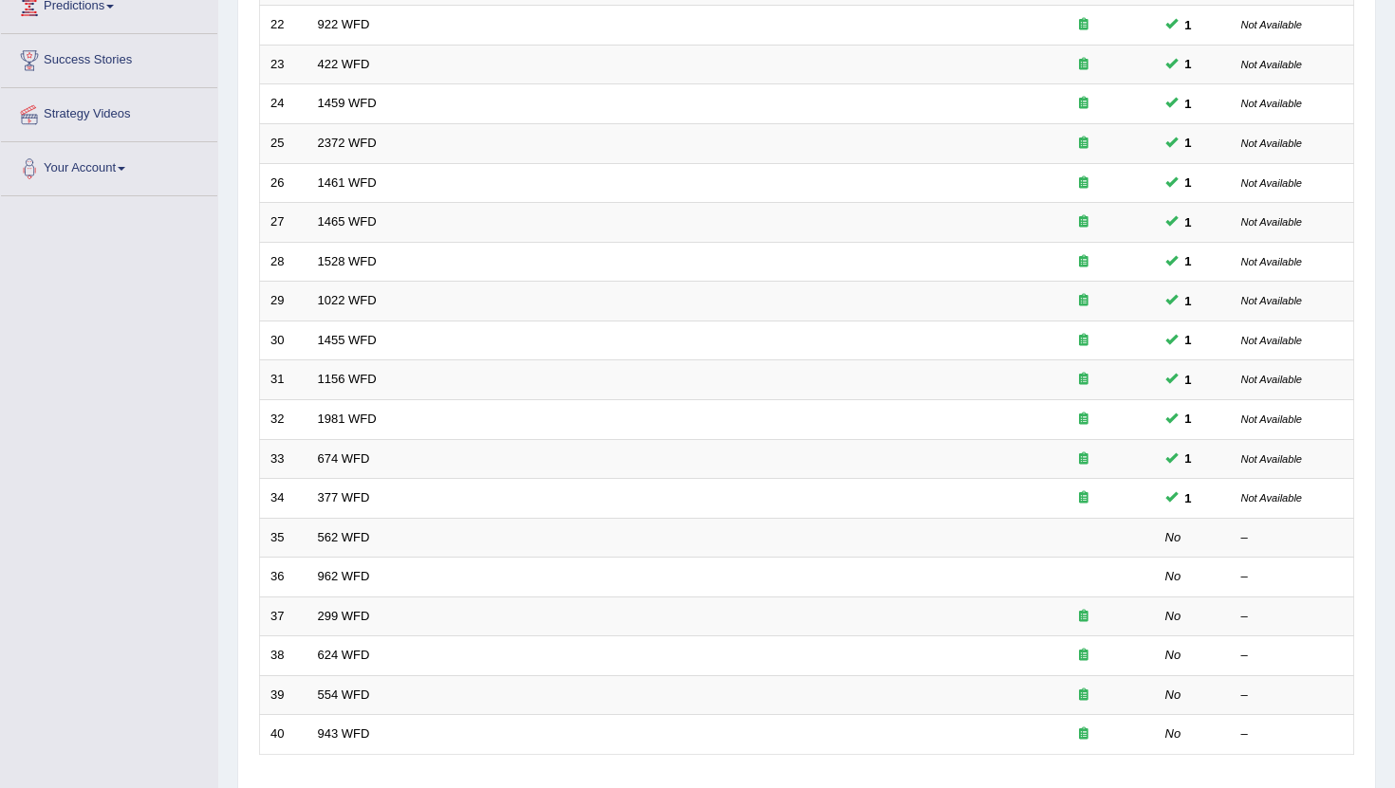
scroll to position [468, 0]
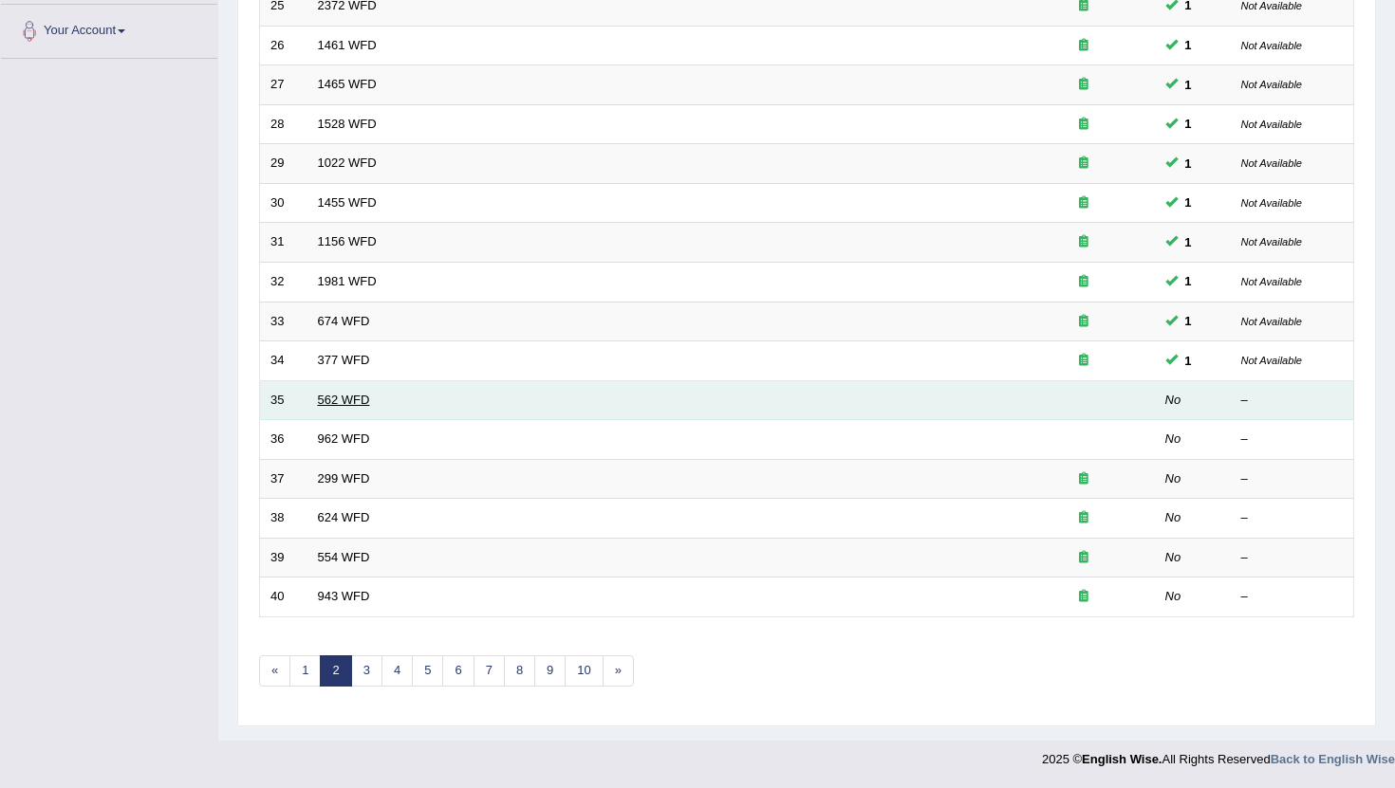
click at [360, 401] on link "562 WFD" at bounding box center [344, 400] width 52 height 14
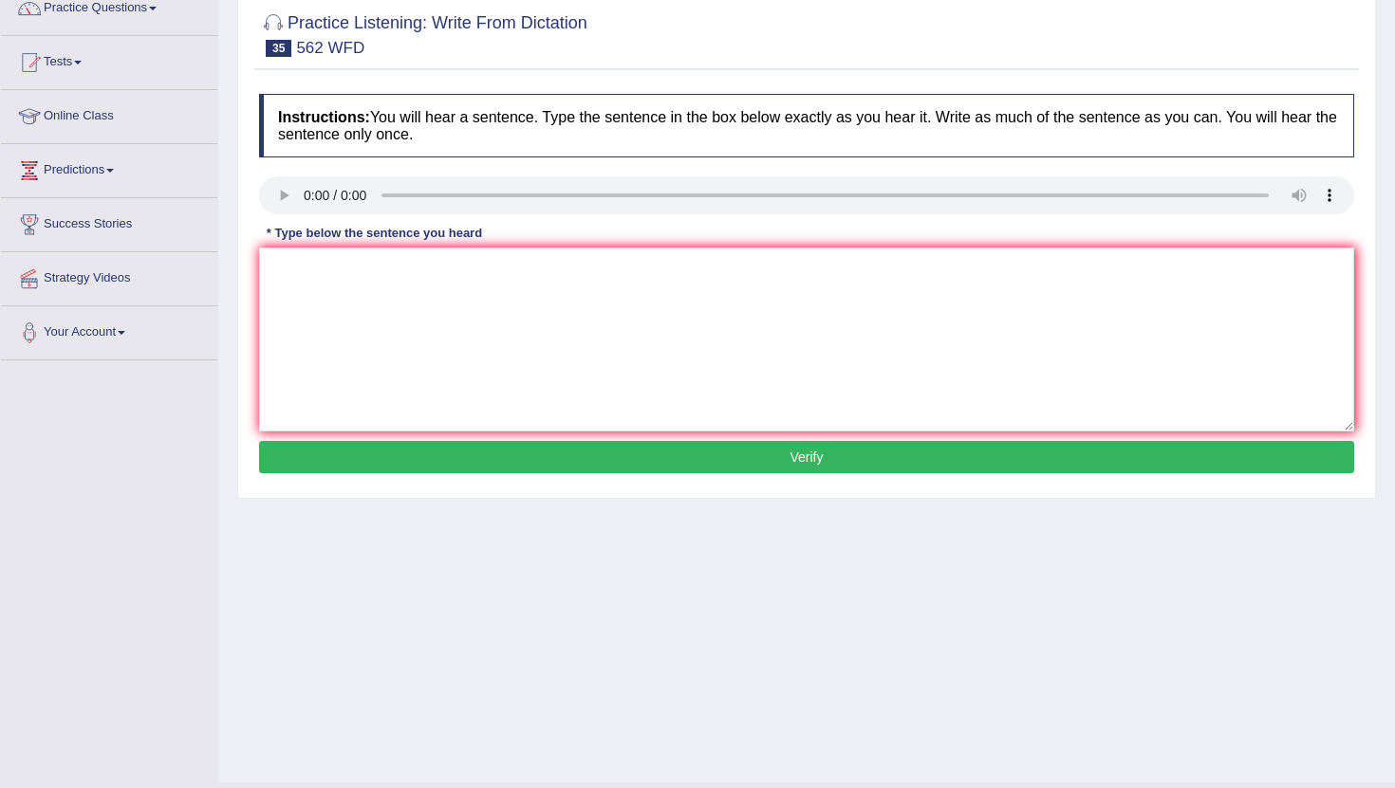
scroll to position [150, 0]
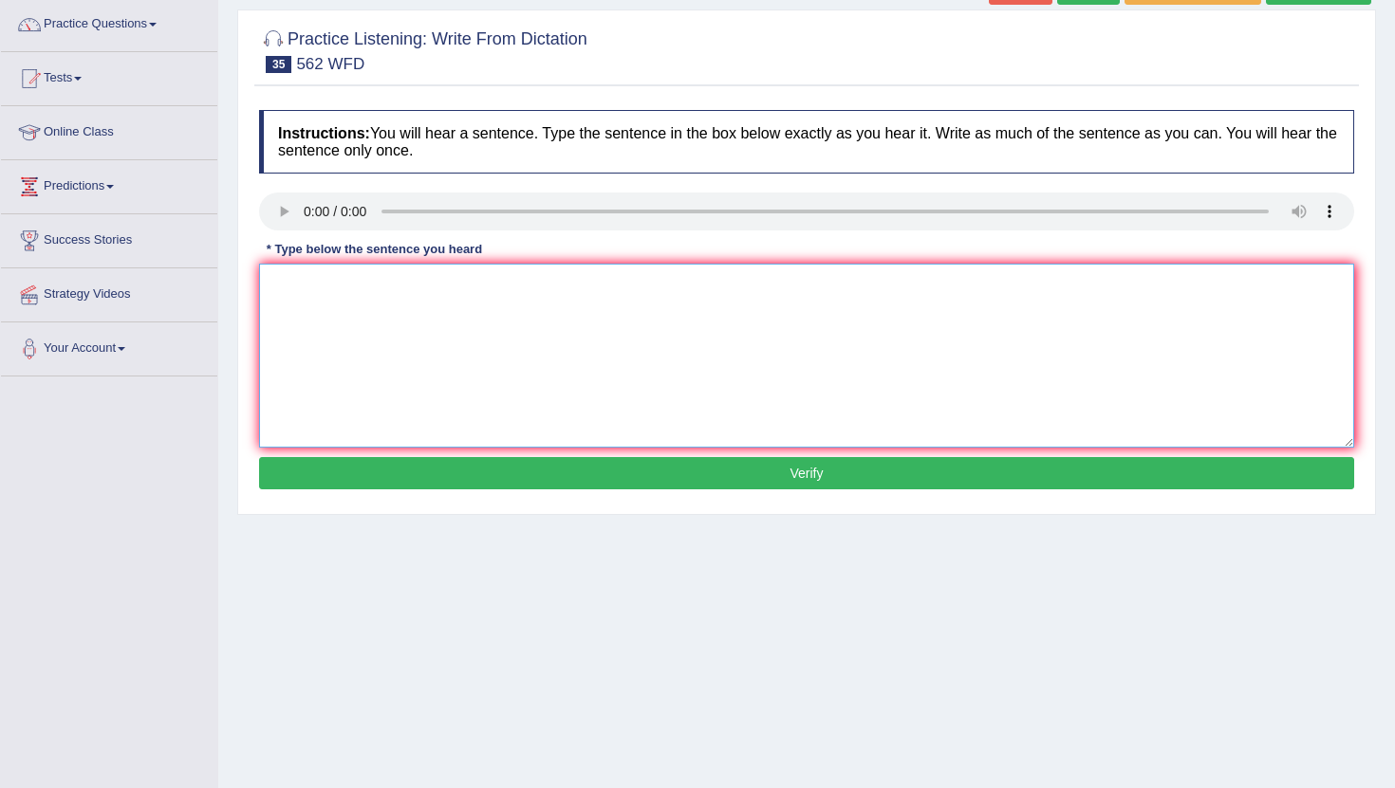
click at [303, 310] on textarea at bounding box center [806, 356] width 1095 height 184
type textarea "The gap between the poor and rich has not been decreased."
click at [816, 479] on button "Verify" at bounding box center [806, 473] width 1095 height 32
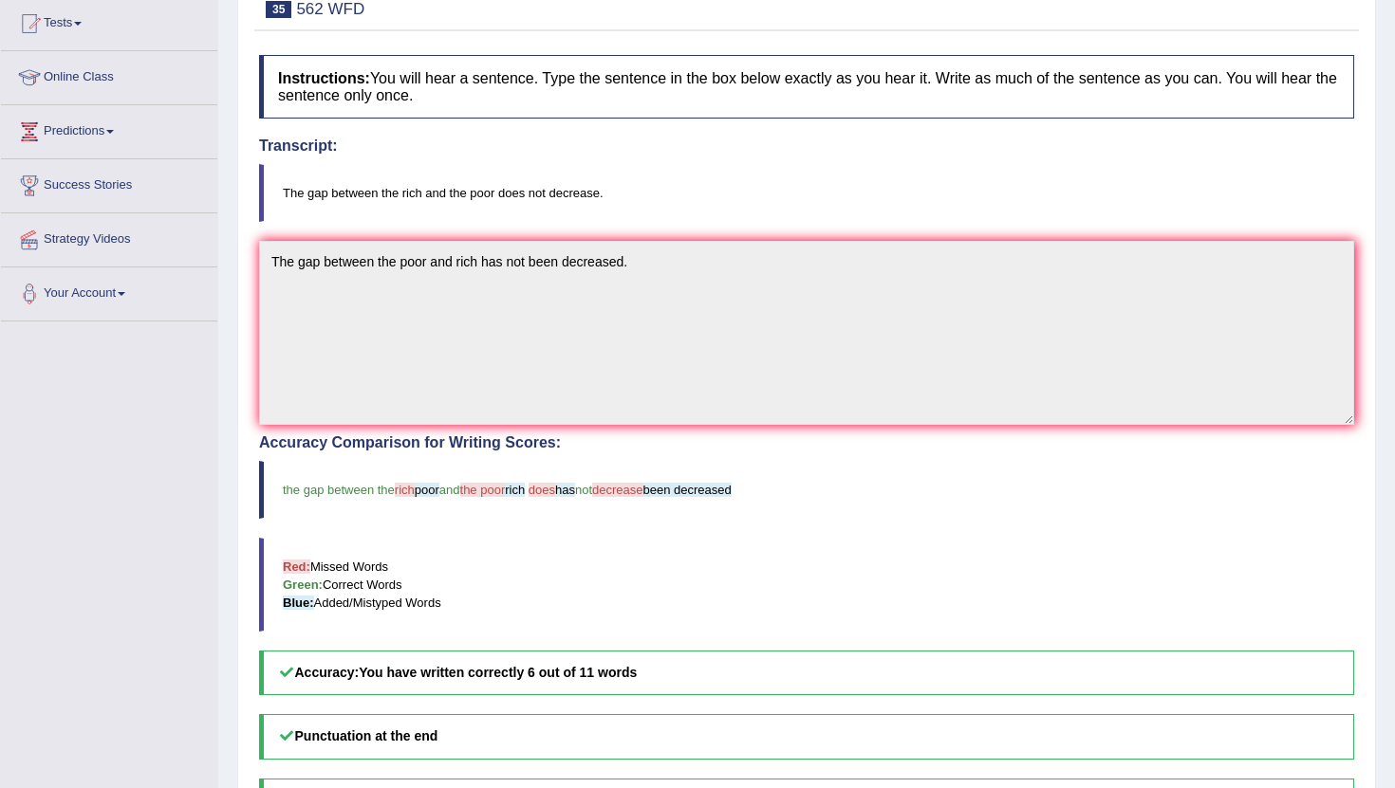
scroll to position [0, 0]
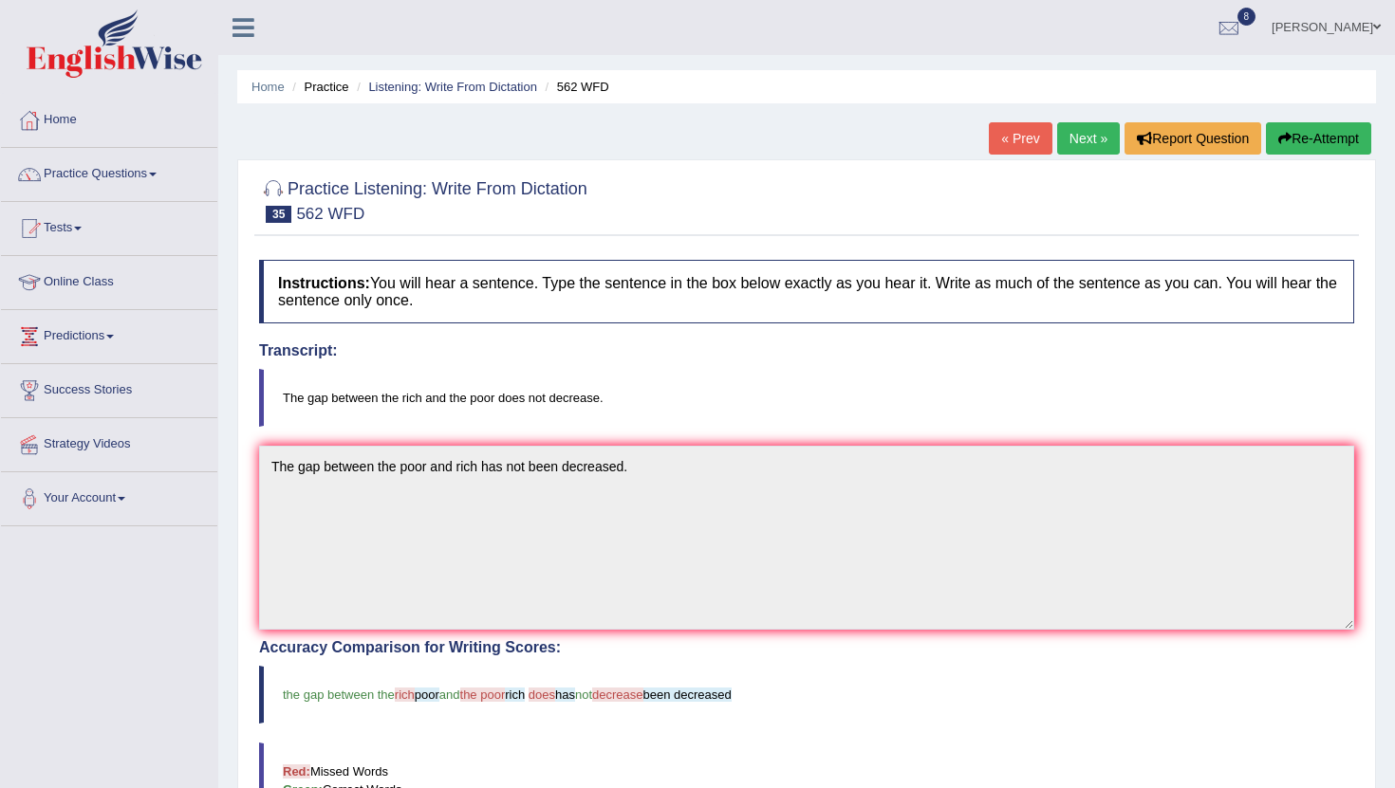
click at [1080, 138] on link "Next »" at bounding box center [1088, 138] width 63 height 32
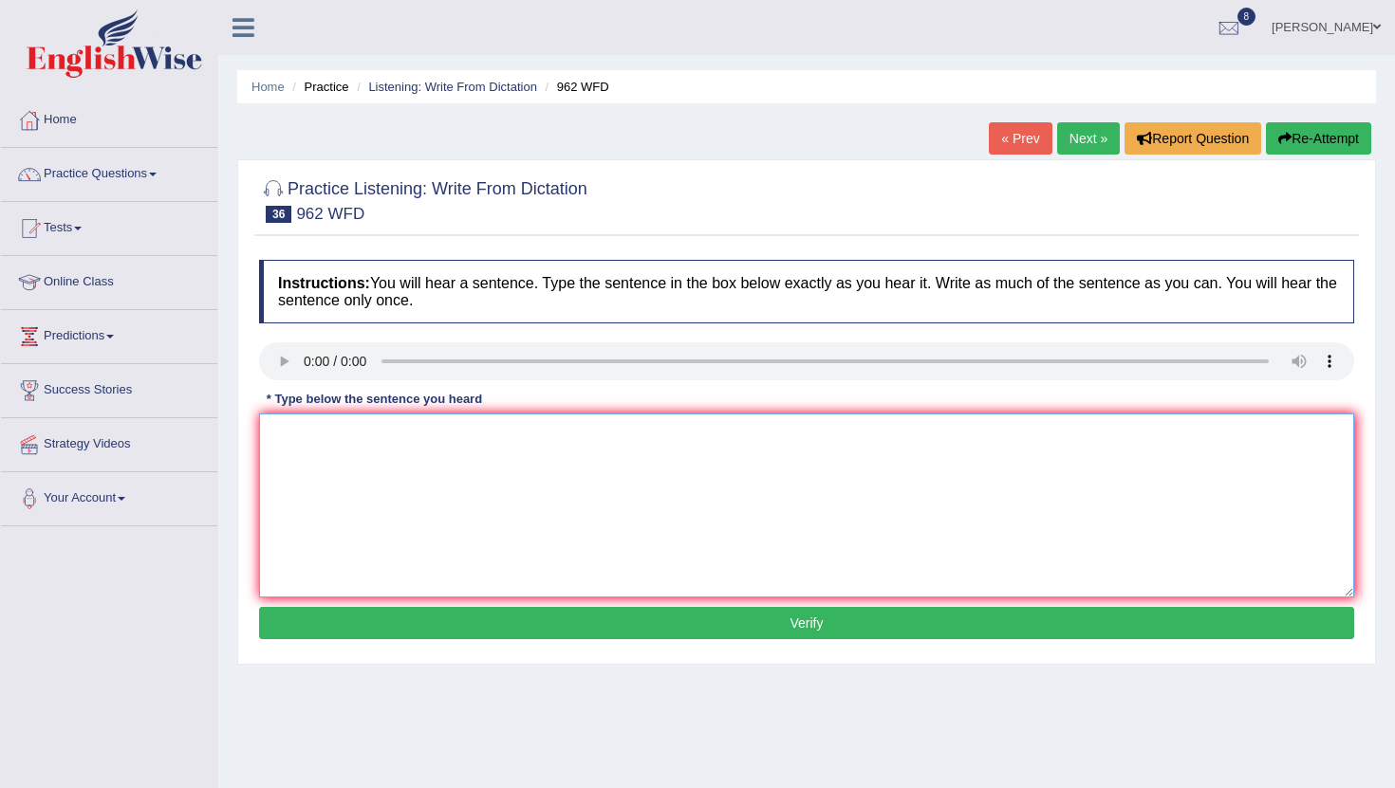
click at [299, 472] on textarea at bounding box center [806, 506] width 1095 height 184
type textarea "If you have any questions about the exam, please raise your right hand."
click at [813, 621] on button "Verify" at bounding box center [806, 623] width 1095 height 32
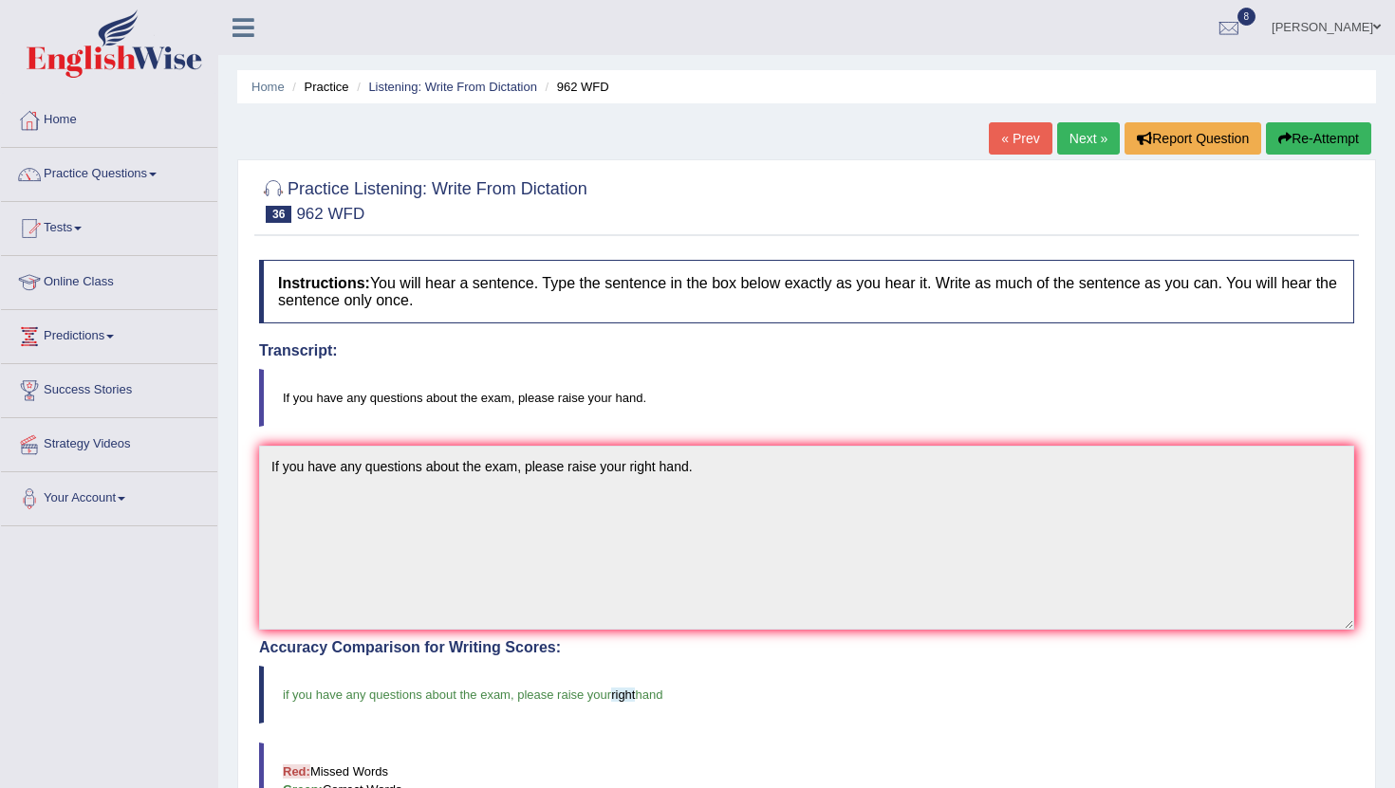
click at [1072, 139] on link "Next »" at bounding box center [1088, 138] width 63 height 32
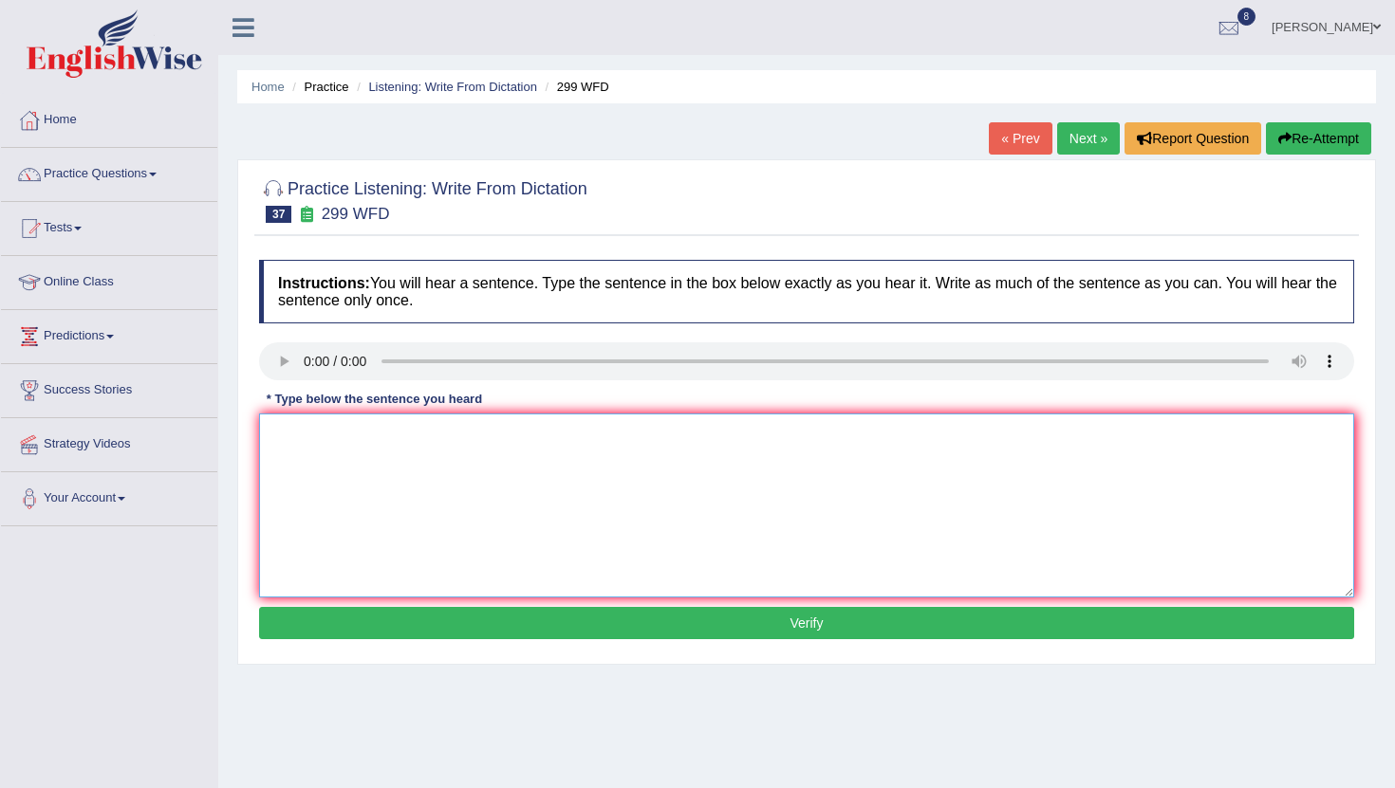
click at [321, 497] on textarea at bounding box center [806, 506] width 1095 height 184
click at [328, 439] on textarea "Students representative will visiting classes for voting form." at bounding box center [806, 506] width 1095 height 184
click at [562, 436] on textarea "Students student representatives representative will visiting classes for votin…" at bounding box center [806, 506] width 1095 height 184
type textarea "Students student representatives representative are will visiting classes for v…"
click at [814, 623] on button "Verify" at bounding box center [806, 623] width 1095 height 32
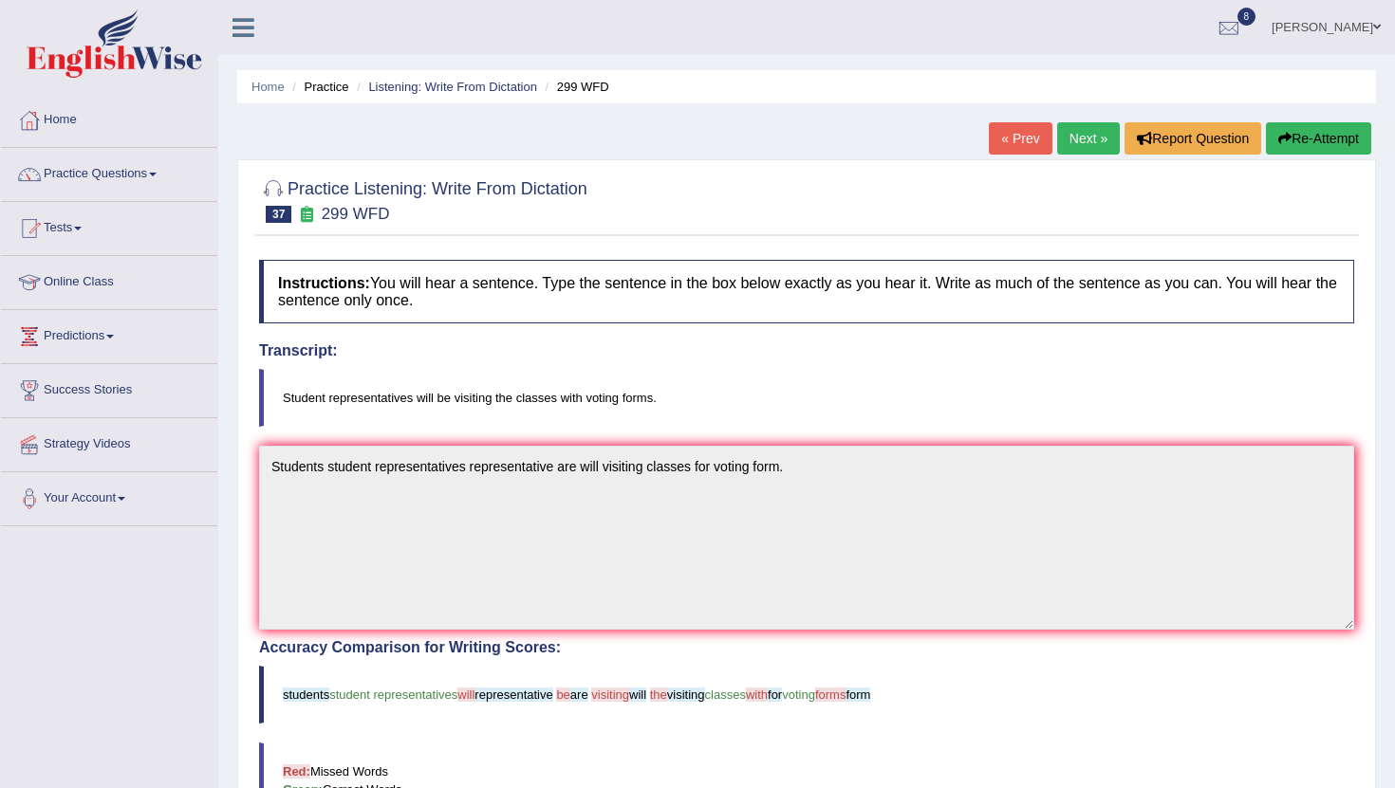
click at [1066, 137] on link "Next »" at bounding box center [1088, 138] width 63 height 32
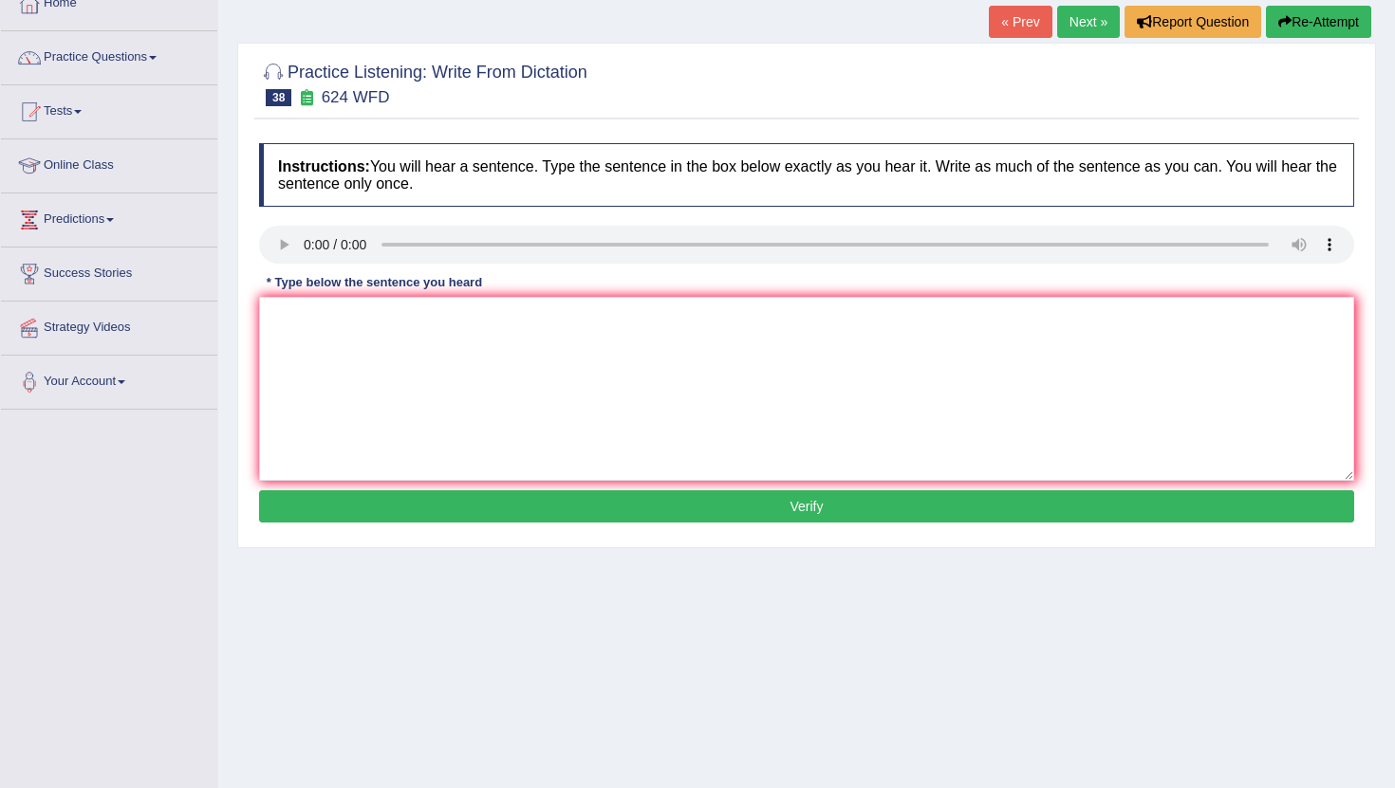
scroll to position [172, 0]
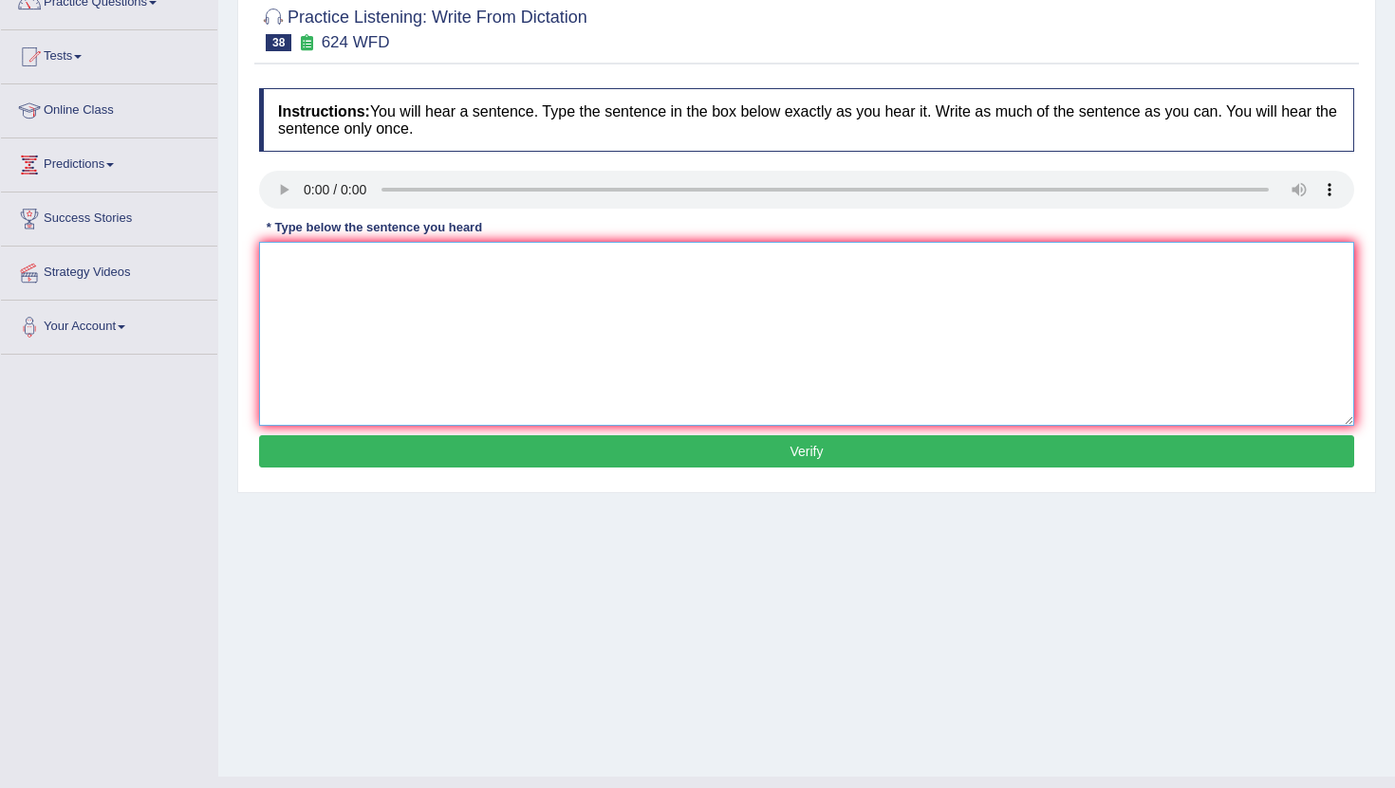
click at [325, 325] on textarea at bounding box center [806, 334] width 1095 height 184
type textarea "creative learning and"
